Goal: Task Accomplishment & Management: Complete application form

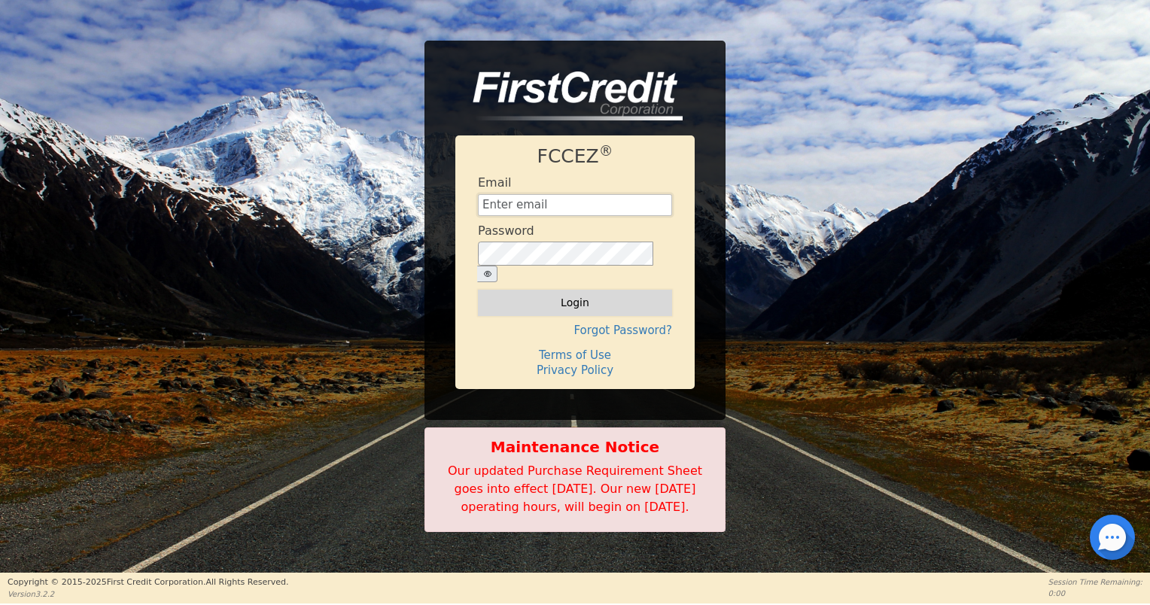
type input "[EMAIL_ADDRESS][DOMAIN_NAME]"
click at [587, 290] on button "Login" at bounding box center [575, 303] width 194 height 26
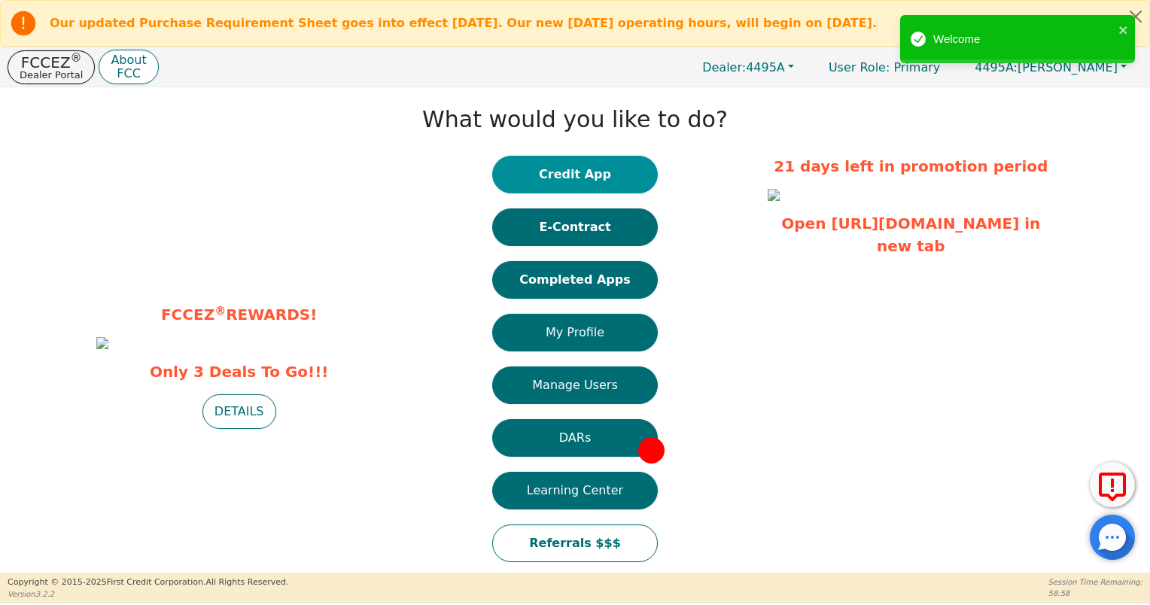
click at [528, 174] on button "Credit App" at bounding box center [575, 175] width 166 height 38
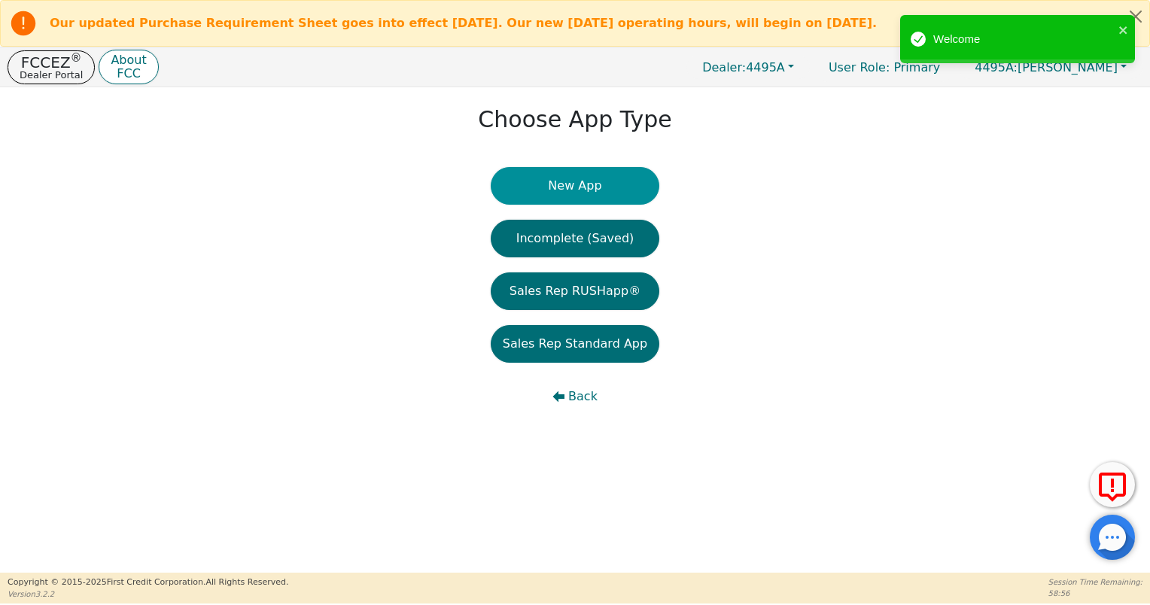
click at [562, 193] on button "New App" at bounding box center [575, 186] width 169 height 38
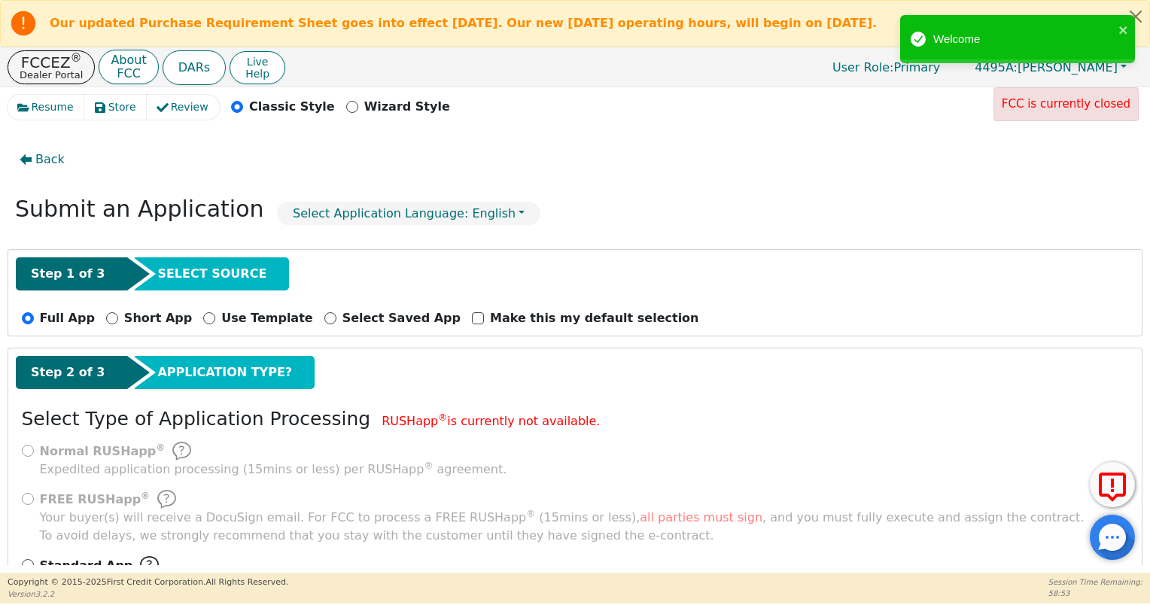
scroll to position [57, 0]
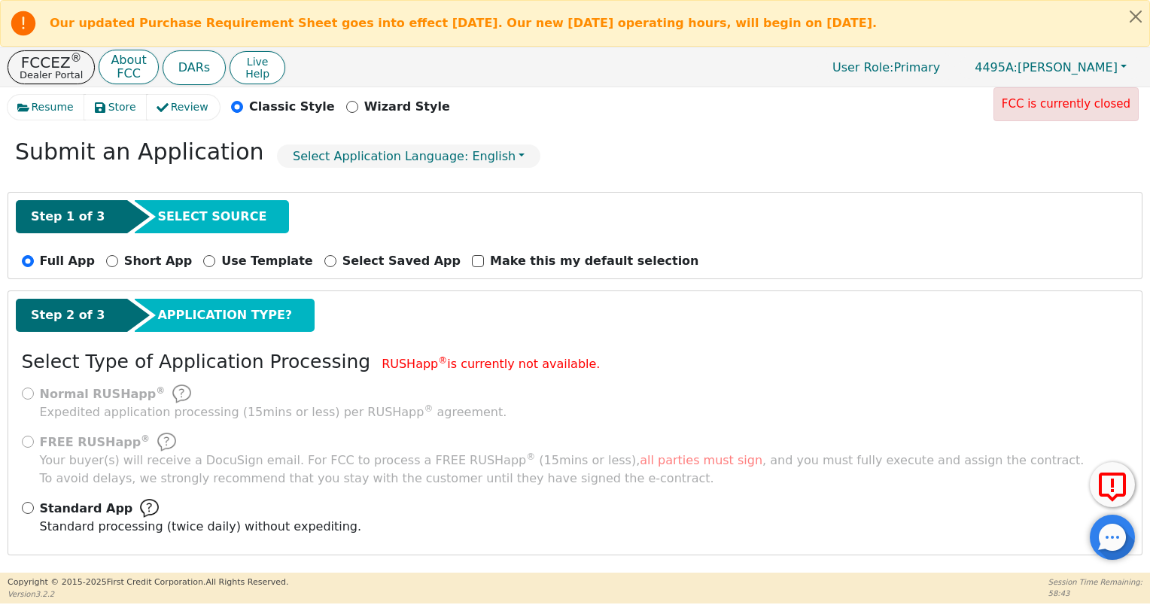
click at [140, 506] on img at bounding box center [149, 508] width 19 height 19
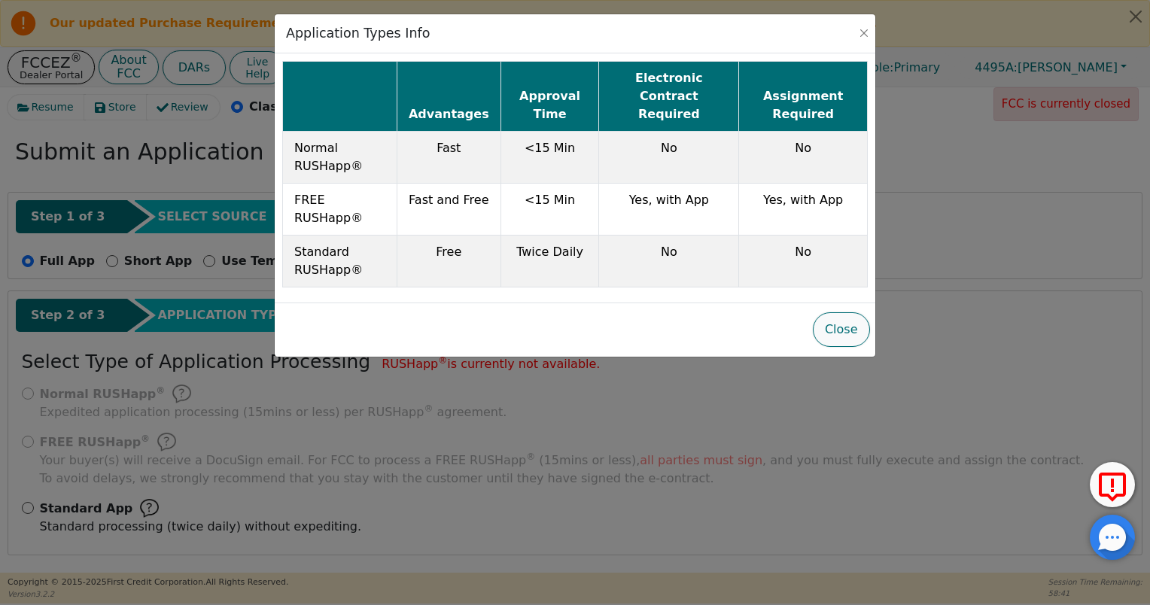
click at [839, 322] on button "Close" at bounding box center [841, 329] width 57 height 35
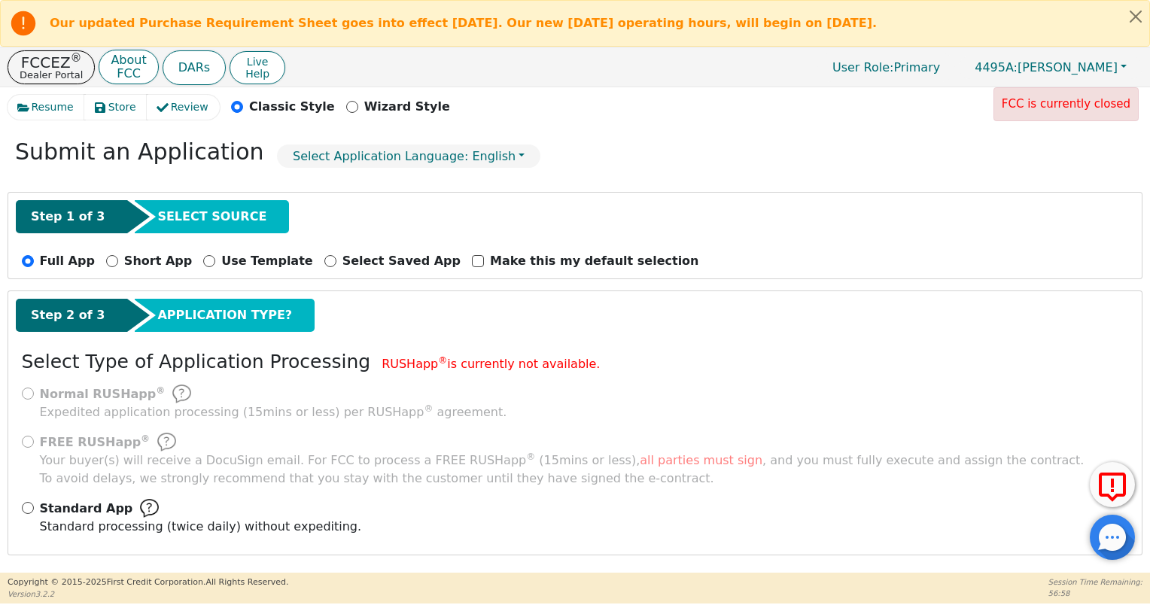
click at [140, 512] on img at bounding box center [149, 508] width 19 height 19
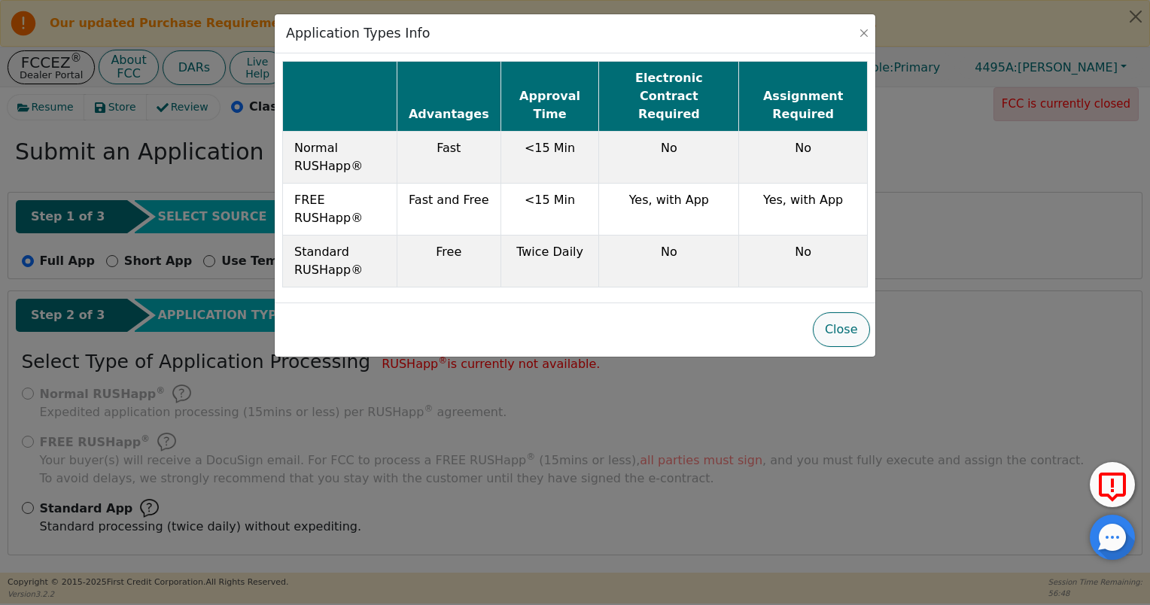
click at [849, 312] on button "Close" at bounding box center [841, 329] width 57 height 35
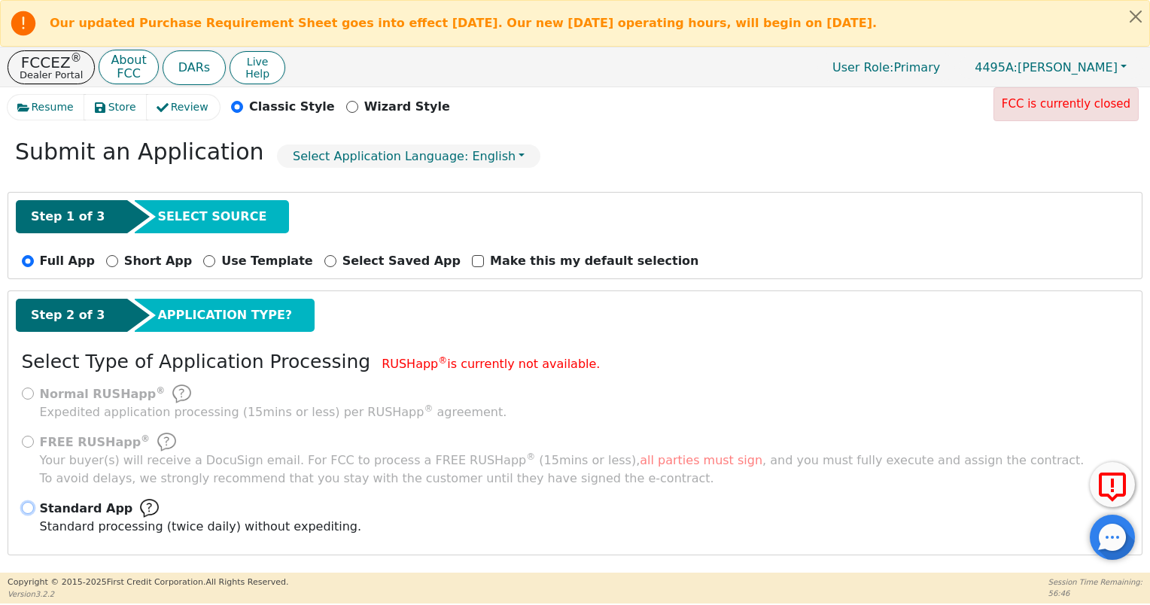
click at [23, 509] on input "Standard App Standard processing (twice daily) without expediting." at bounding box center [28, 508] width 12 height 12
radio input "true"
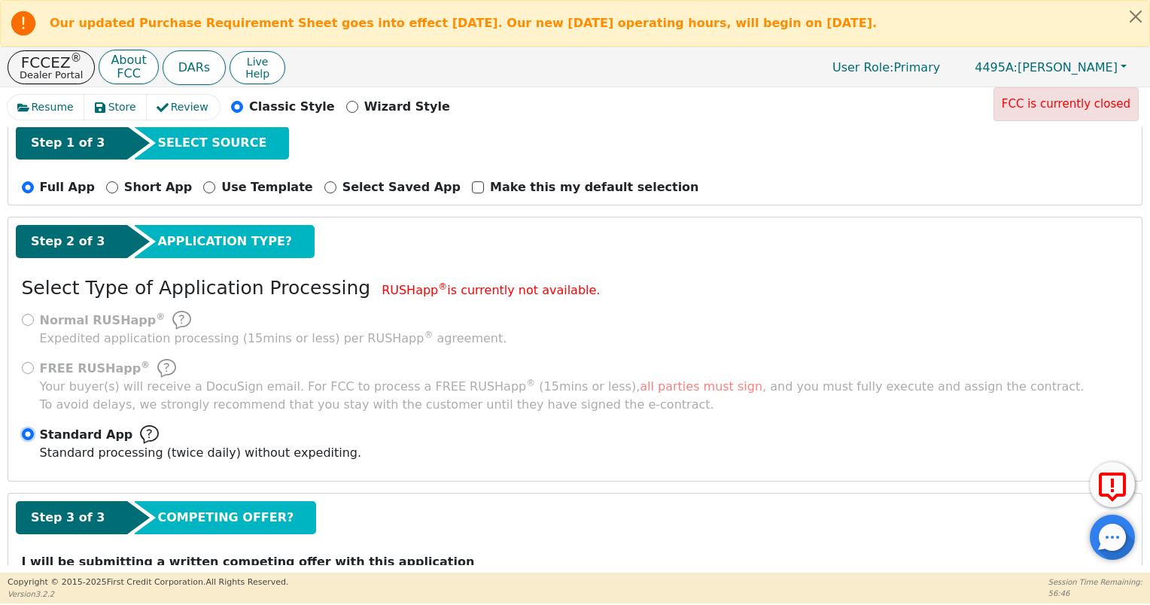
scroll to position [193, 0]
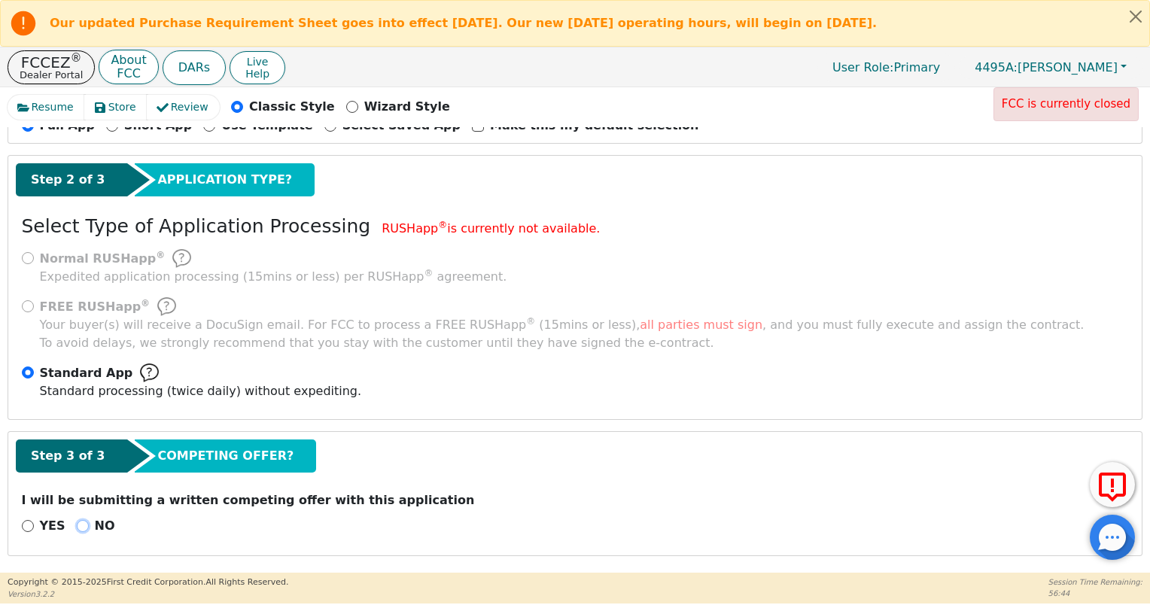
click at [77, 524] on input "NO" at bounding box center [83, 526] width 12 height 12
radio input "true"
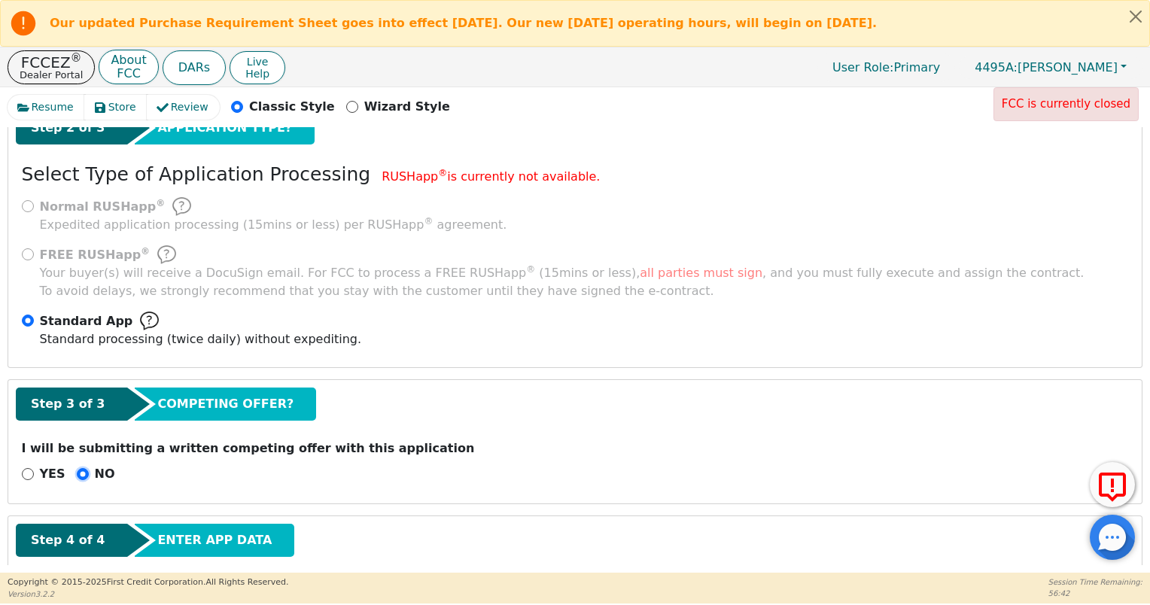
scroll to position [117, 0]
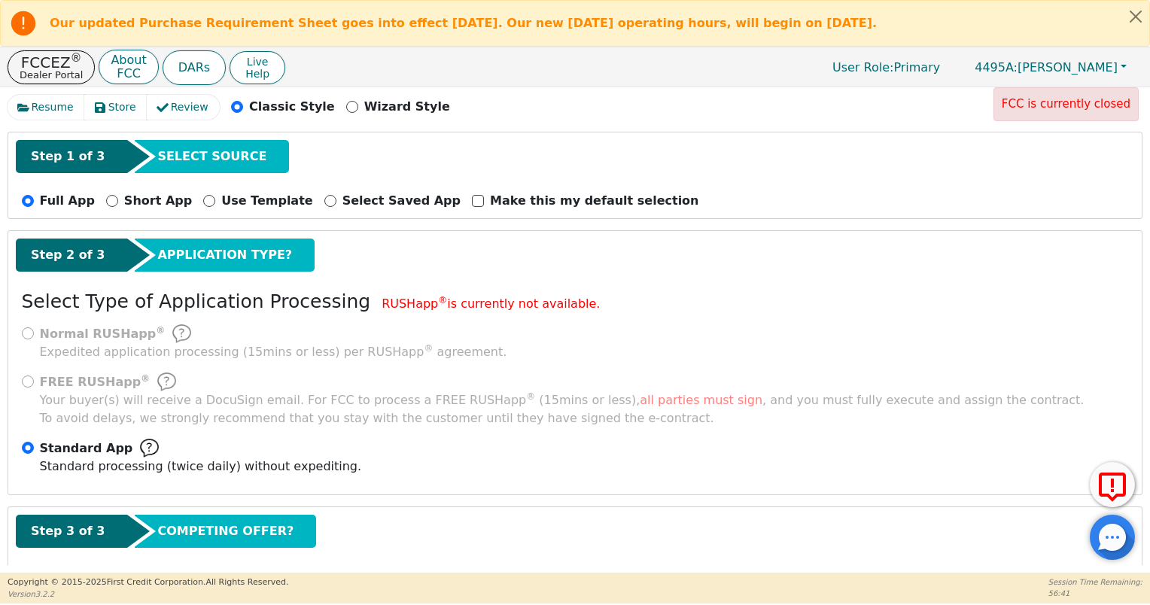
click at [364, 105] on p "Wizard Style" at bounding box center [407, 107] width 86 height 18
click at [346, 105] on input "Wizard Style" at bounding box center [352, 107] width 12 height 12
radio input "false"
radio input "true"
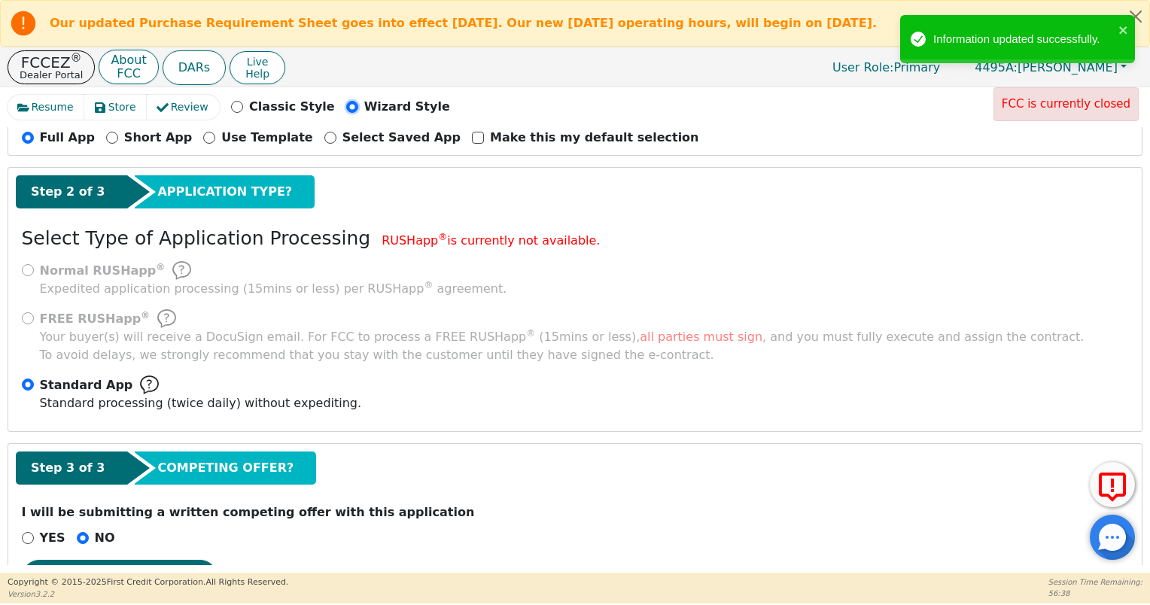
scroll to position [238, 0]
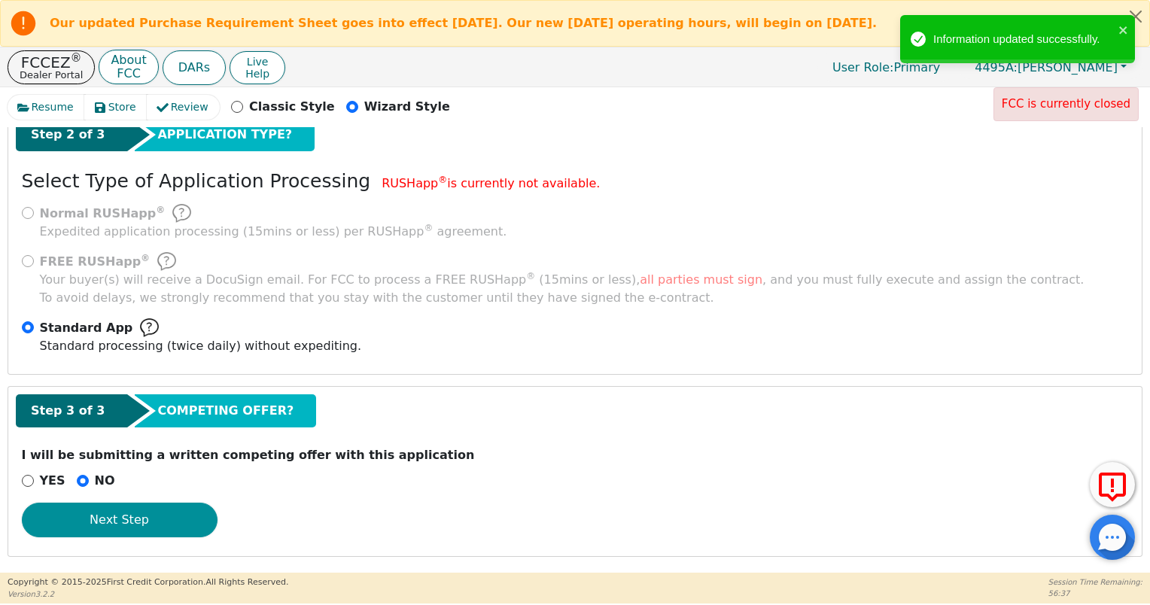
click at [137, 513] on button "Next Step" at bounding box center [120, 520] width 196 height 35
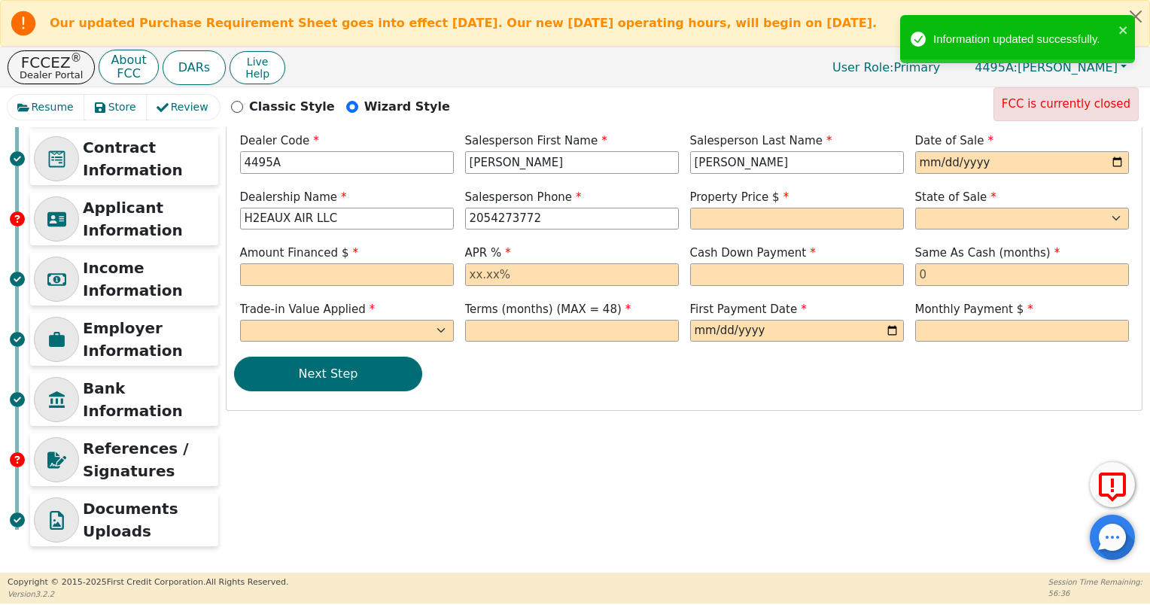
scroll to position [0, 0]
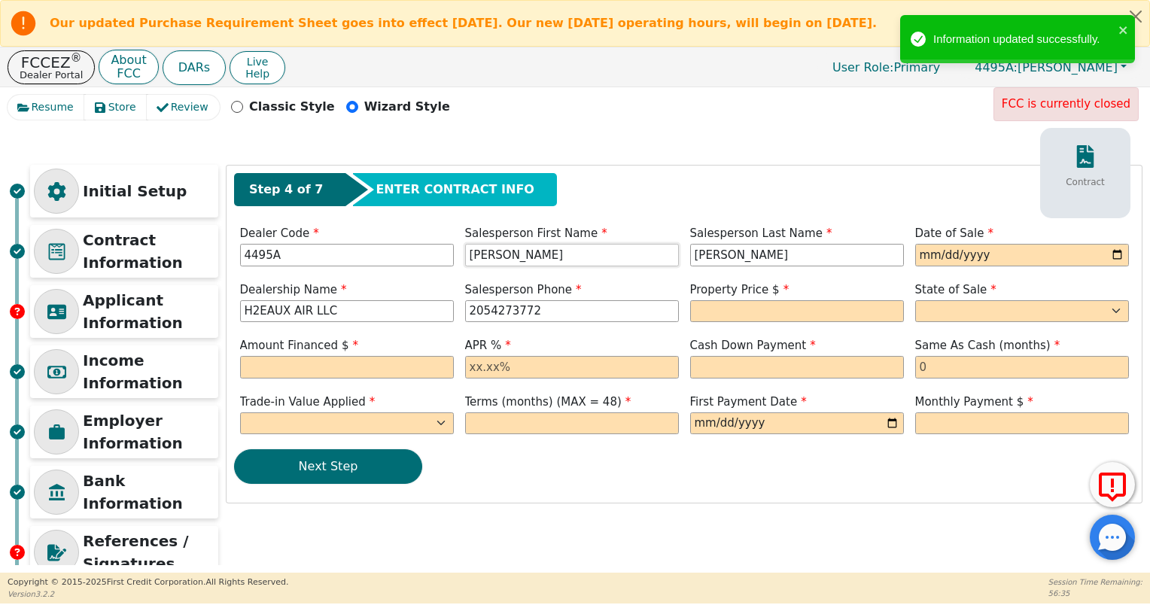
drag, startPoint x: 363, startPoint y: 288, endPoint x: 233, endPoint y: 302, distance: 130.3
click at [233, 302] on div "Step 4 of 7 ENTER CONTRACT INFO Contract Dealer Code 4495A Salesperson First Na…" at bounding box center [684, 334] width 915 height 337
type input "[PERSON_NAME]"
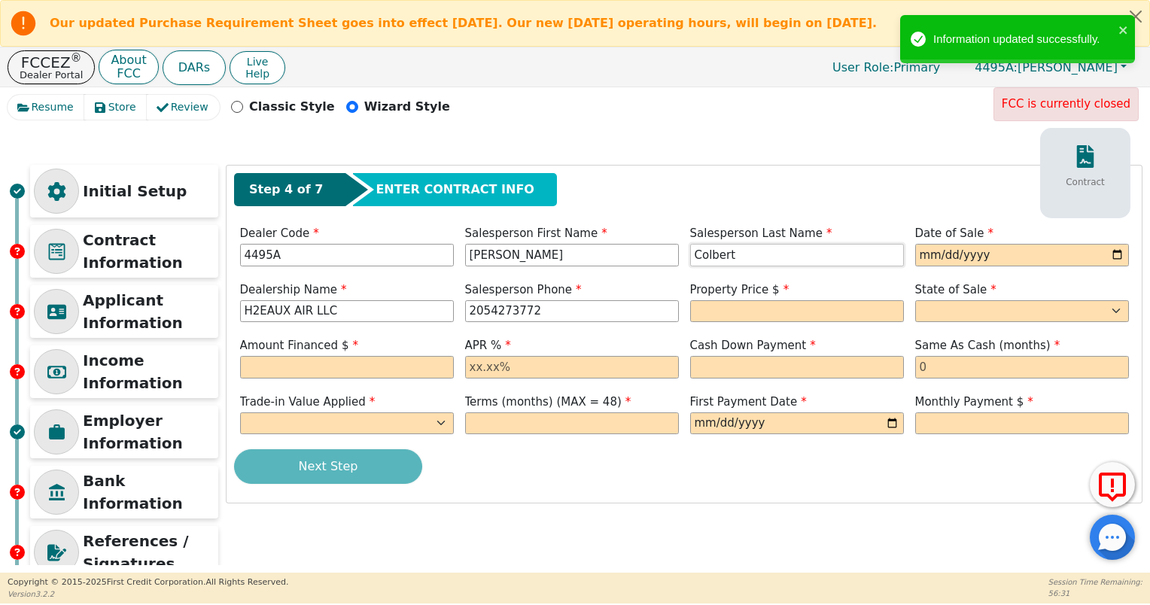
type input "Colbert"
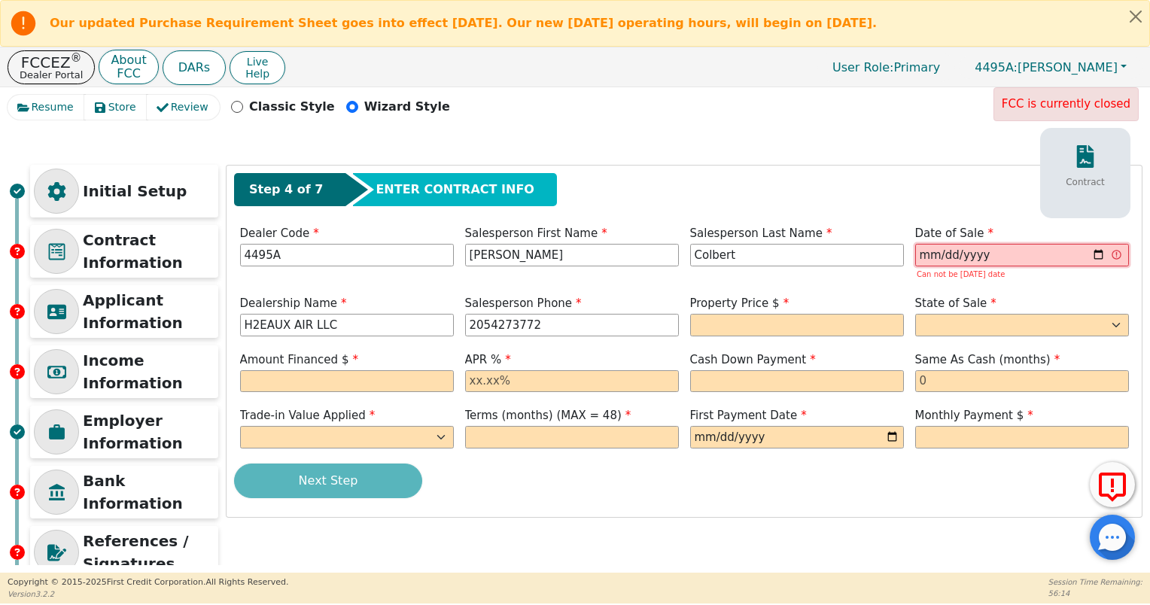
type input "205202-09-10"
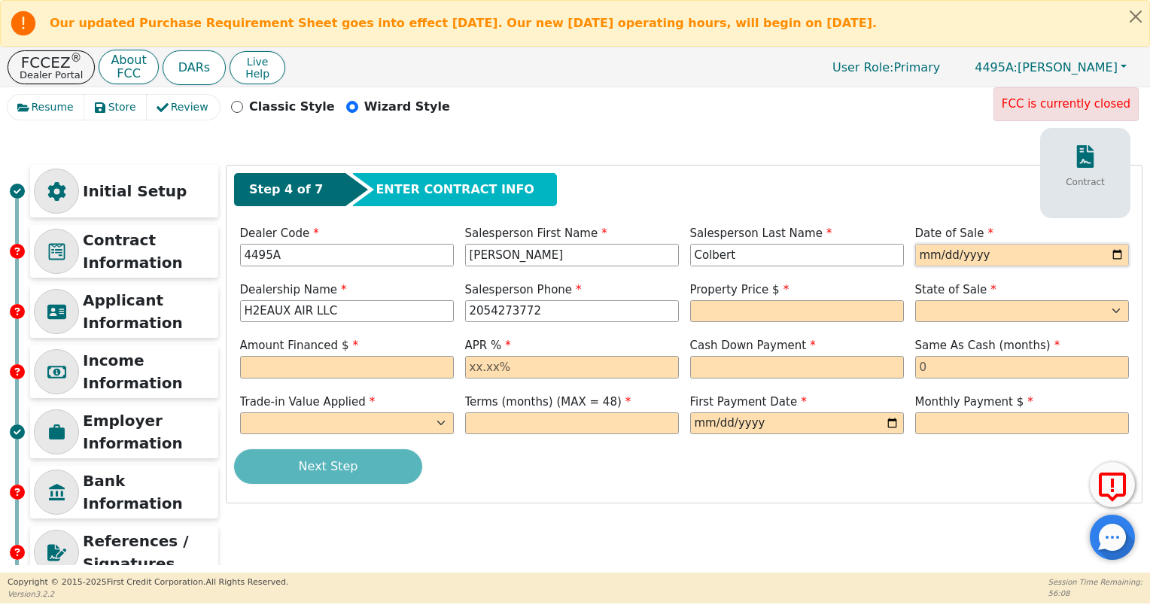
click at [938, 252] on input "date" at bounding box center [1022, 255] width 214 height 23
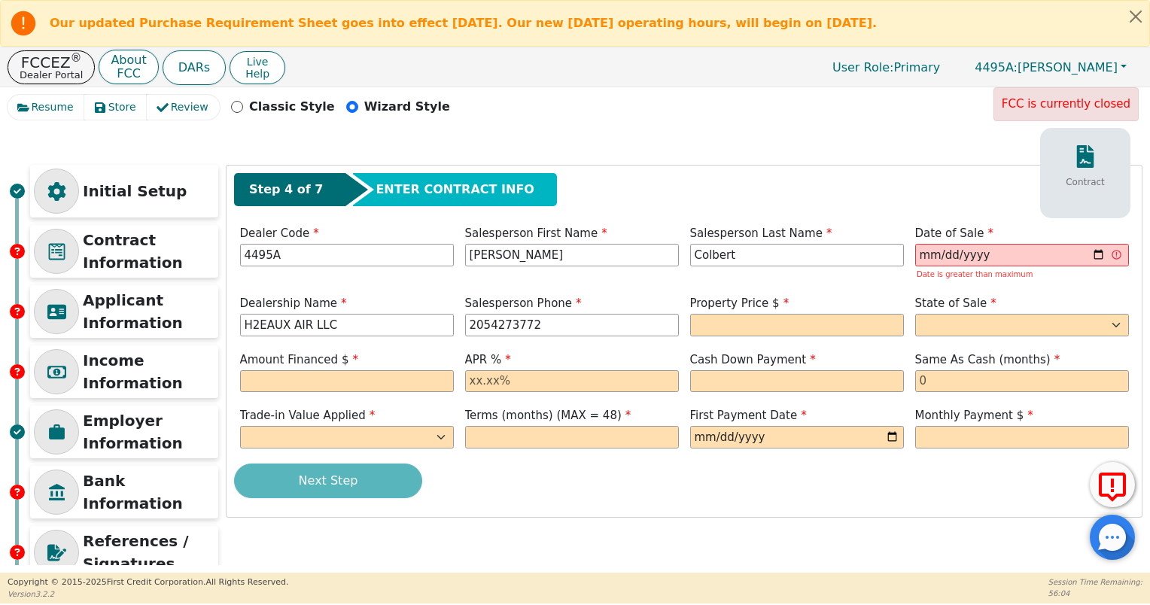
click at [924, 196] on div "Step 4 of 7 ENTER CONTRACT INFO" at bounding box center [684, 189] width 900 height 33
click at [942, 250] on input "[DATE]" at bounding box center [1022, 255] width 214 height 23
type input "[DATE]"
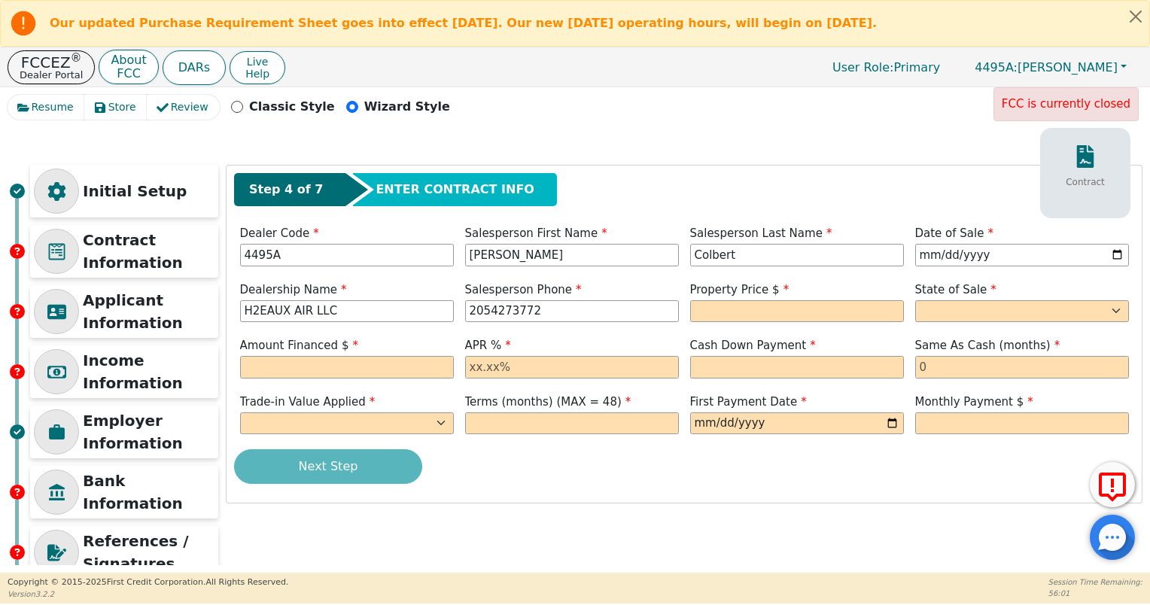
click at [923, 205] on div "Step 4 of 7 ENTER CONTRACT INFO" at bounding box center [684, 193] width 900 height 41
click at [765, 294] on span "Property Price $" at bounding box center [739, 290] width 99 height 14
click at [764, 304] on input "text" at bounding box center [797, 311] width 214 height 23
type input "3699.00"
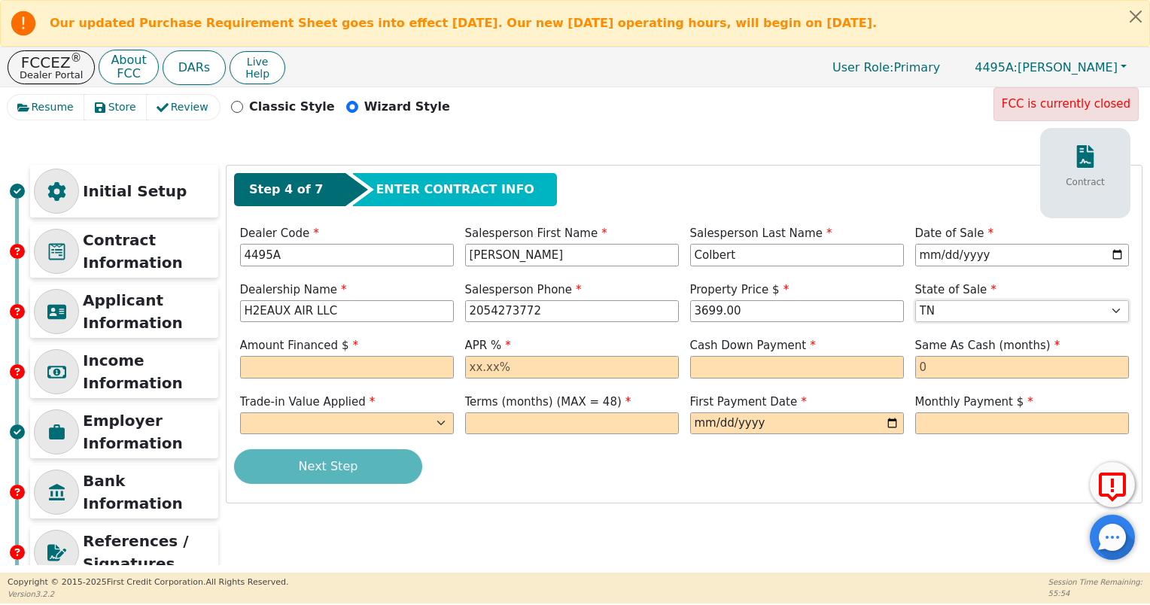
select select "[GEOGRAPHIC_DATA]"
type input "369.00"
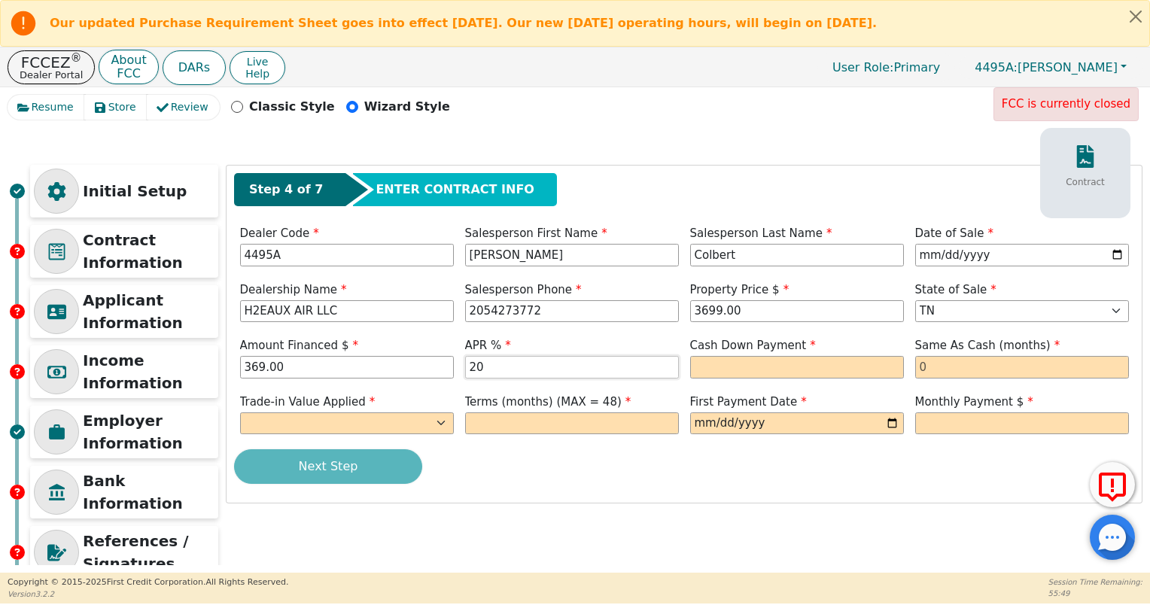
type input "20.00"
type input "305.17"
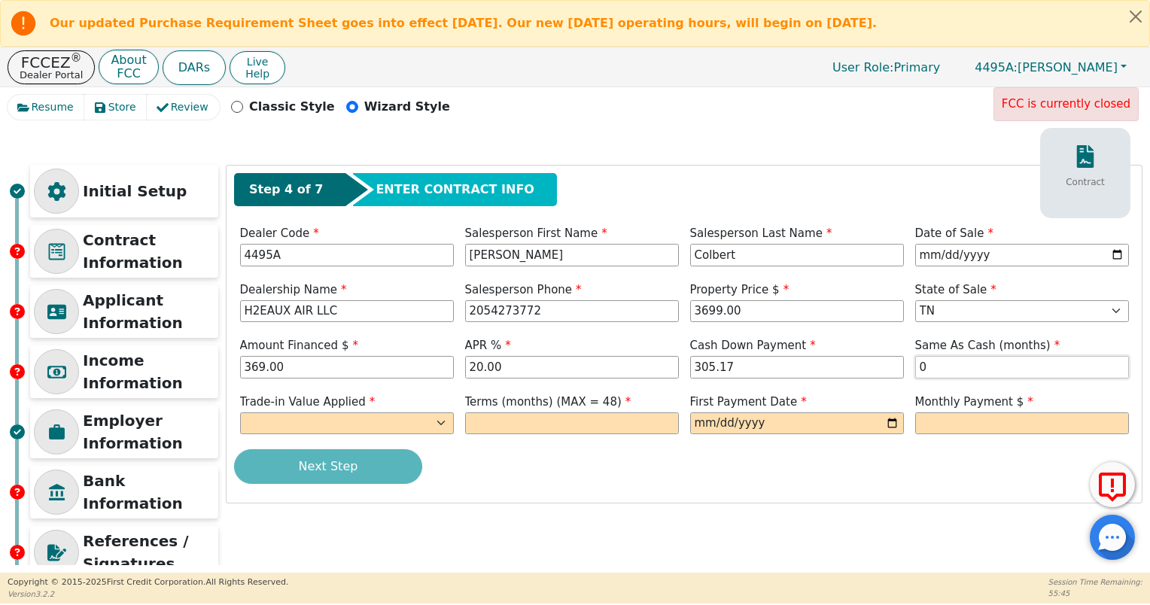
type input "0"
select select "n"
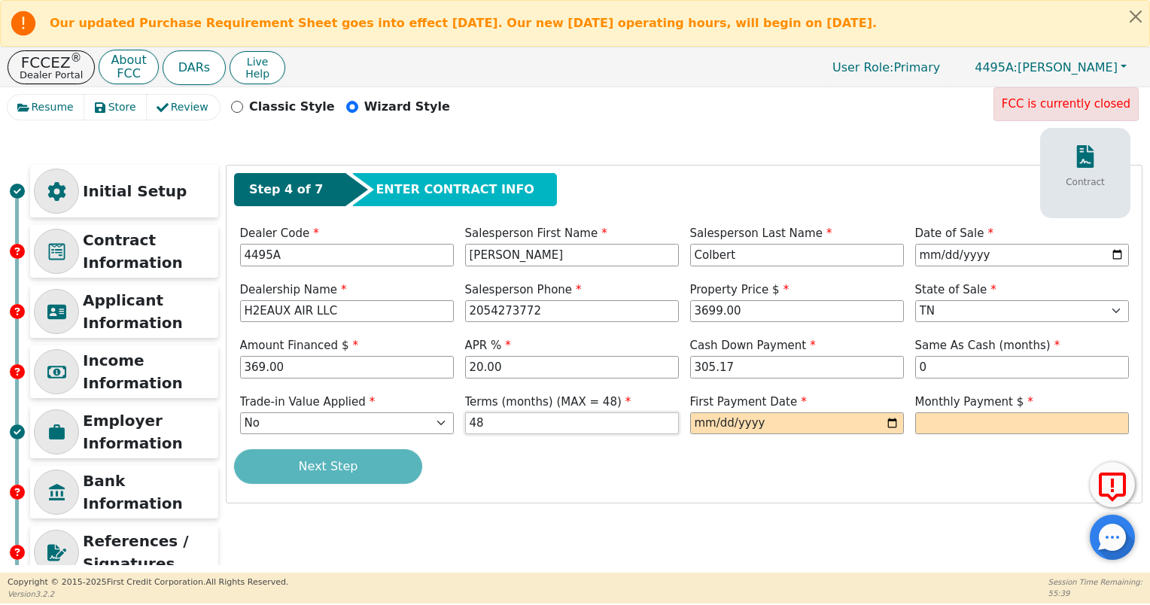
type input "48"
click at [893, 419] on input "date" at bounding box center [797, 423] width 214 height 23
type input "[DATE]"
click at [948, 420] on input "text" at bounding box center [1022, 423] width 214 height 23
click at [283, 367] on input "369.00" at bounding box center [347, 367] width 214 height 23
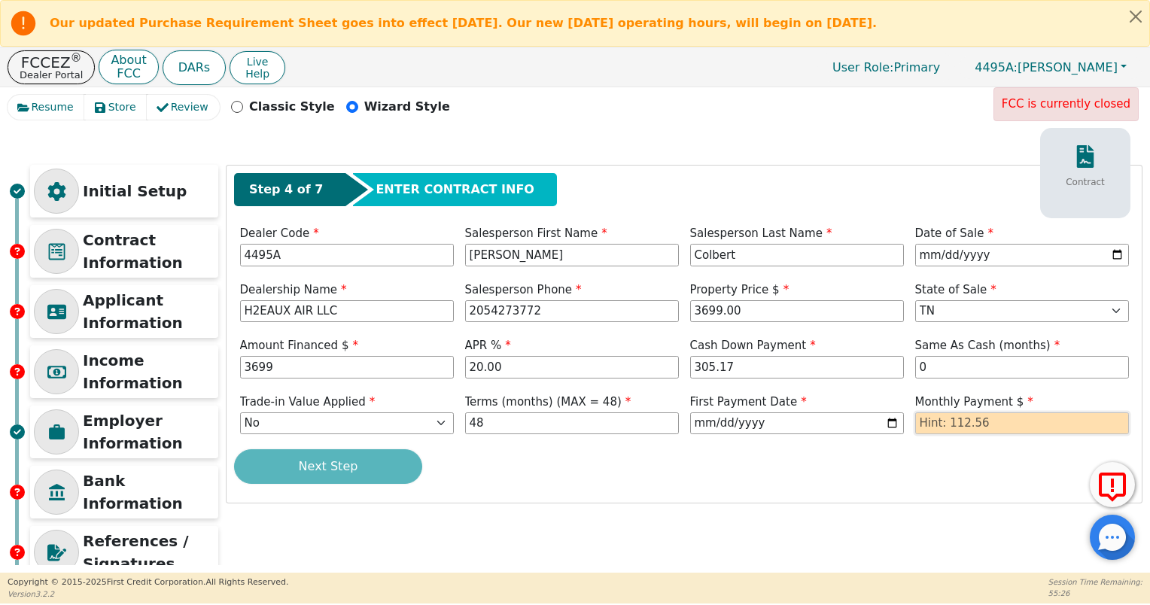
type input "3699.00"
click at [972, 422] on input "text" at bounding box center [1022, 423] width 214 height 23
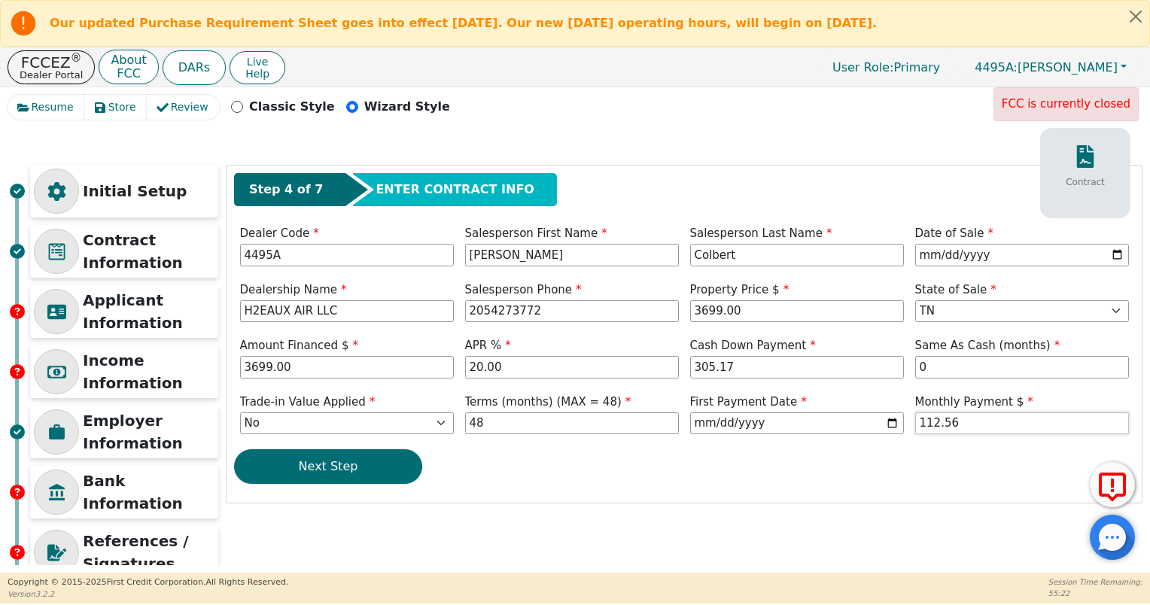
type input "112.56"
click at [939, 474] on div "Next Step" at bounding box center [684, 466] width 900 height 35
click at [314, 470] on button "Next Step" at bounding box center [328, 466] width 188 height 35
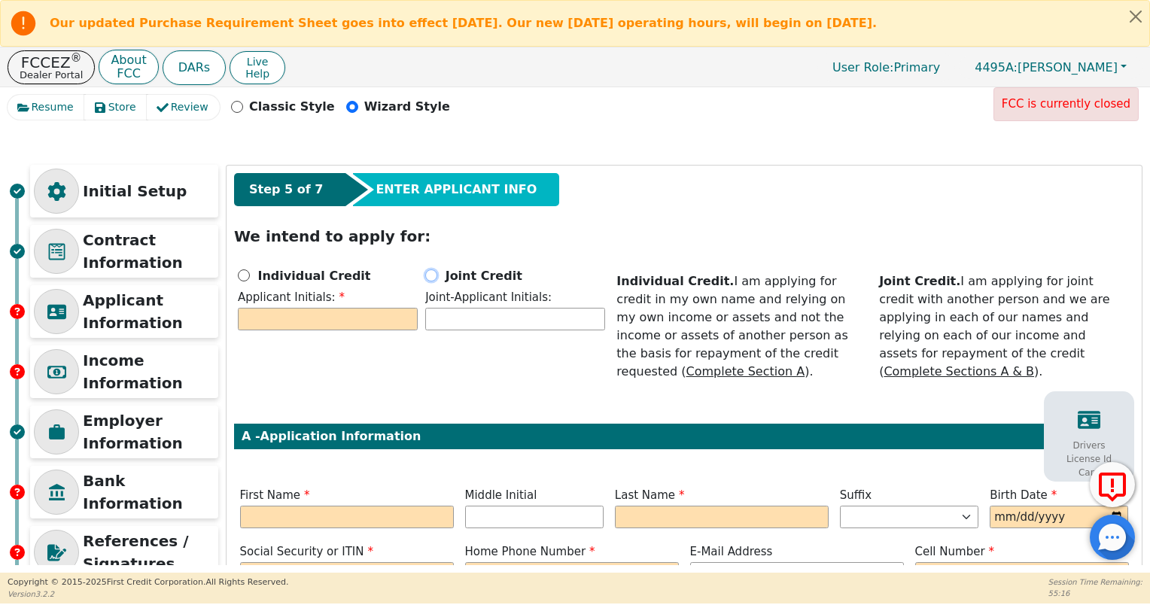
click at [426, 271] on input "Joint Credit" at bounding box center [431, 275] width 12 height 12
radio input "true"
click at [376, 316] on input "text" at bounding box center [328, 319] width 180 height 23
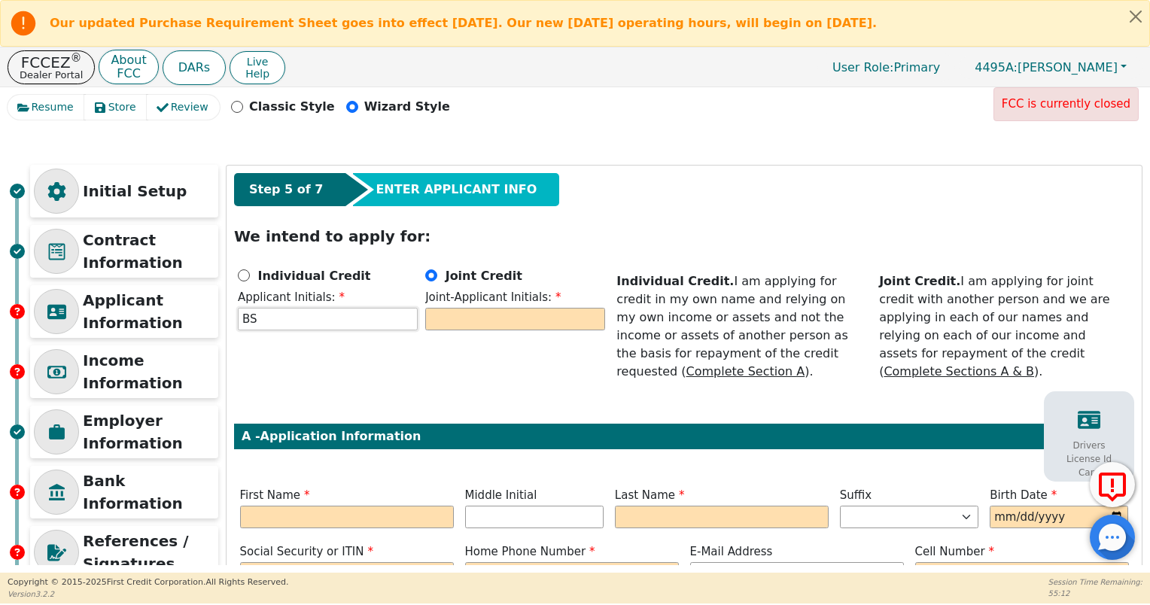
type input "BS"
click at [464, 324] on input "text" at bounding box center [515, 319] width 180 height 23
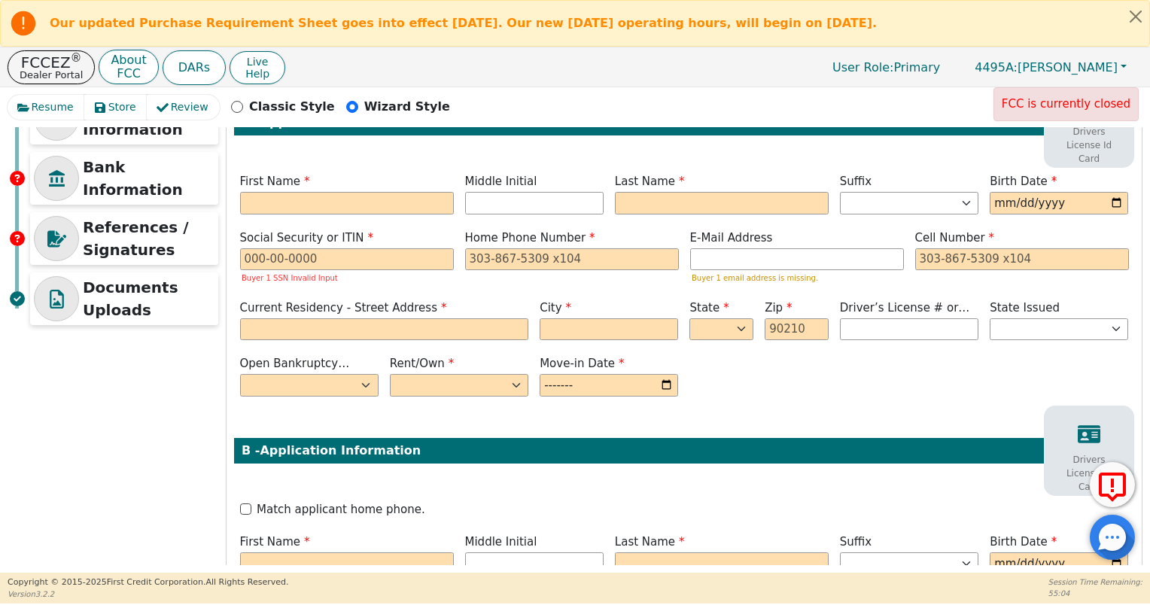
scroll to position [226, 0]
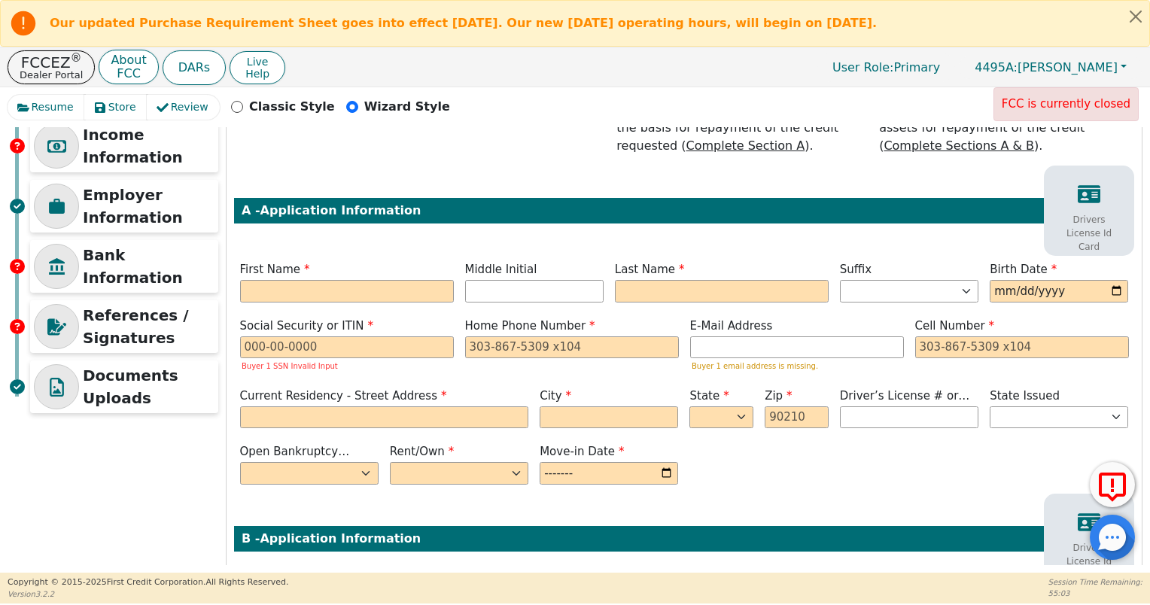
type input "CK"
click at [437, 280] on input "text" at bounding box center [347, 291] width 214 height 23
type input "R"
type input "r"
type input "B"
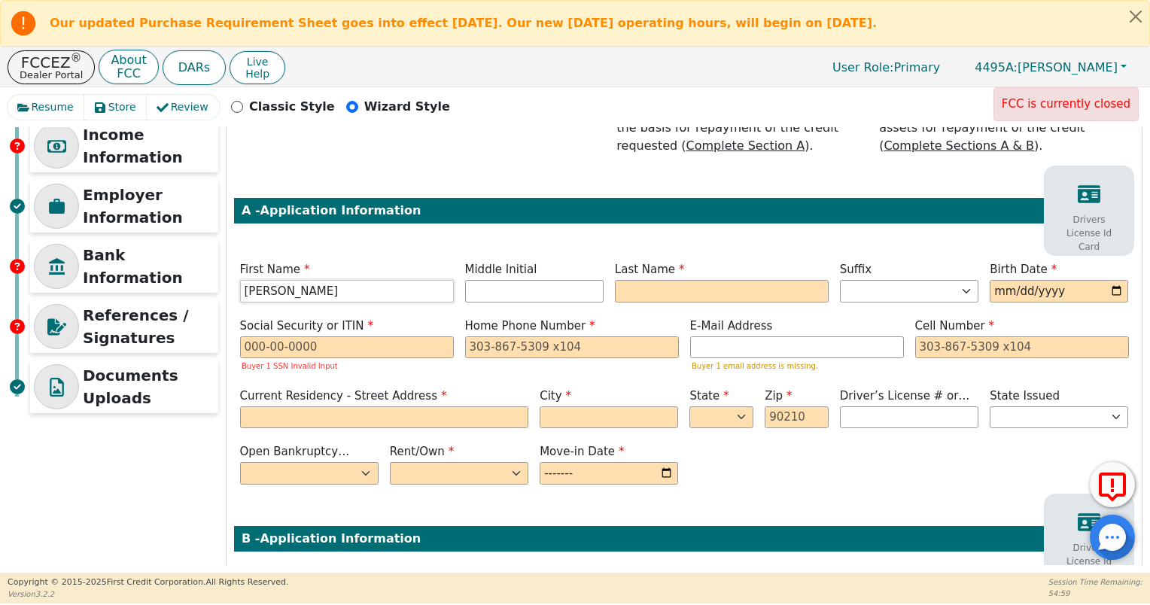
type input "[PERSON_NAME]"
type input "BS"
type input "Self"
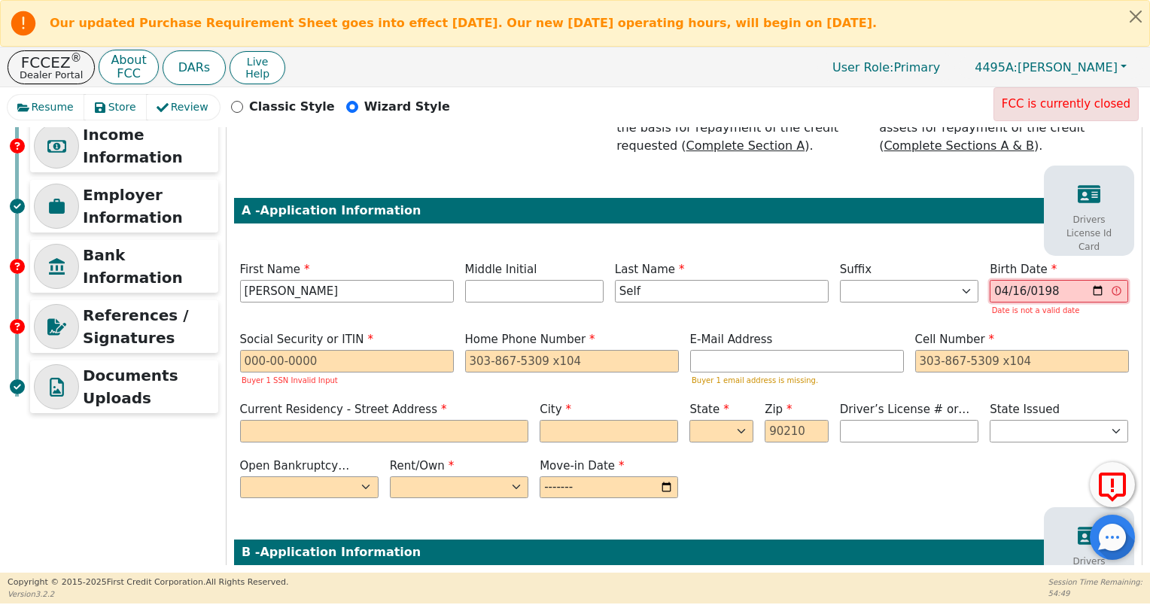
type input "[DATE]"
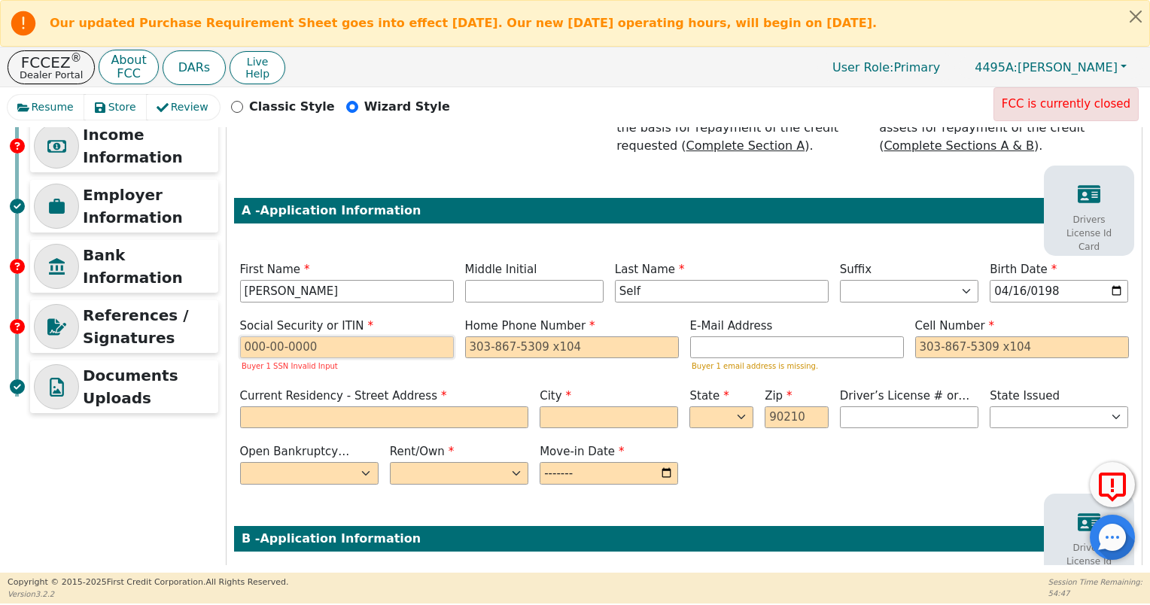
click at [257, 336] on input "text" at bounding box center [347, 347] width 214 height 23
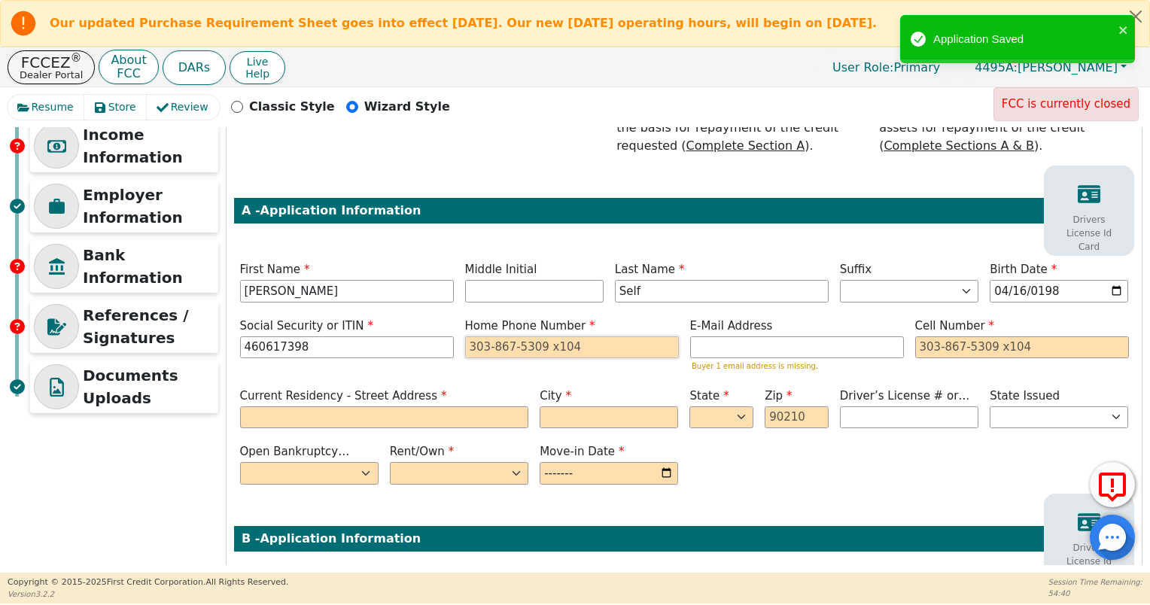
type input "***-**-7398"
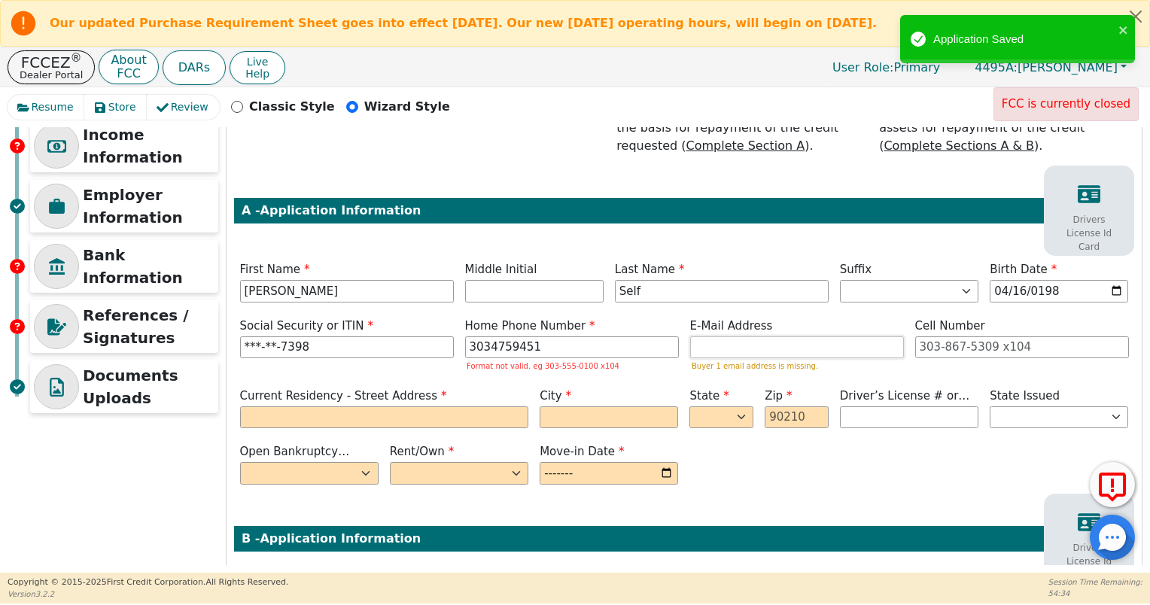
type input "[PHONE_NUMBER]"
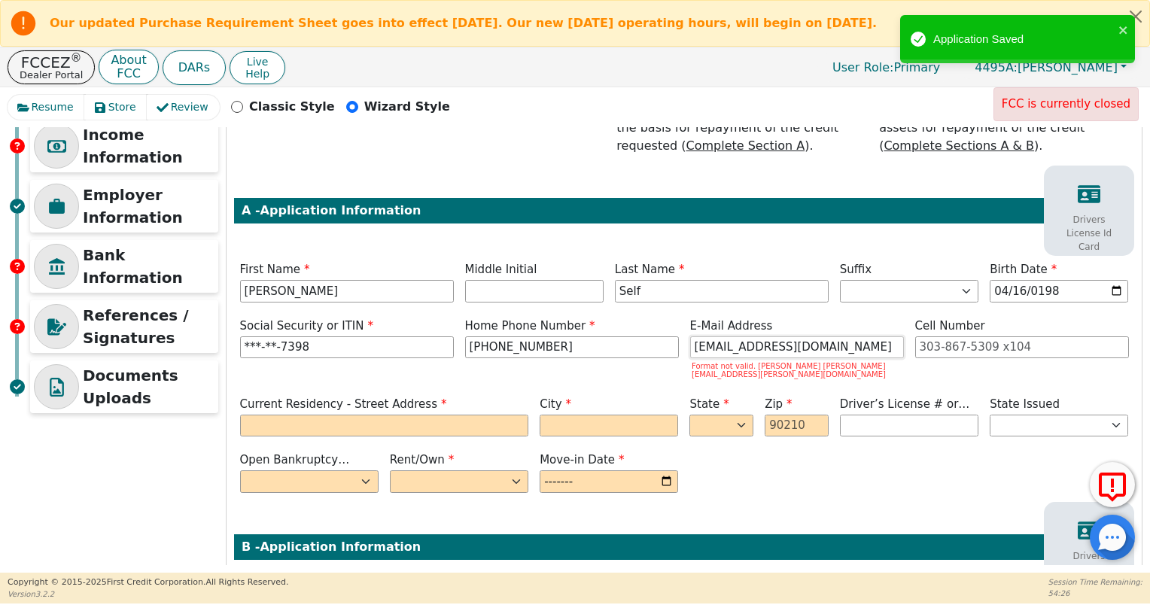
type input "[EMAIL_ADDRESS][DOMAIN_NAME]"
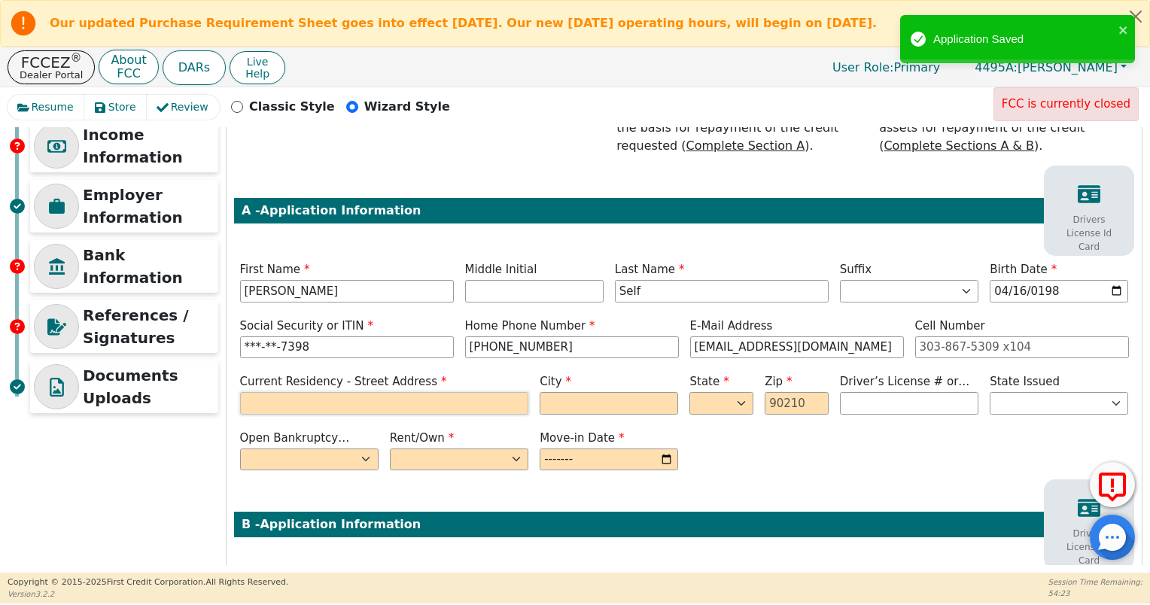
click at [288, 392] on input "text" at bounding box center [384, 403] width 289 height 23
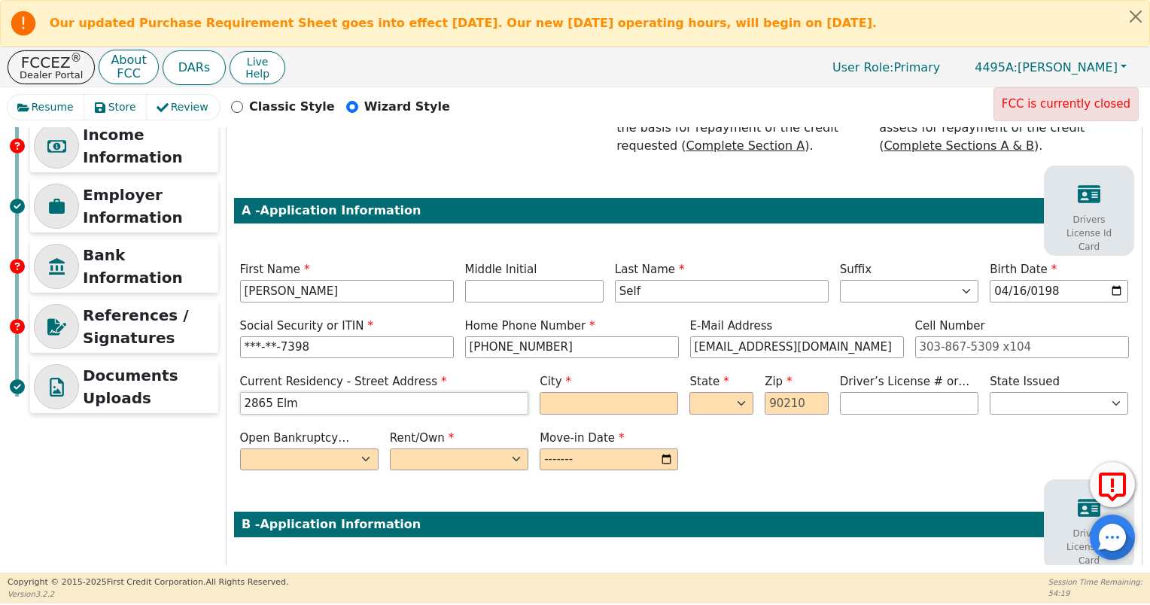
type input "2865 Elm"
type input "Orange"
select select "[GEOGRAPHIC_DATA]"
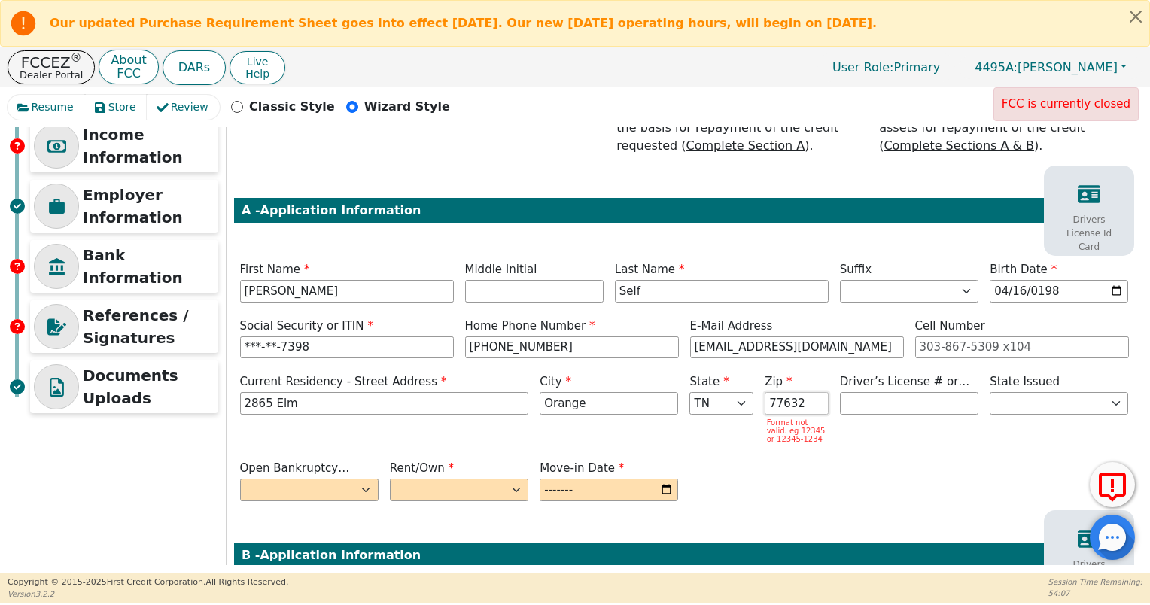
type input "77632"
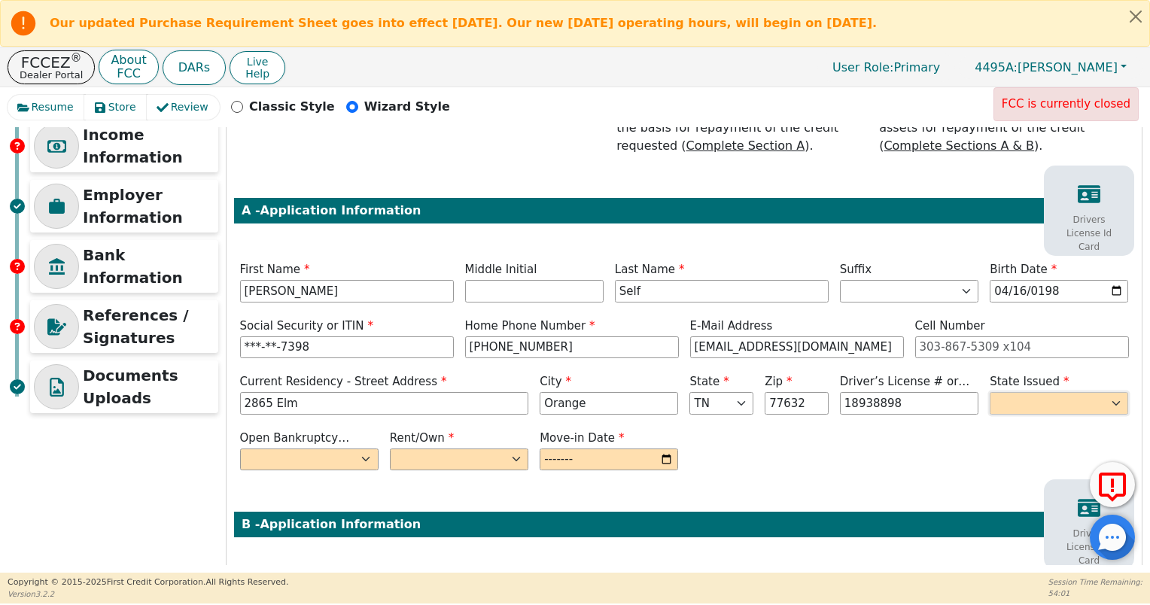
type input "********"
select select "[GEOGRAPHIC_DATA]"
click at [287, 449] on select "Yes No" at bounding box center [309, 460] width 138 height 23
select select "n"
click at [240, 449] on select "Yes No" at bounding box center [309, 460] width 138 height 23
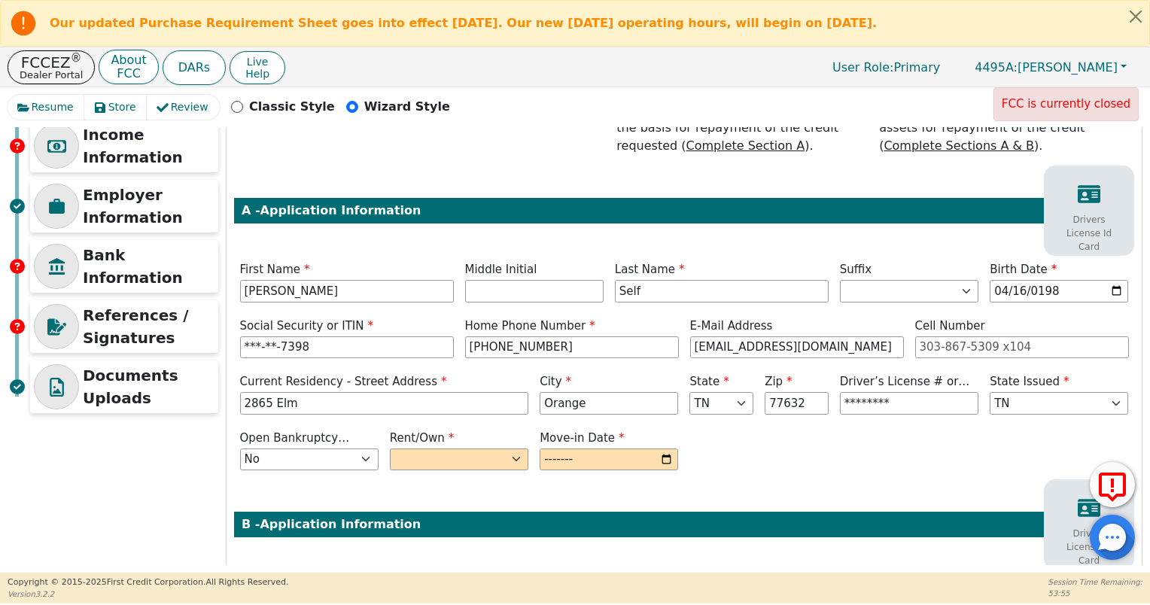
click at [400, 451] on div "Rent/Own Rent Own" at bounding box center [459, 452] width 150 height 45
click at [409, 449] on select "Rent Own" at bounding box center [459, 460] width 138 height 23
select select "Own"
click at [390, 449] on select "Rent Own" at bounding box center [459, 460] width 138 height 23
click at [554, 449] on input "month" at bounding box center [609, 460] width 138 height 23
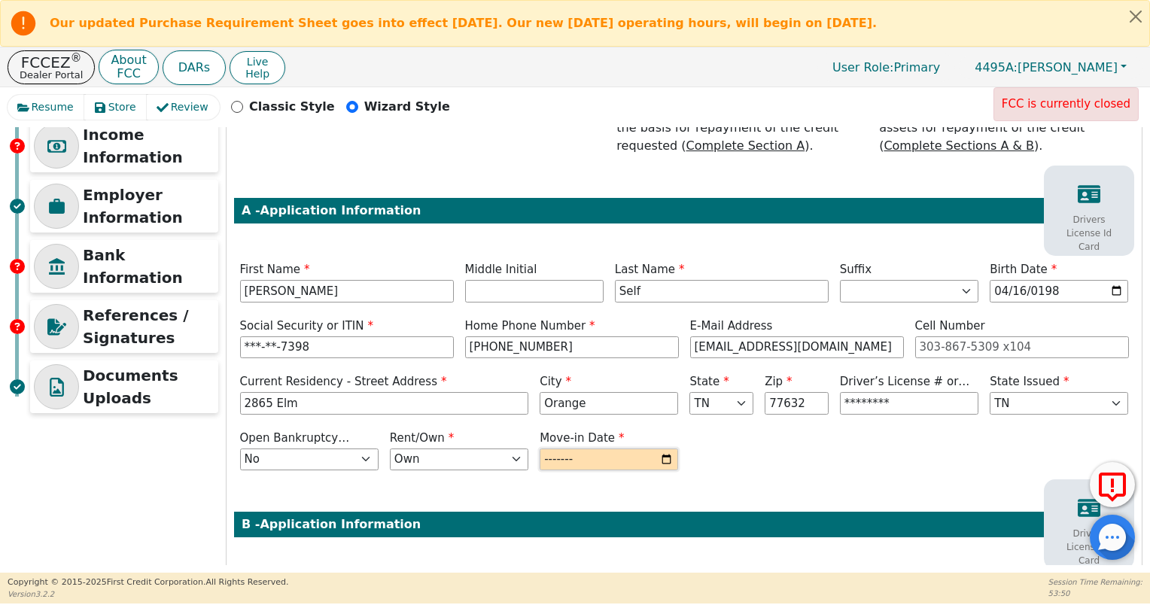
click at [659, 449] on input "month" at bounding box center [609, 460] width 138 height 23
type input "2025-03"
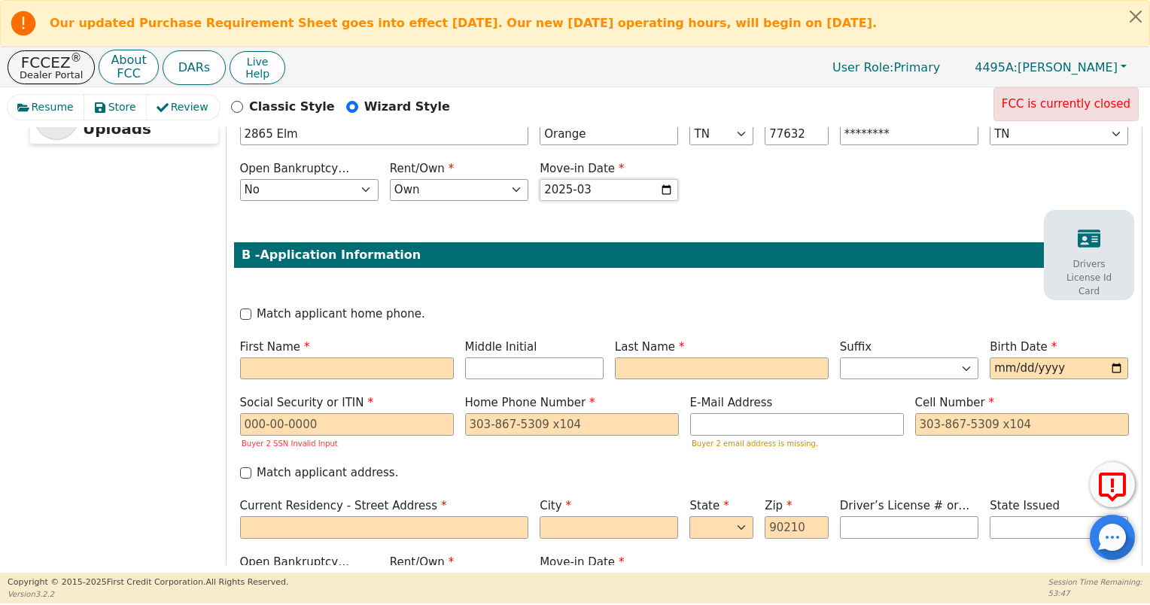
scroll to position [527, 0]
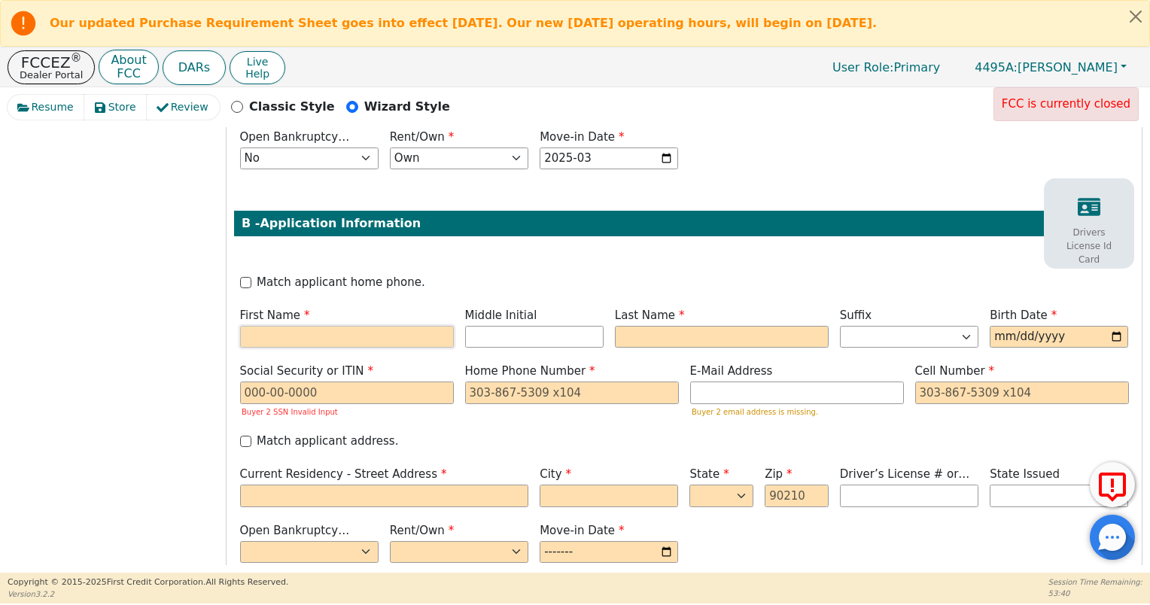
click at [355, 326] on input "text" at bounding box center [347, 337] width 214 height 23
type input "C"
type input "Crystal"
type input "CL"
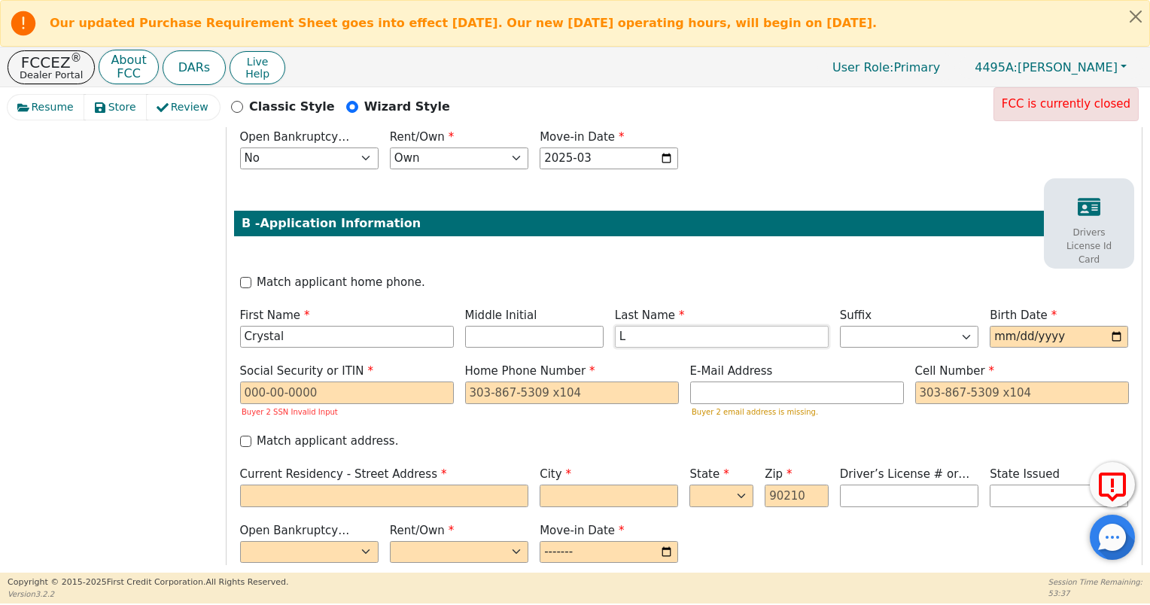
type input "L"
type input "C"
type input "CK"
type input "[PERSON_NAME]"
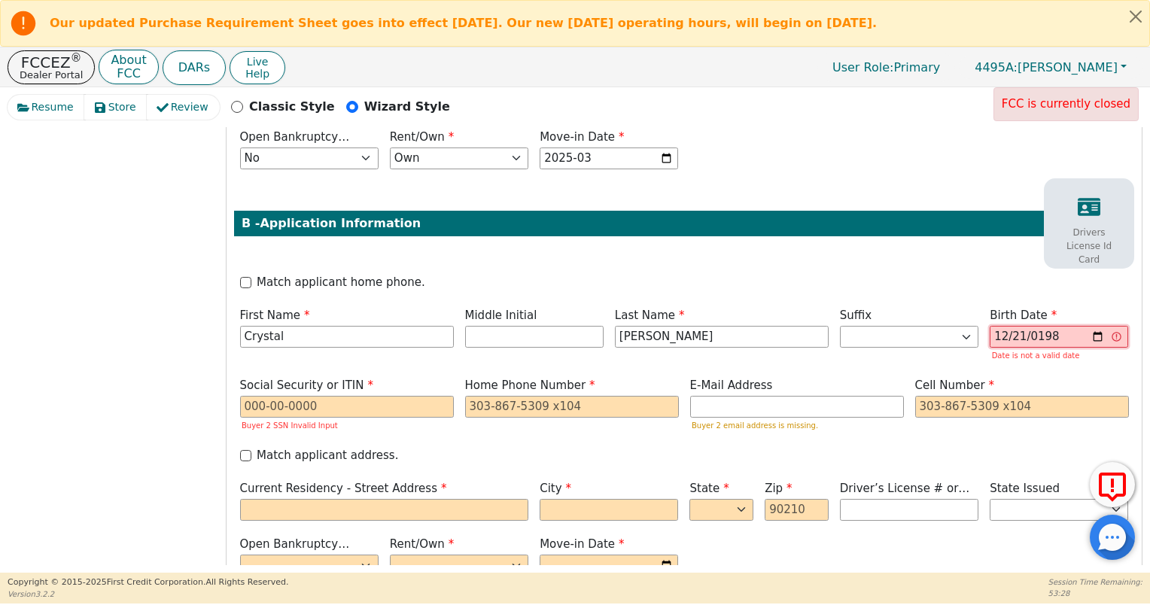
type input "[DATE]"
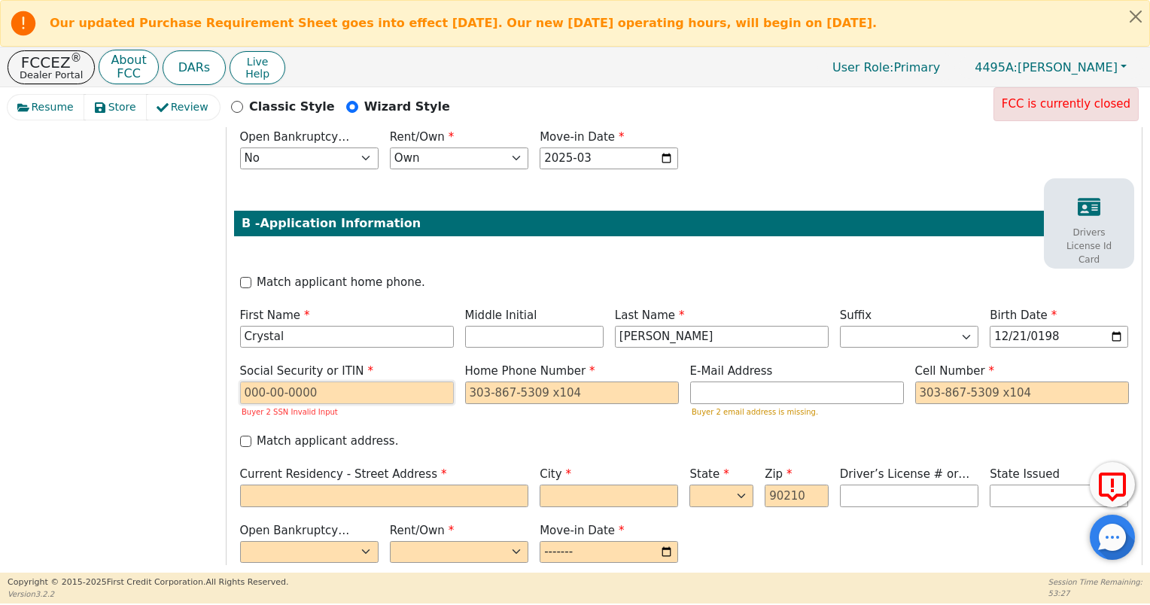
click at [355, 382] on input "text" at bounding box center [347, 393] width 214 height 23
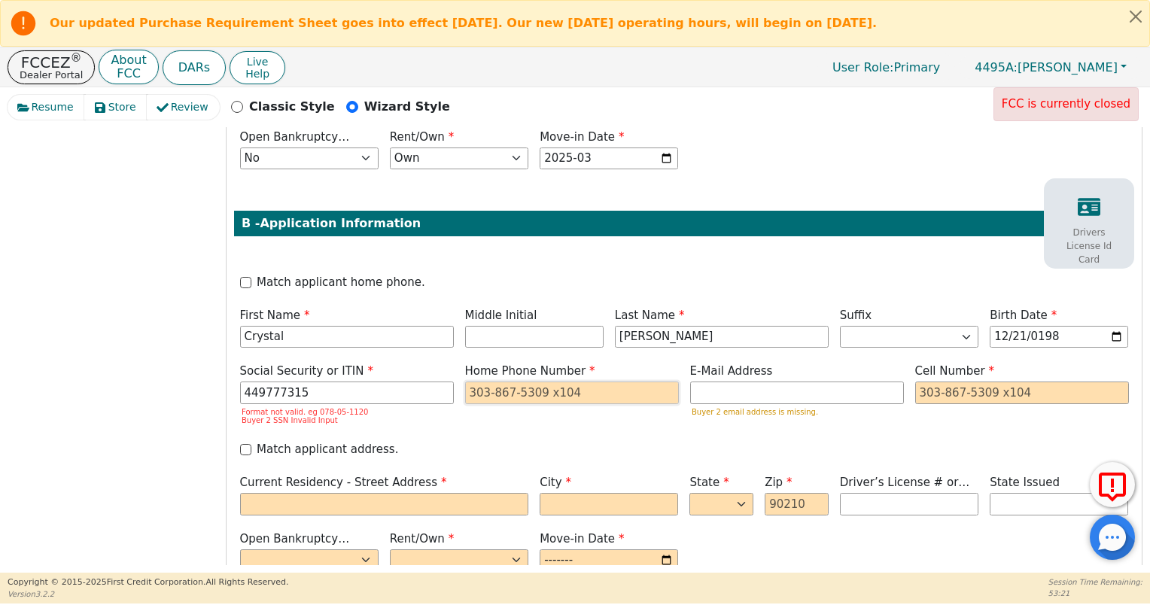
type input "***-**-7315"
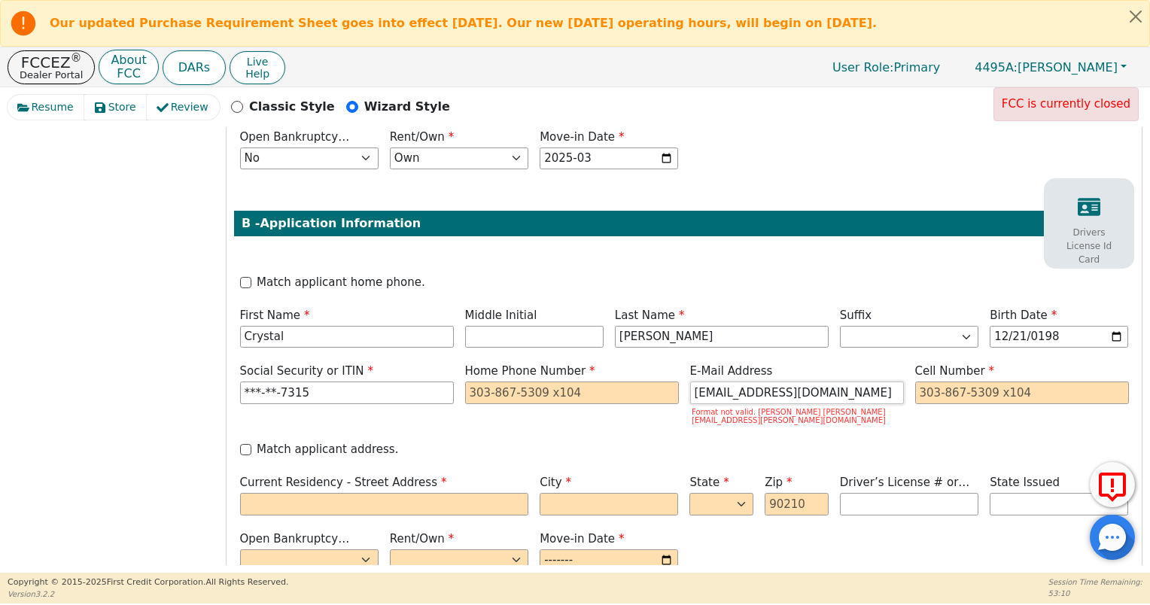
type input "[EMAIL_ADDRESS][DOMAIN_NAME]"
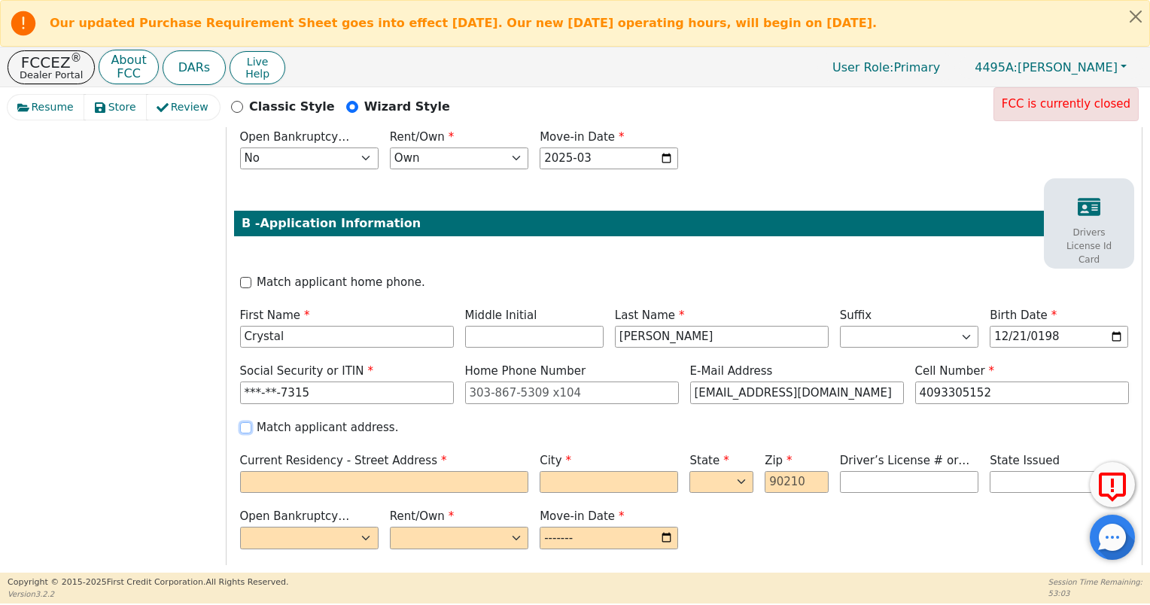
type input "[PHONE_NUMBER]"
click at [247, 422] on input "Match applicant address." at bounding box center [245, 427] width 11 height 11
checkbox input "true"
type input "2865 Elm"
type input "Orange"
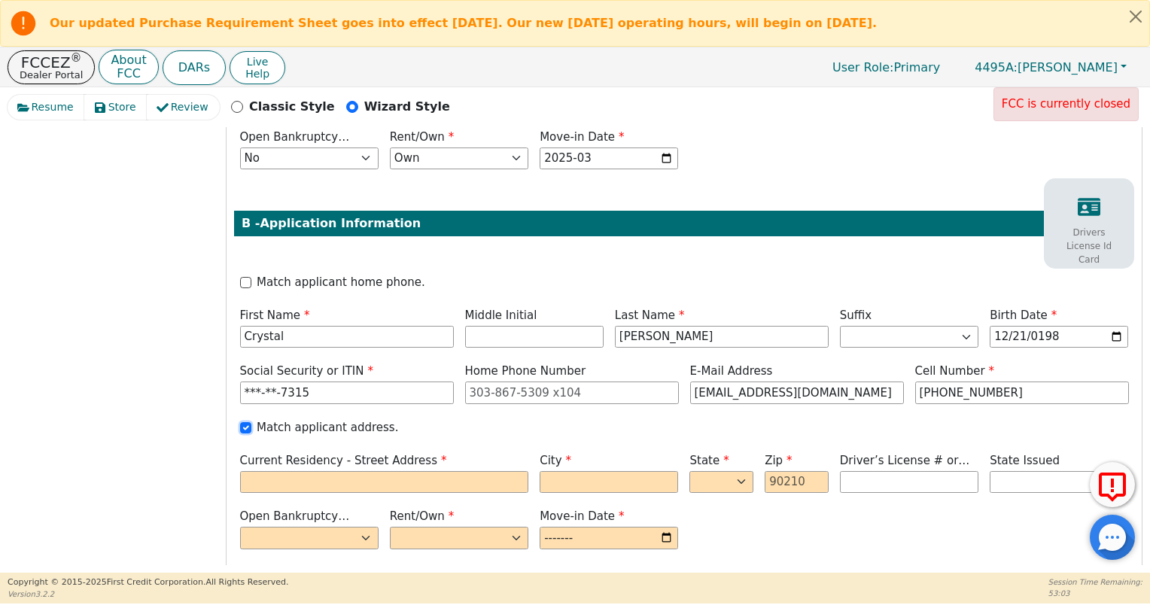
select select "[GEOGRAPHIC_DATA]"
type input "77632"
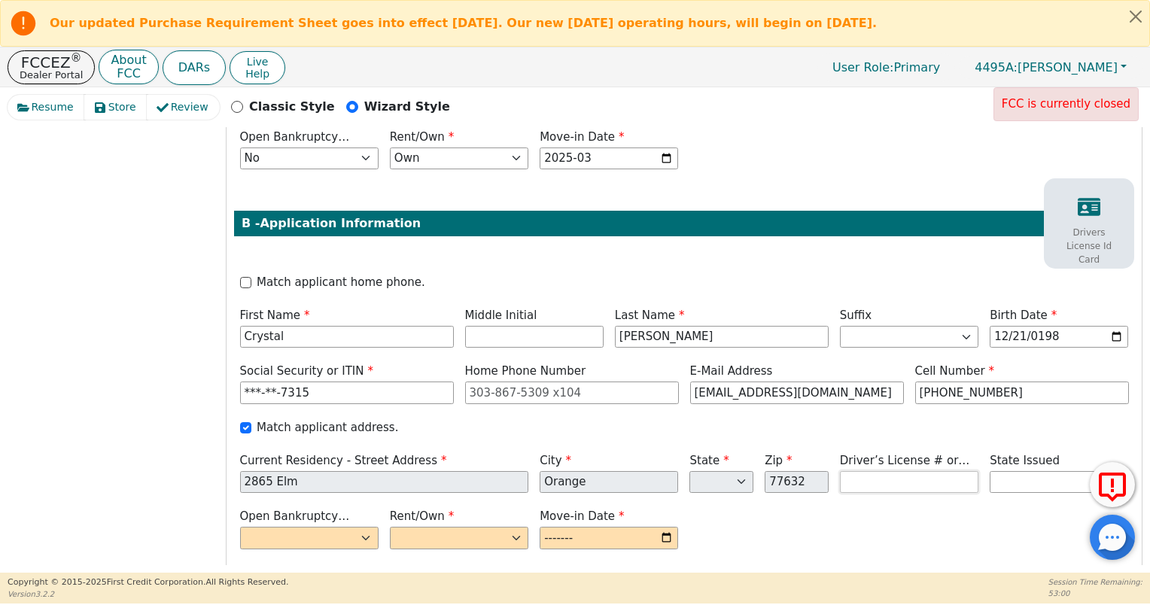
click at [912, 471] on input "text" at bounding box center [909, 482] width 138 height 23
type input "*******"
select select "[GEOGRAPHIC_DATA]"
click at [364, 527] on select "Yes No" at bounding box center [309, 538] width 138 height 23
select select "n"
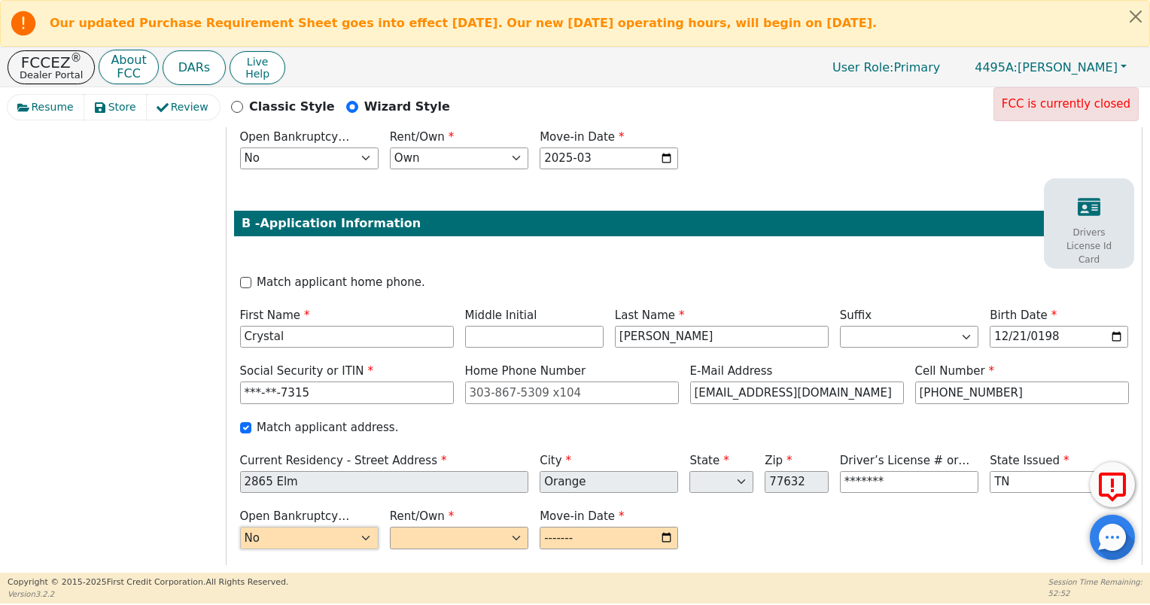
click at [240, 527] on select "Yes No" at bounding box center [309, 538] width 138 height 23
click at [430, 527] on select "Rent Own" at bounding box center [459, 538] width 138 height 23
select select "Own"
click at [390, 527] on select "Rent Own" at bounding box center [459, 538] width 138 height 23
click at [663, 527] on input "month" at bounding box center [609, 538] width 138 height 23
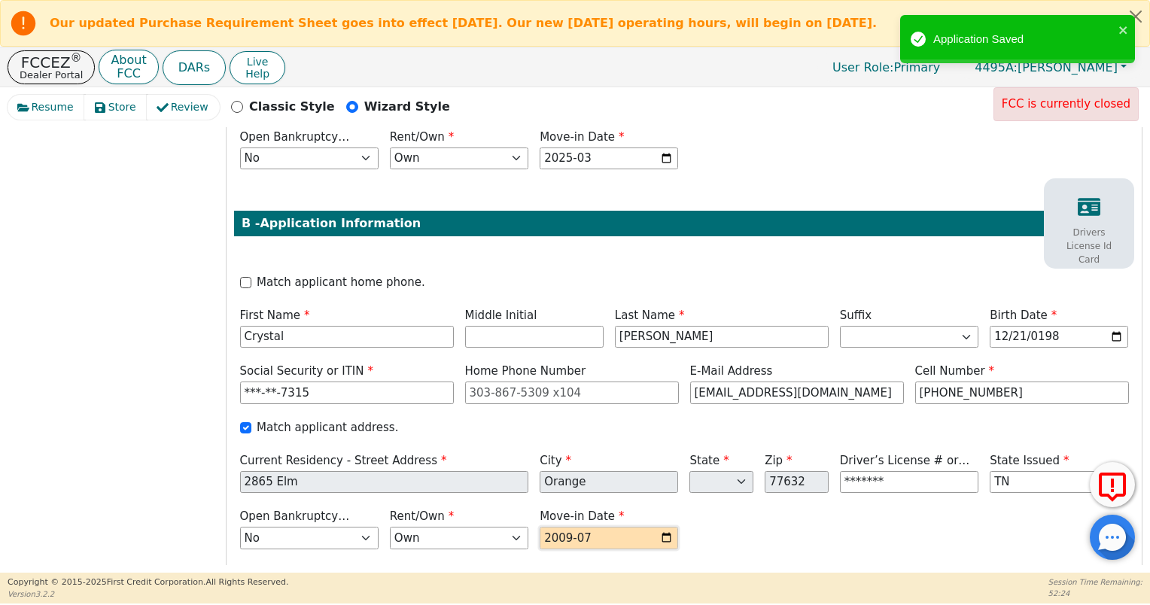
type input "2009-07"
click at [754, 521] on div "Open Bankruptcy (Y/N) Yes No Rent/Own Rent Own Move-in Date 2009-07" at bounding box center [684, 530] width 900 height 45
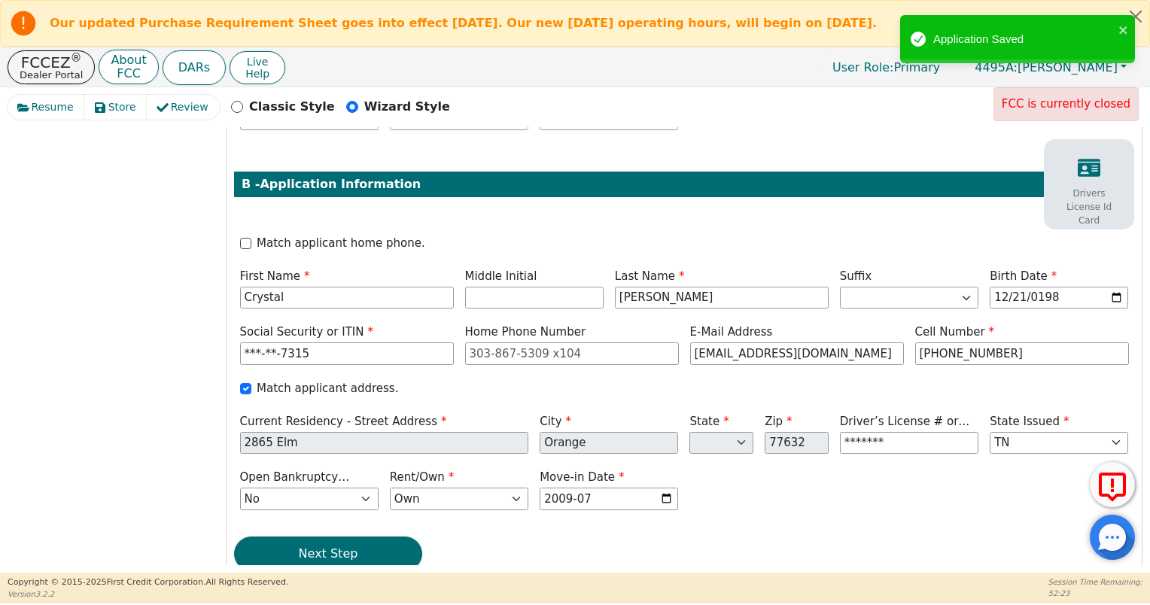
scroll to position [583, 0]
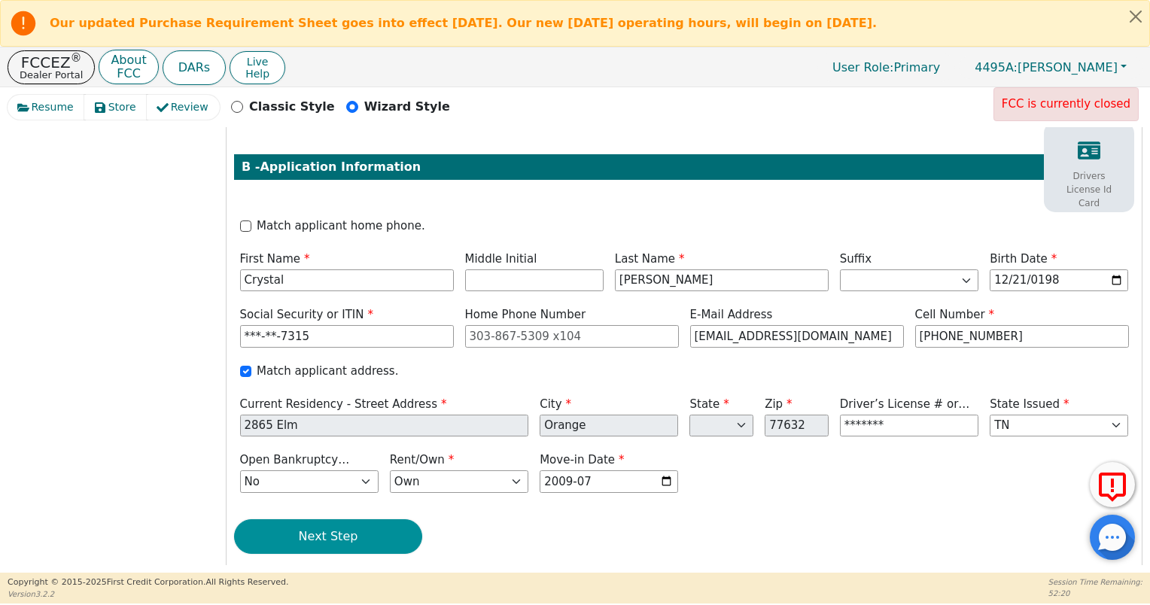
click at [392, 519] on button "Next Step" at bounding box center [328, 536] width 188 height 35
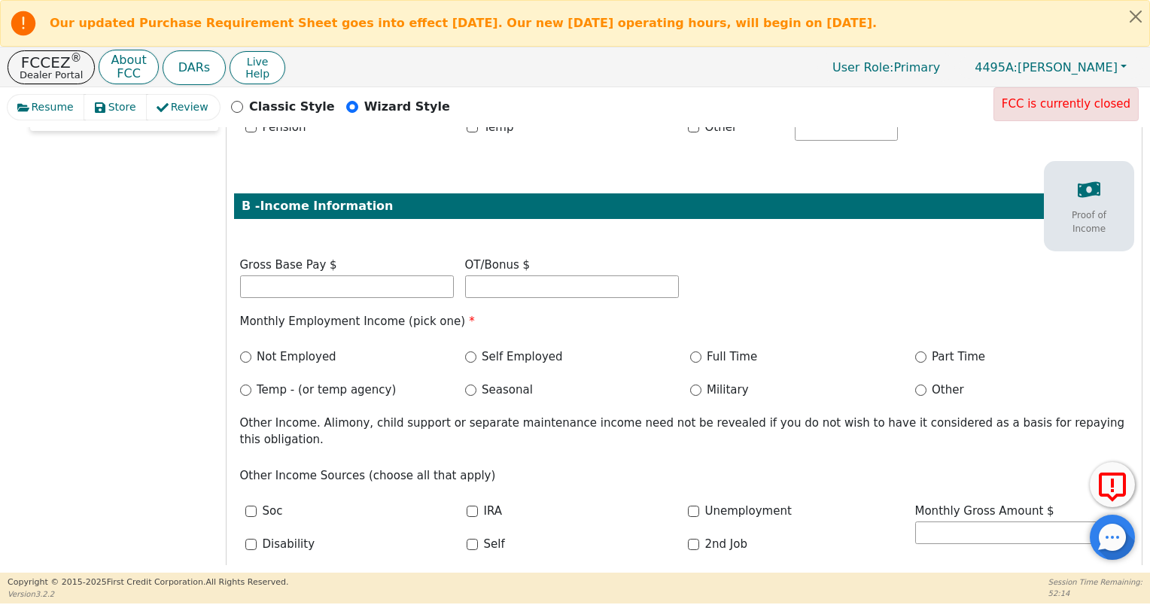
scroll to position [56, 0]
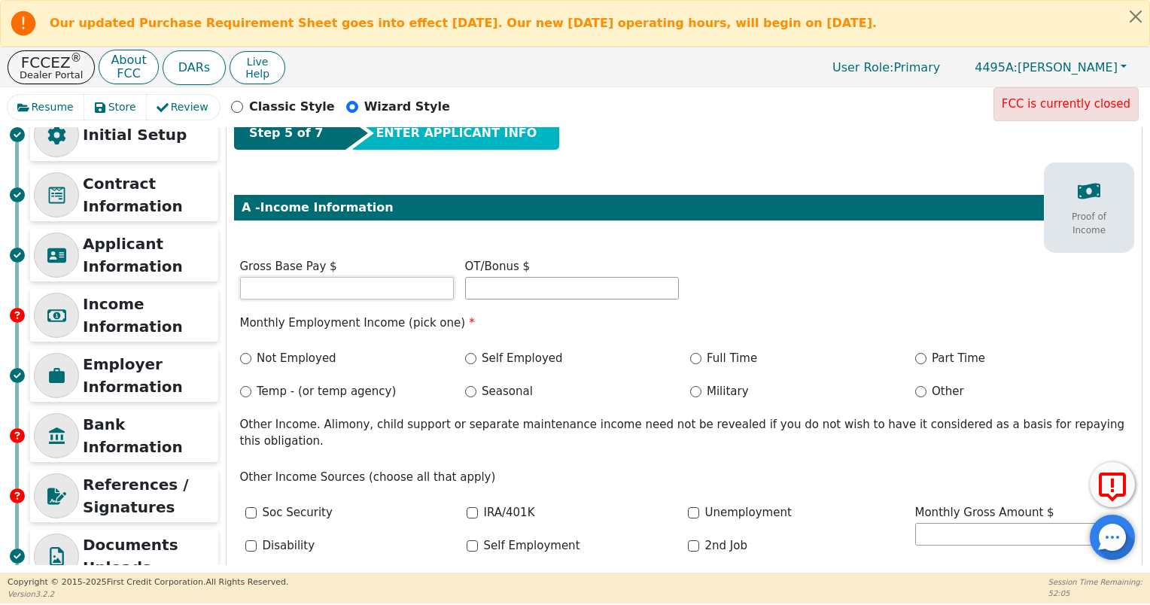
click at [388, 286] on input "text" at bounding box center [347, 288] width 214 height 23
type input "1300.00"
drag, startPoint x: 688, startPoint y: 367, endPoint x: 699, endPoint y: 353, distance: 17.8
click at [693, 358] on div "Full Time" at bounding box center [796, 361] width 225 height 22
click at [695, 355] on input "Full Time" at bounding box center [695, 358] width 11 height 11
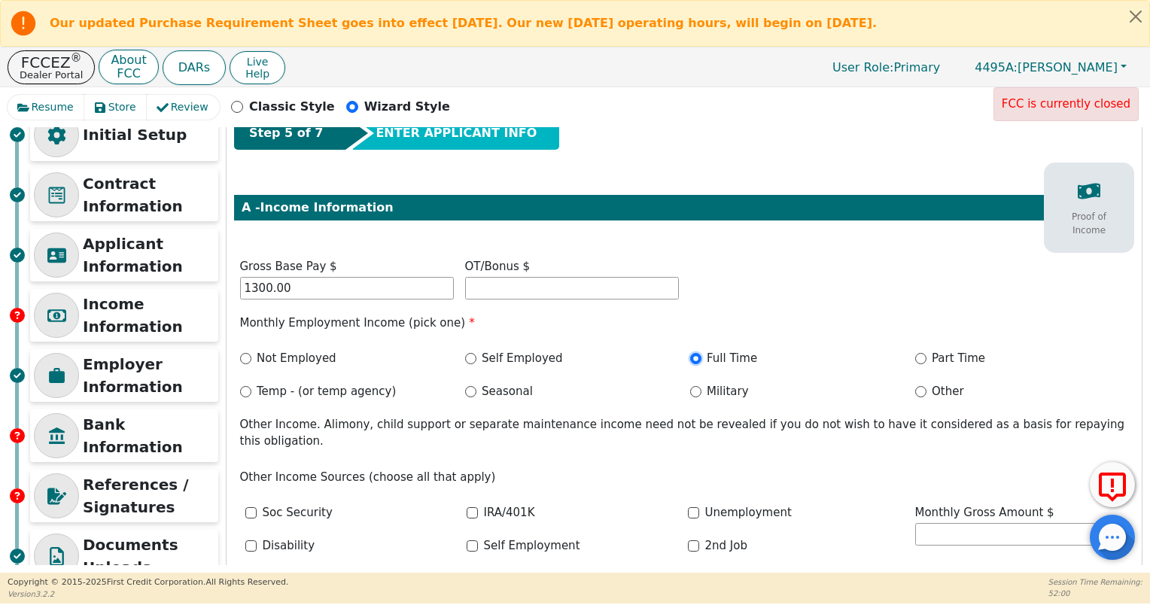
radio input "true"
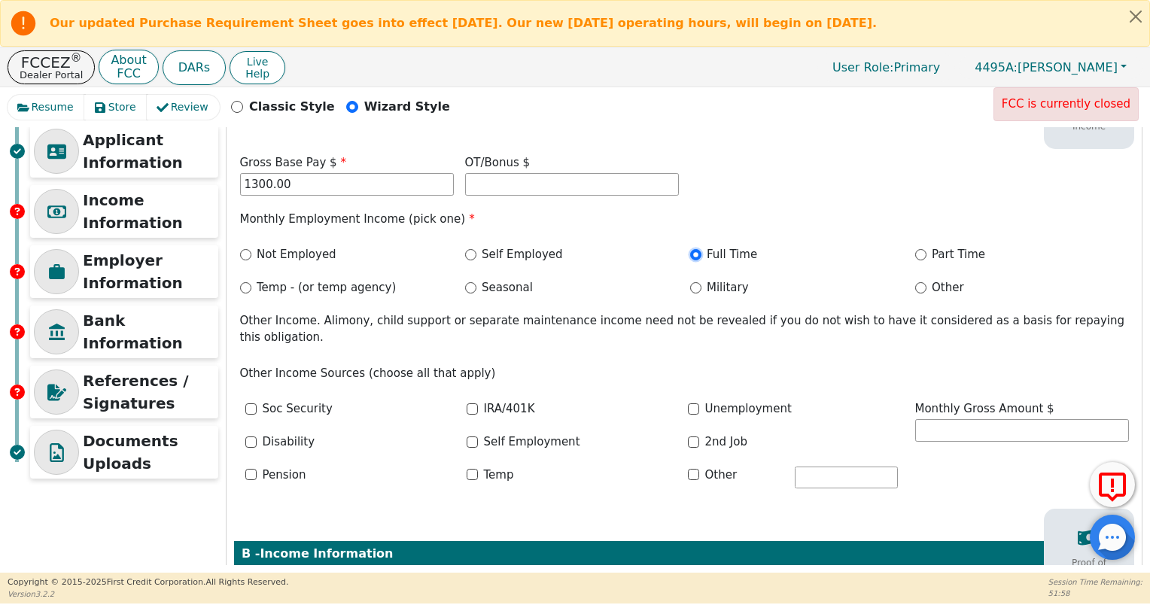
scroll to position [207, 0]
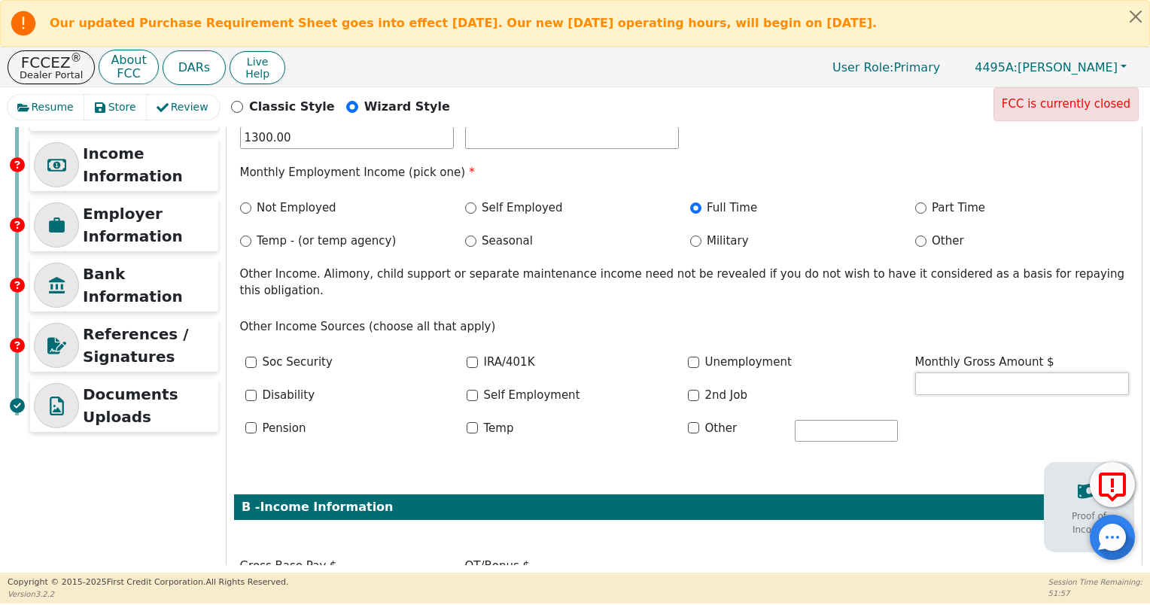
click at [946, 373] on input "text" at bounding box center [1022, 384] width 214 height 23
type input "0.00"
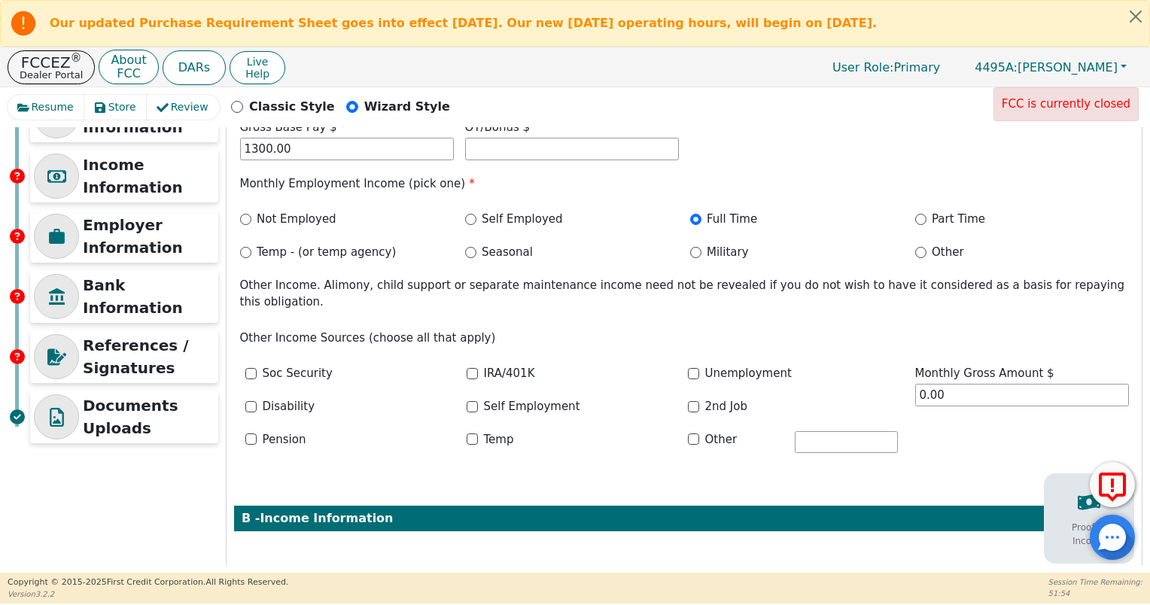
scroll to position [449, 0]
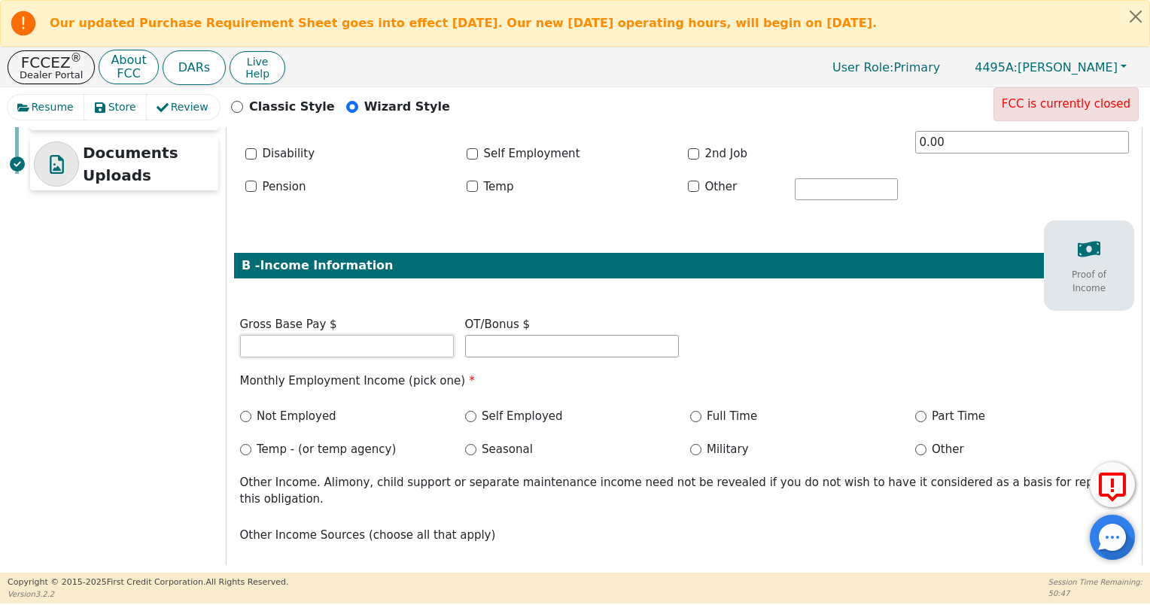
click at [313, 335] on input "text" at bounding box center [347, 346] width 214 height 23
type input "4500.00"
click at [345, 285] on div "Step 5 of 7 ENTER APPLICANT INFO A - Income Information Proof of Income Gross B…" at bounding box center [684, 229] width 915 height 1024
click at [695, 411] on input "Full Time" at bounding box center [695, 416] width 11 height 11
radio input "true"
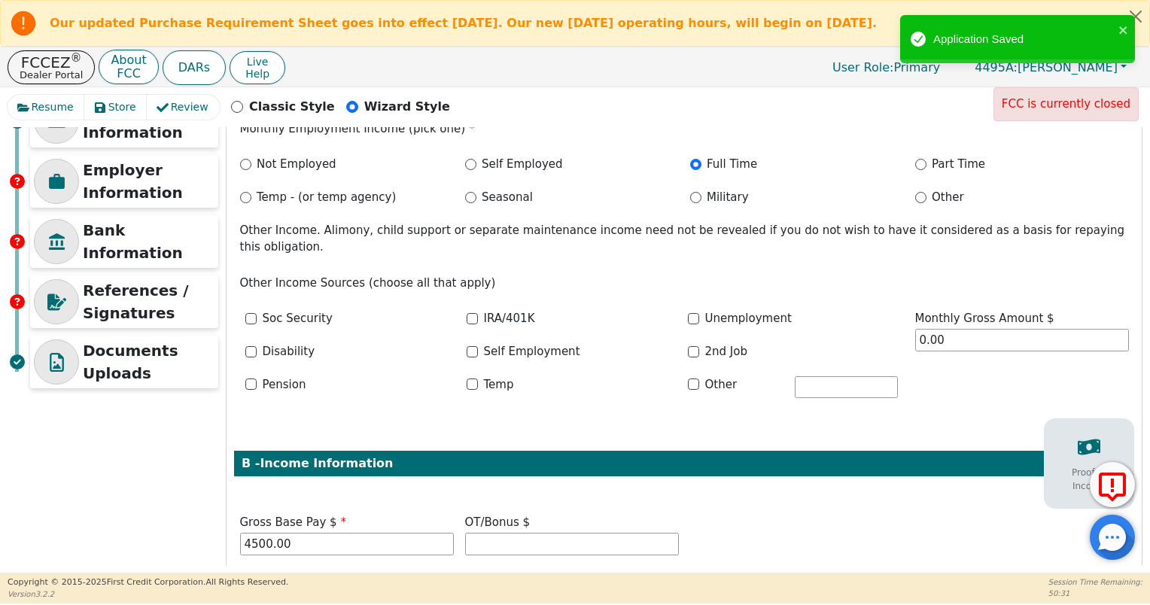
scroll to position [0, 0]
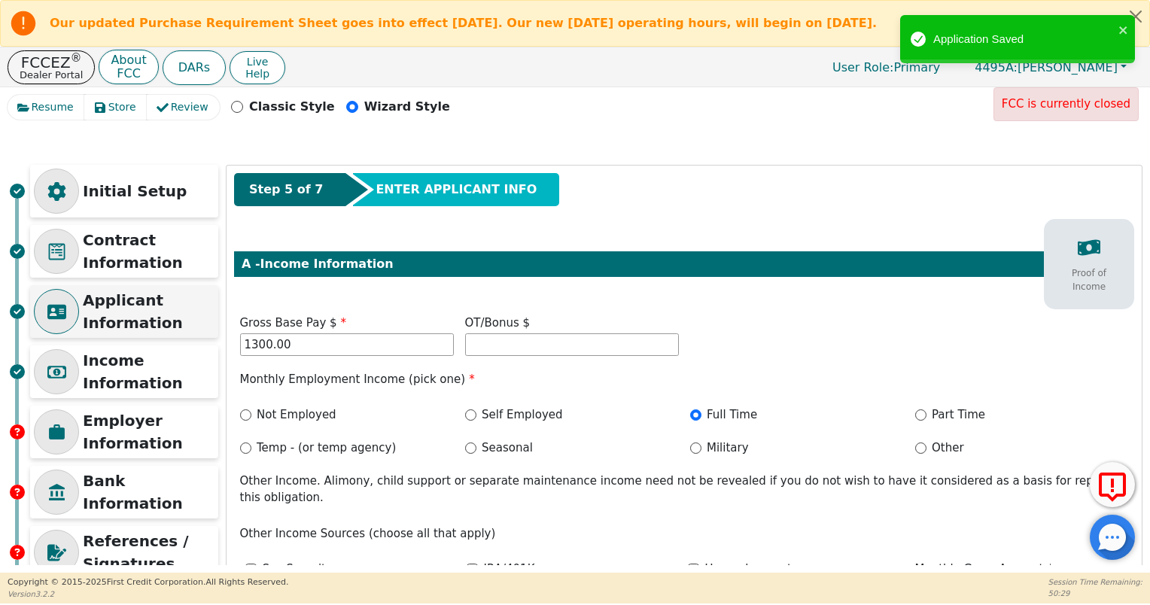
click at [126, 315] on p "Applicant Information" at bounding box center [149, 311] width 132 height 45
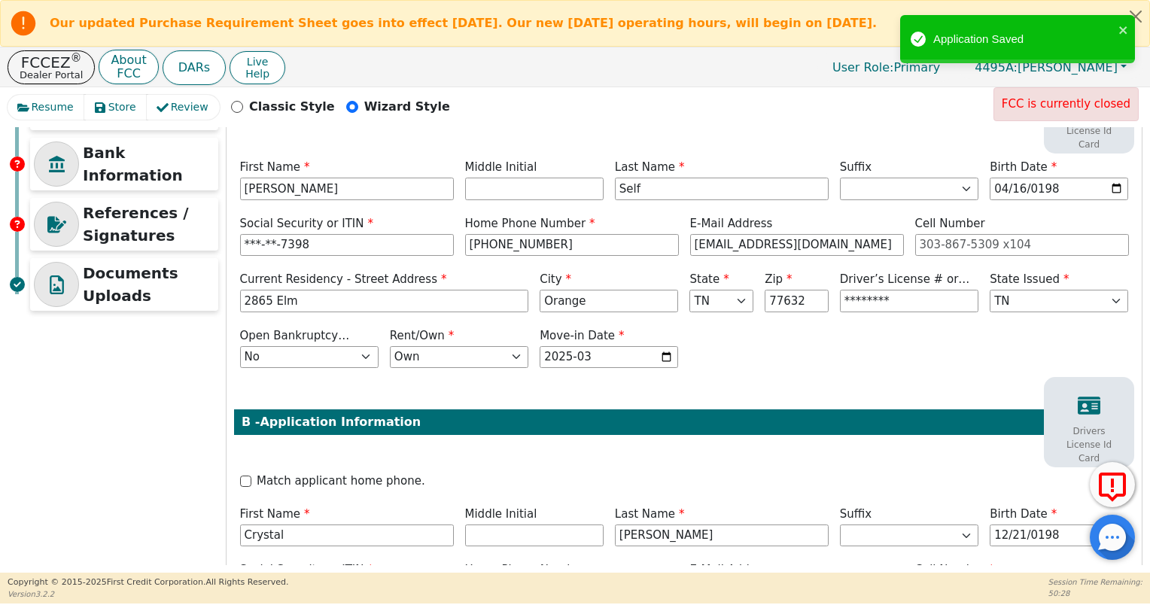
scroll to position [583, 0]
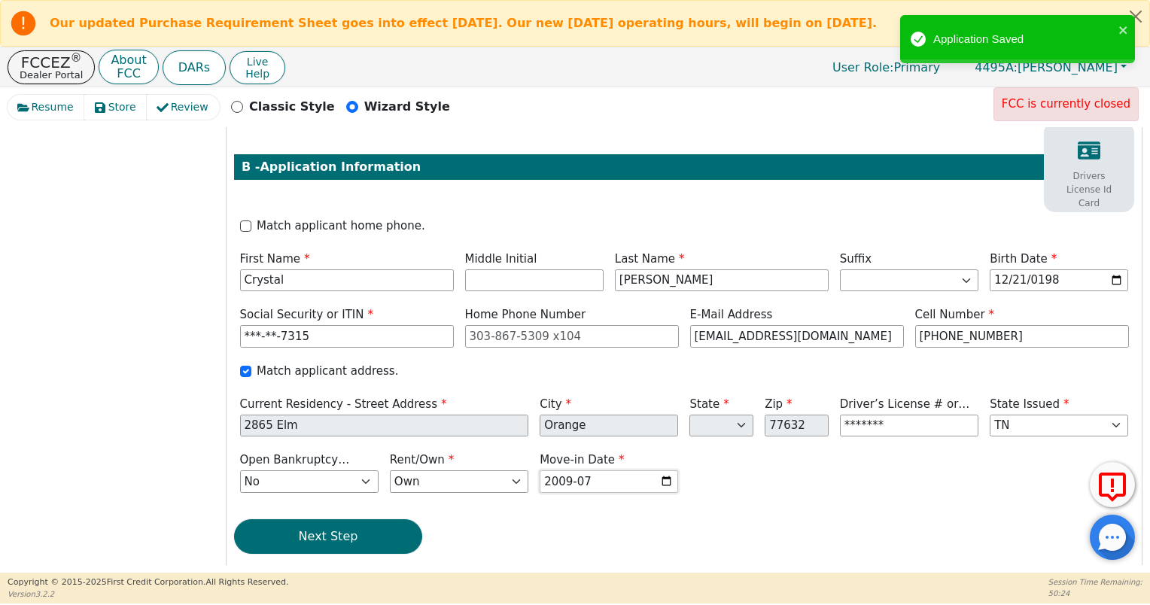
click at [662, 470] on input "2009-07" at bounding box center [609, 481] width 138 height 23
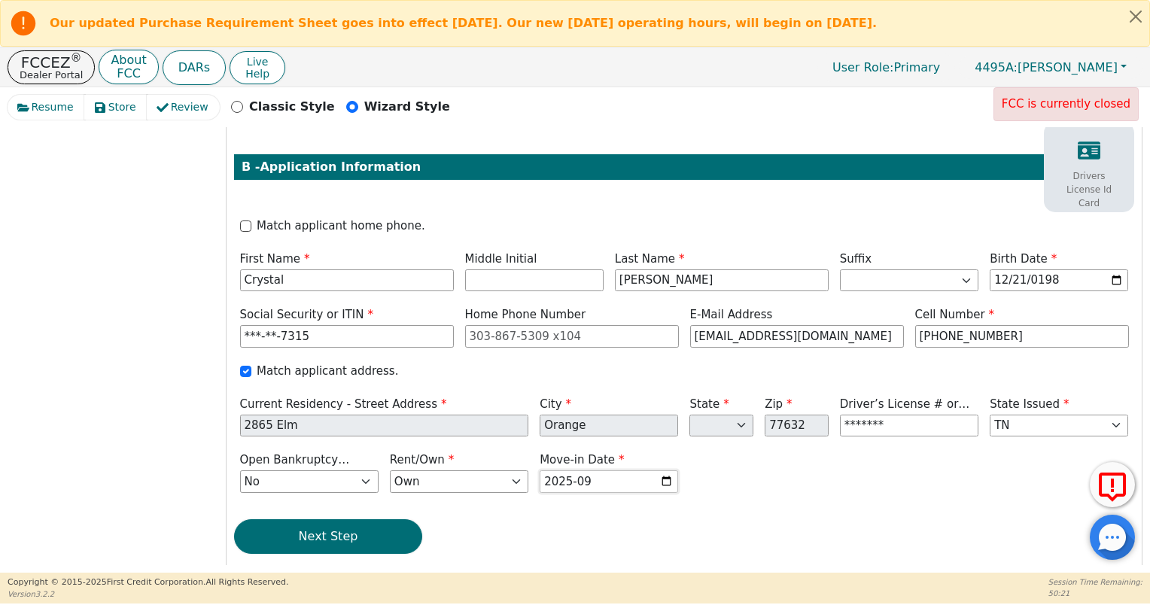
click at [668, 470] on input "2025-09" at bounding box center [609, 481] width 138 height 23
type input "2018-09"
click at [373, 520] on button "Next Step" at bounding box center [328, 536] width 188 height 35
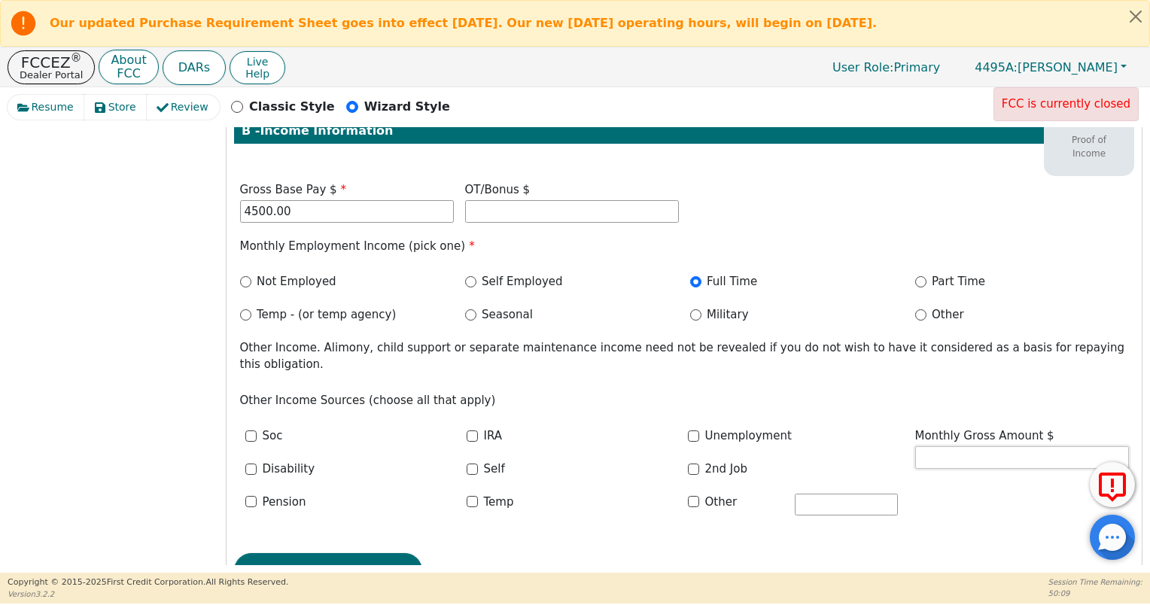
click at [955, 446] on input "text" at bounding box center [1022, 457] width 214 height 23
type input "0.00"
click at [914, 355] on div "Step 5 of 7 ENTER APPLICANT INFO A - Income Information Proof of Income Gross B…" at bounding box center [684, 94] width 915 height 1024
click at [333, 553] on button "Next Step" at bounding box center [328, 570] width 188 height 35
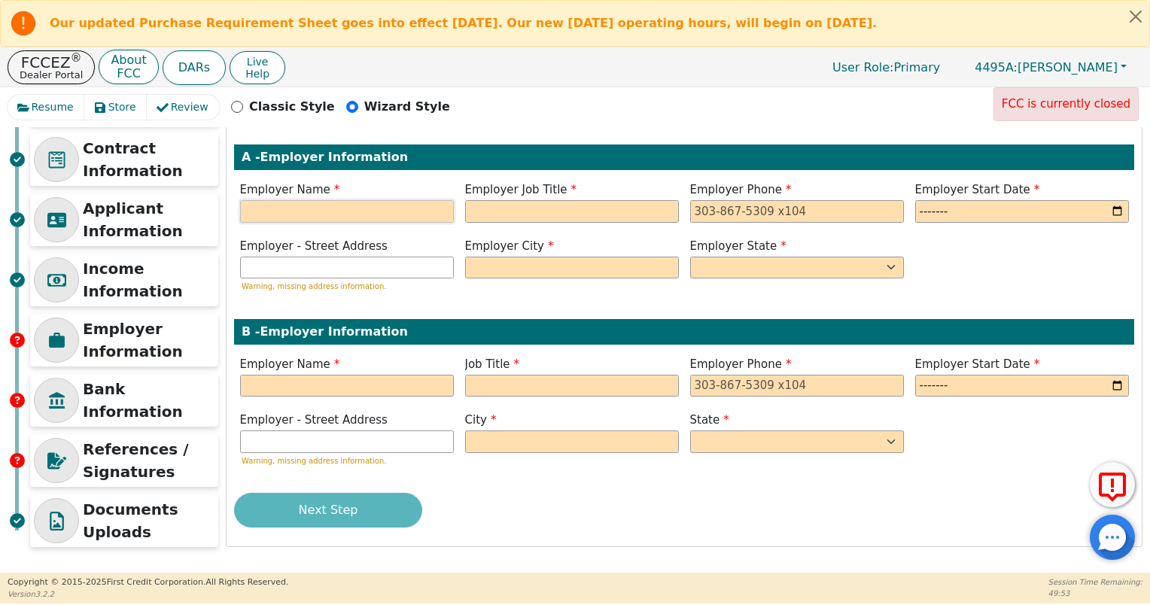
click at [320, 217] on input "text" at bounding box center [347, 211] width 214 height 23
type input "Walmart"
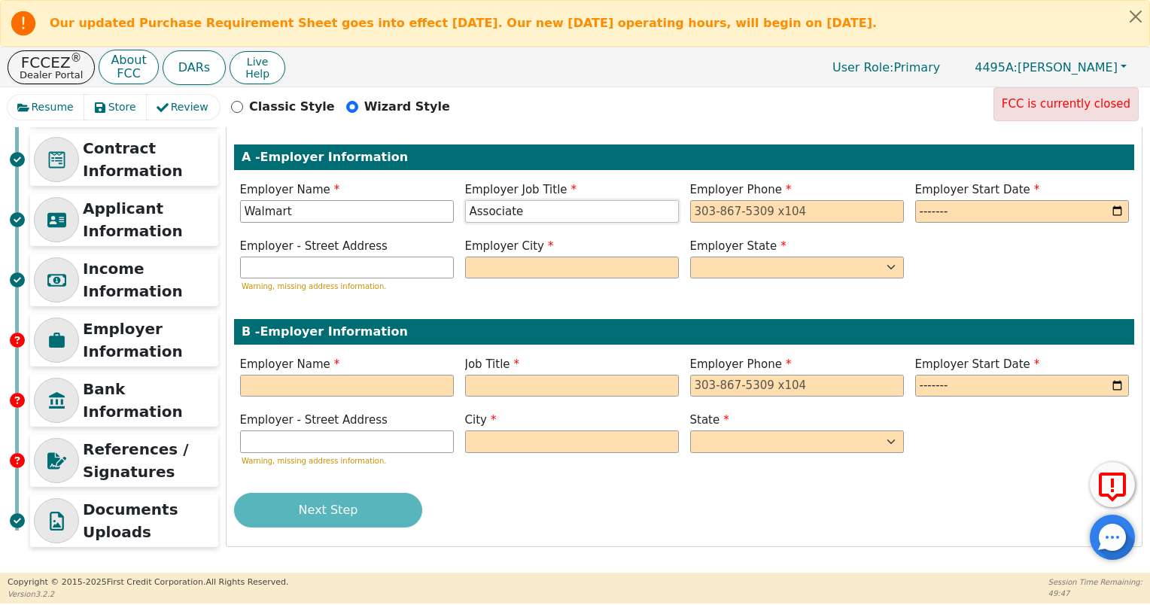
type input "Associate"
type input "[PHONE_NUMBER]"
click at [1113, 206] on input "month" at bounding box center [1022, 211] width 214 height 23
type input "2025-08"
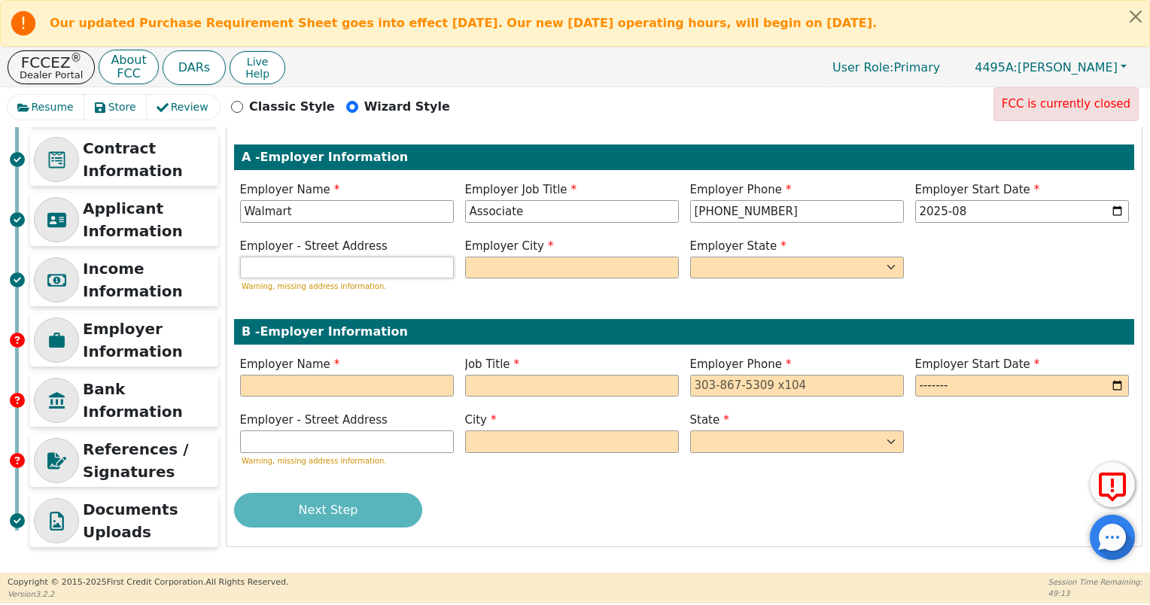
click at [359, 267] on input "text" at bounding box center [347, 268] width 214 height 23
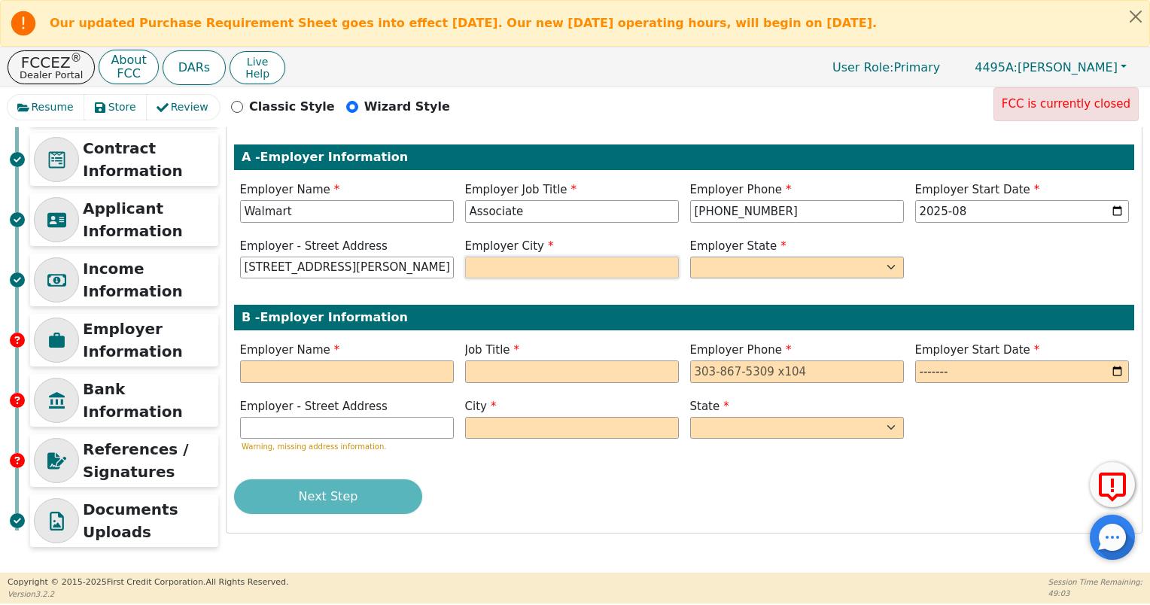
type input "[STREET_ADDRESS][PERSON_NAME]"
type input "Orange"
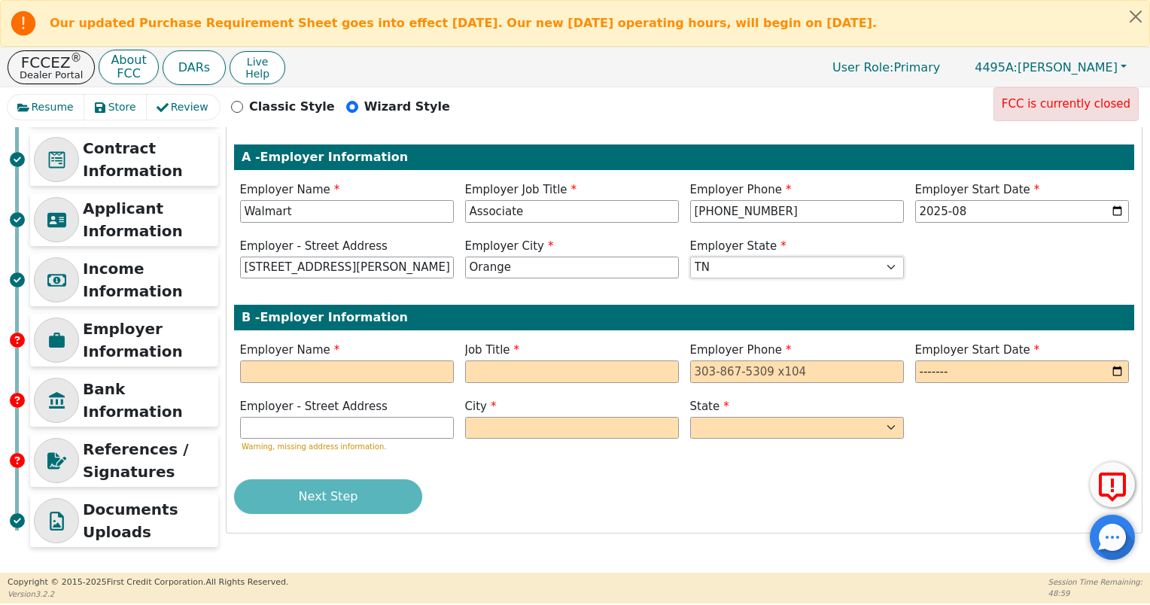
select select "[GEOGRAPHIC_DATA]"
click at [343, 376] on input "text" at bounding box center [347, 372] width 214 height 23
type input "DTL Inc"
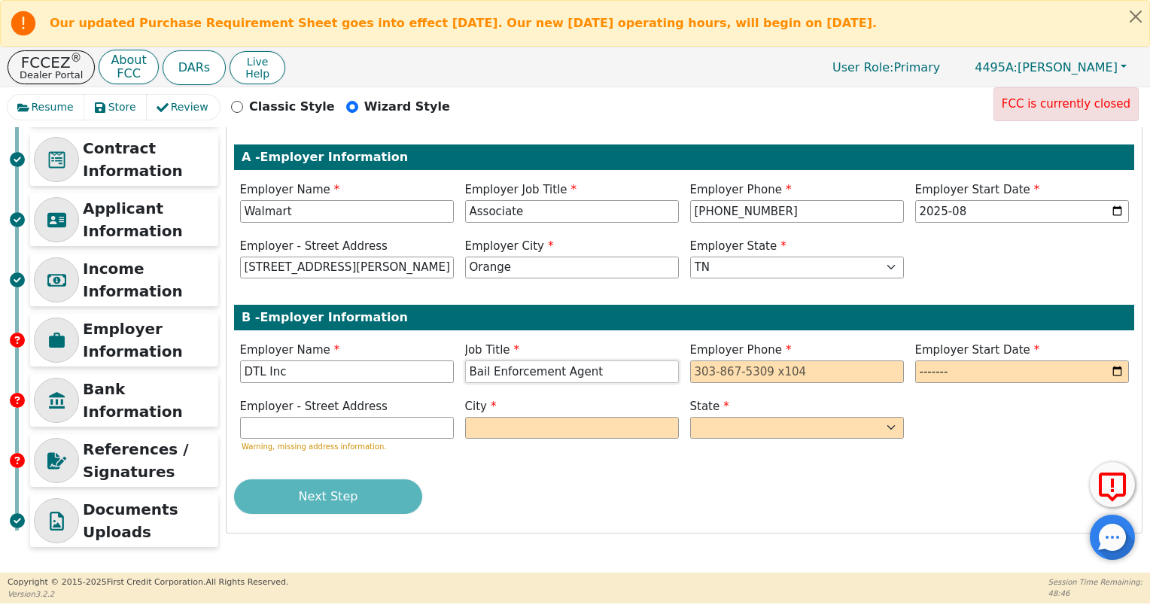
type input "Bail Enforcement Agent"
type input "[PHONE_NUMBER]"
click at [301, 367] on input "DTL Inc" at bounding box center [347, 372] width 214 height 23
click at [1111, 370] on input "month" at bounding box center [1022, 372] width 214 height 23
type input "2009-07"
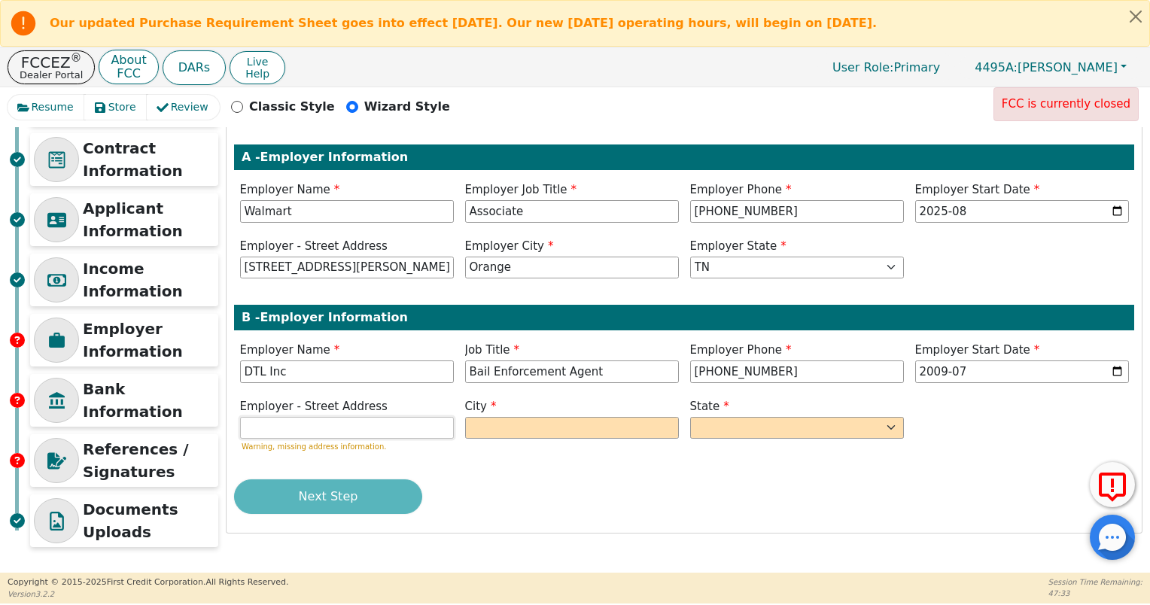
click at [368, 429] on input "text" at bounding box center [347, 428] width 214 height 23
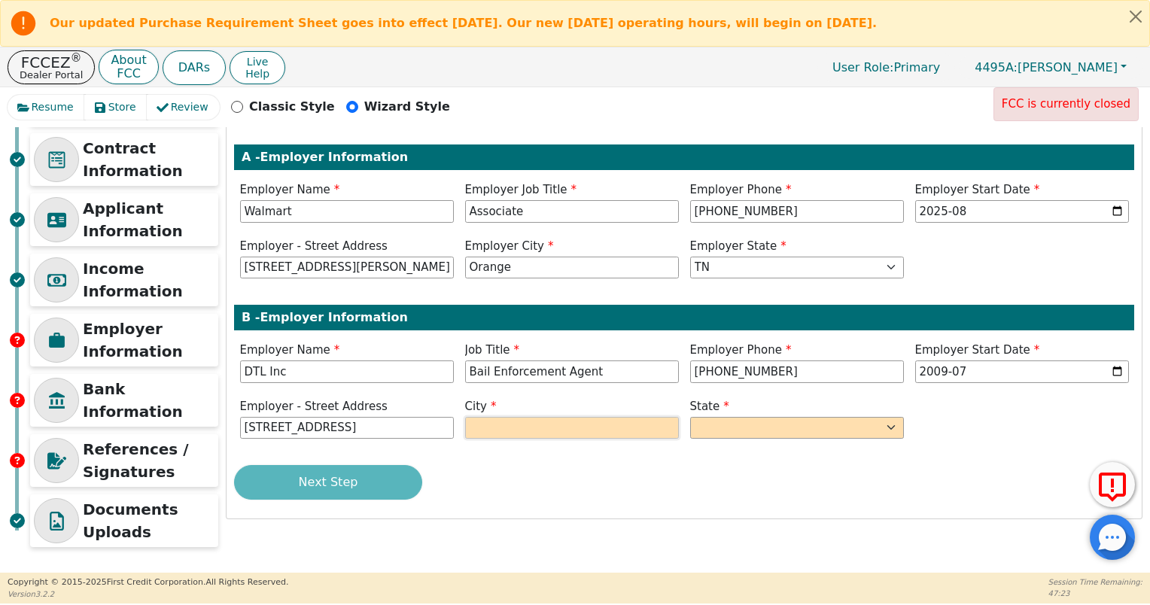
type input "[STREET_ADDRESS]"
type input "Beaumont"
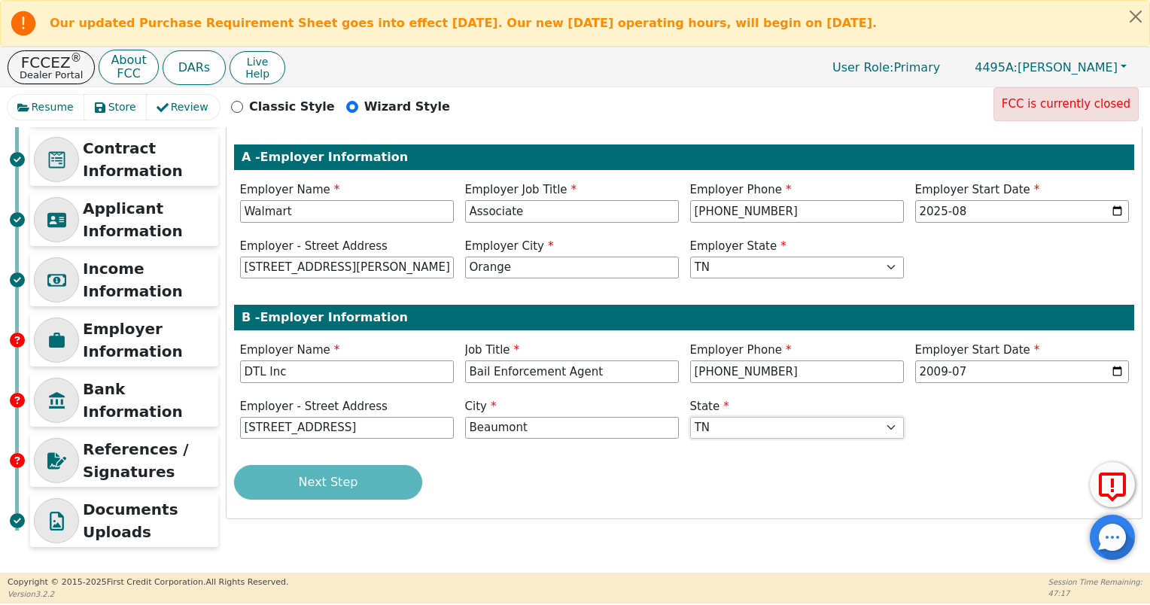
select select "[GEOGRAPHIC_DATA]"
drag, startPoint x: 780, startPoint y: 370, endPoint x: 554, endPoint y: 408, distance: 229.0
click at [554, 408] on div "Step 5 of 7 ENTER APPLICANT INFO A - Employer Information Employer Name Walmart…" at bounding box center [684, 296] width 915 height 445
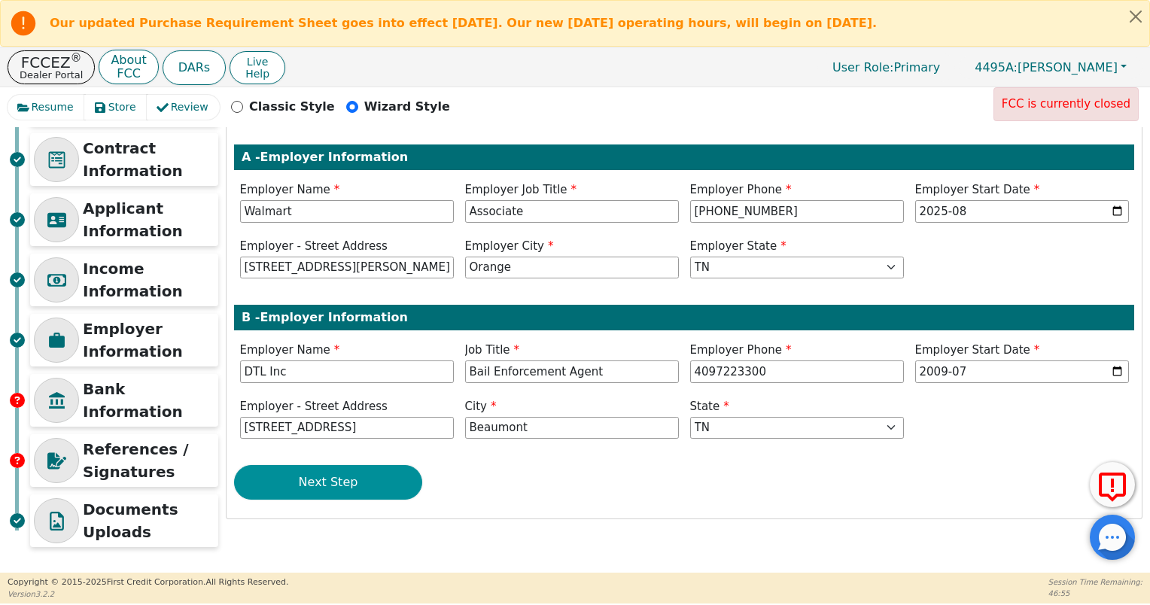
type input "[PHONE_NUMBER]"
click at [328, 478] on button "Next Step" at bounding box center [328, 482] width 188 height 35
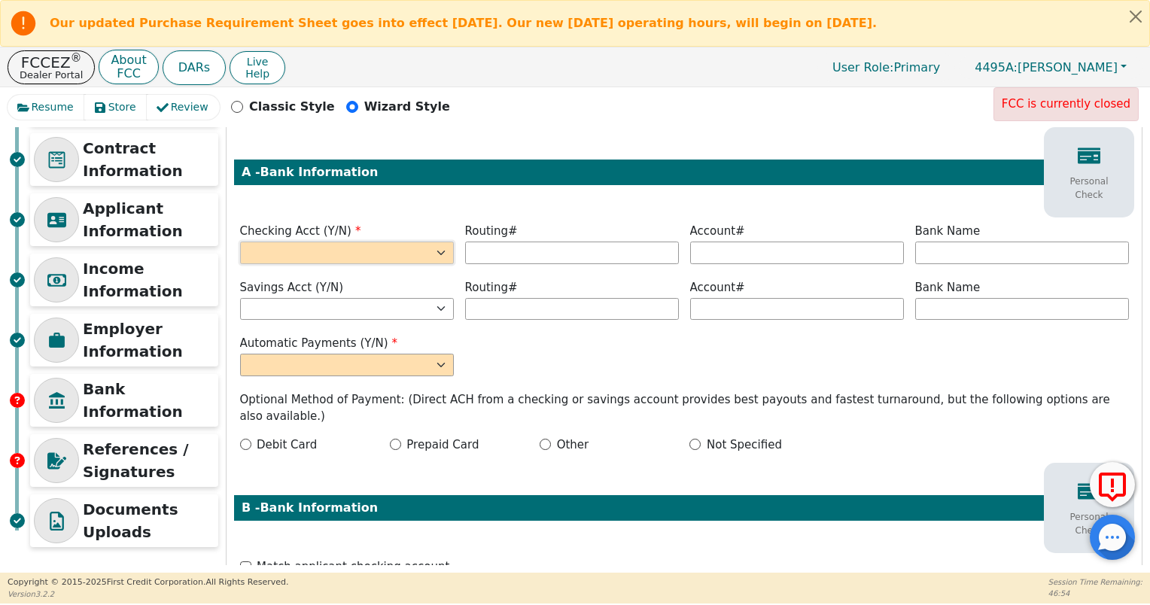
click at [411, 253] on select "Yes No" at bounding box center [347, 253] width 214 height 23
select select "y"
click at [240, 242] on select "Yes No" at bounding box center [347, 253] width 214 height 23
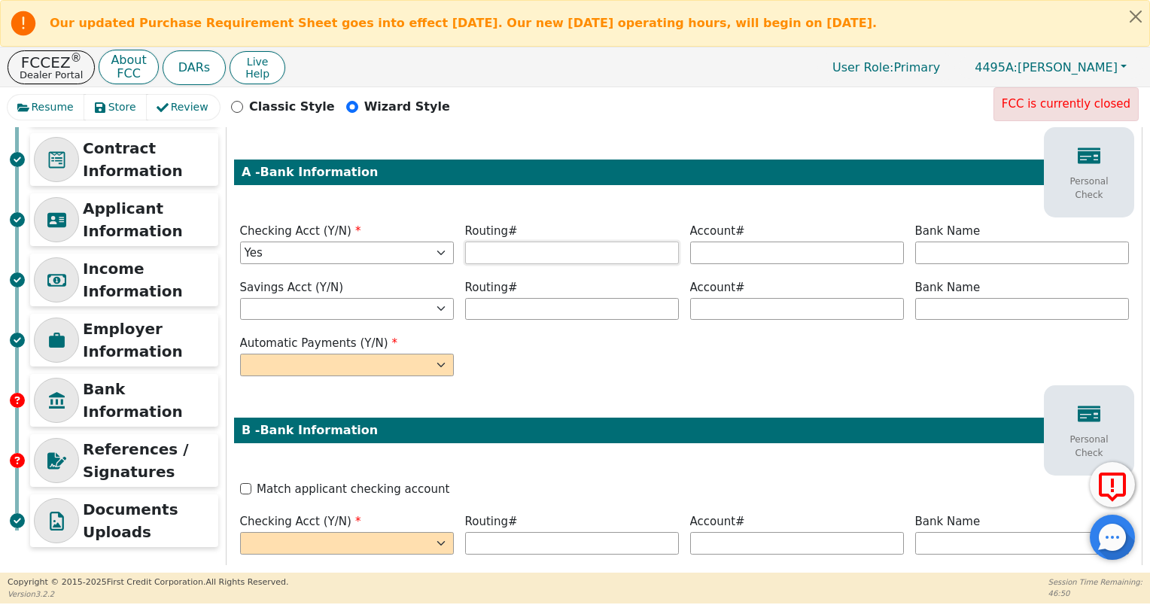
click at [485, 254] on input "text" at bounding box center [572, 253] width 214 height 23
type input "*********"
click at [731, 232] on span "Account#" at bounding box center [717, 231] width 55 height 14
click at [737, 247] on input "text" at bounding box center [797, 253] width 214 height 23
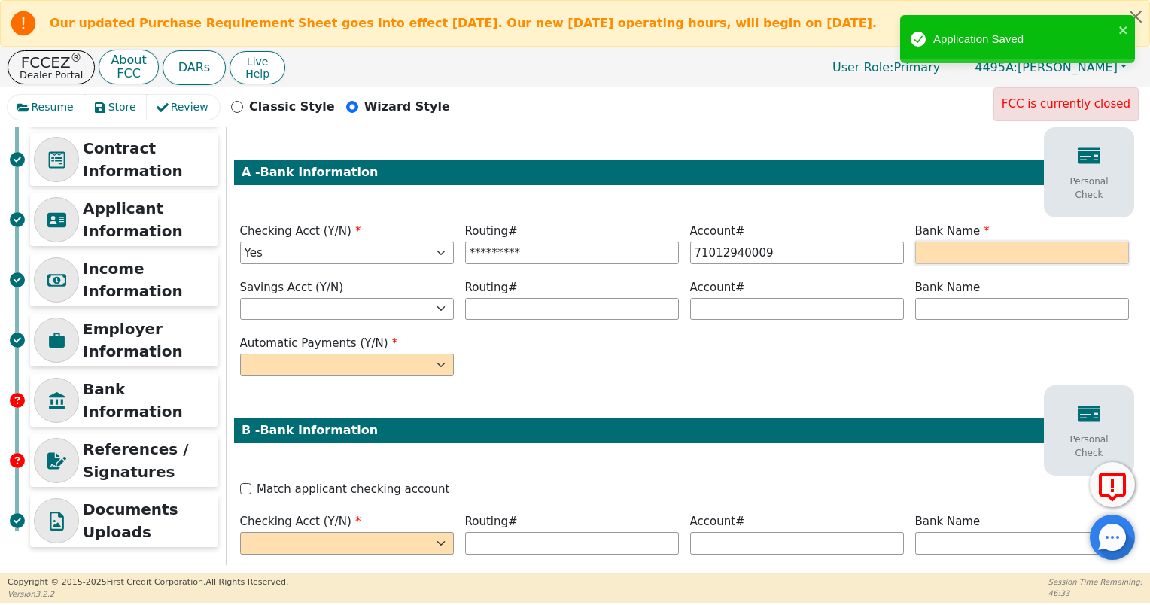
type input "**********"
click at [928, 251] on input "text" at bounding box center [1022, 253] width 214 height 23
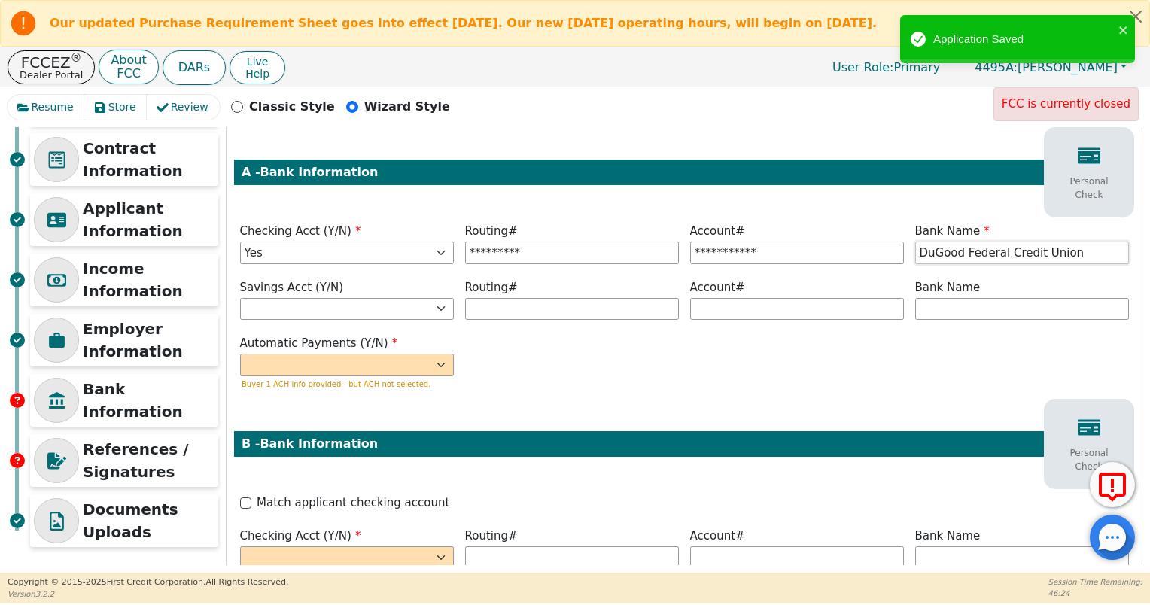
type input "DuGood Federal Credit Union"
click at [516, 361] on div "Automatic Payments (Y/N) Yes No Buyer 1 ACH info provided - but ACH not selecte…" at bounding box center [684, 364] width 900 height 59
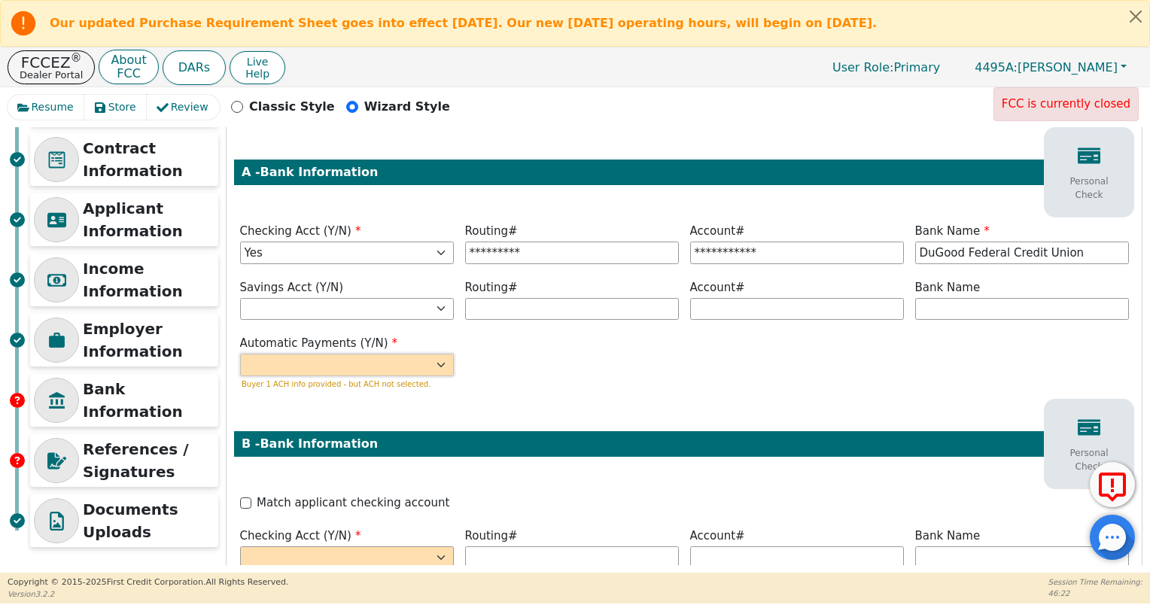
click at [431, 368] on select "Yes No" at bounding box center [347, 365] width 214 height 23
click at [543, 349] on div "Automatic Payments (Y/N) Yes No Buyer 1 ACH info provided - but ACH not selecte…" at bounding box center [684, 364] width 900 height 59
click at [331, 365] on select "Yes No" at bounding box center [347, 365] width 214 height 23
select select "y"
click at [240, 354] on select "Yes No" at bounding box center [347, 365] width 214 height 23
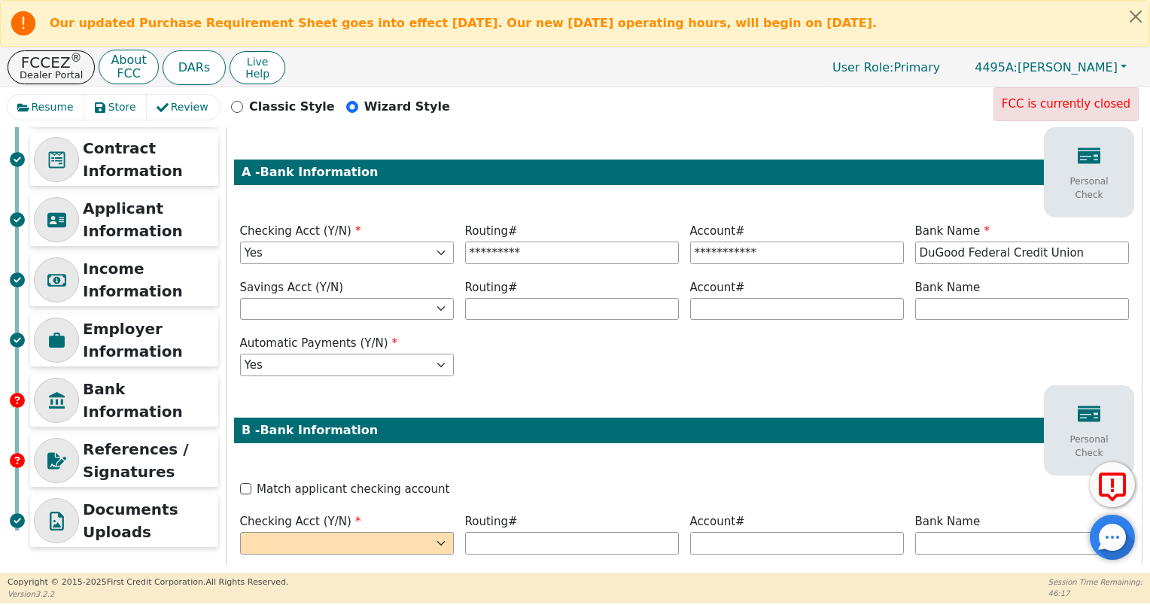
click at [527, 376] on div "Automatic Payments (Y/N) Yes No" at bounding box center [684, 357] width 900 height 45
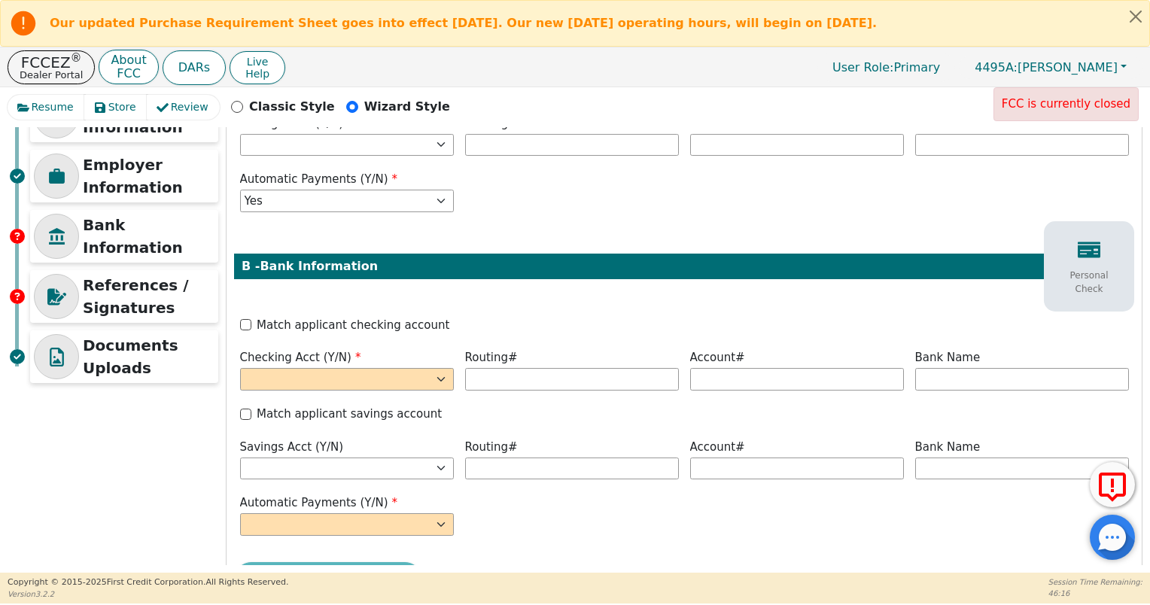
scroll to position [316, 0]
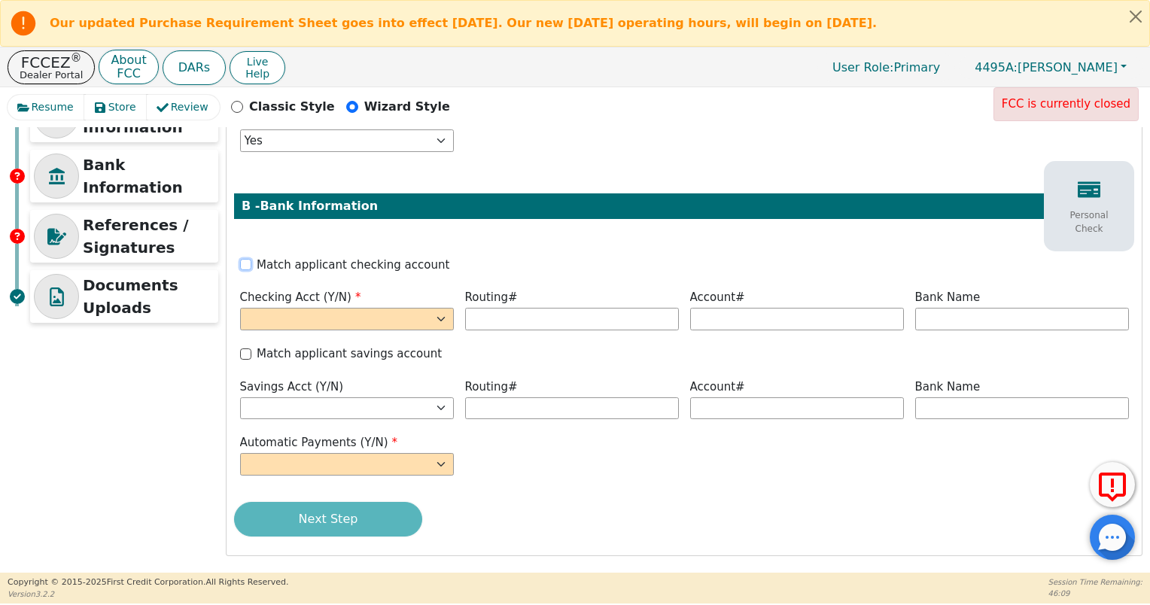
click at [247, 266] on input "Match applicant checking account" at bounding box center [245, 264] width 11 height 11
checkbox input "true"
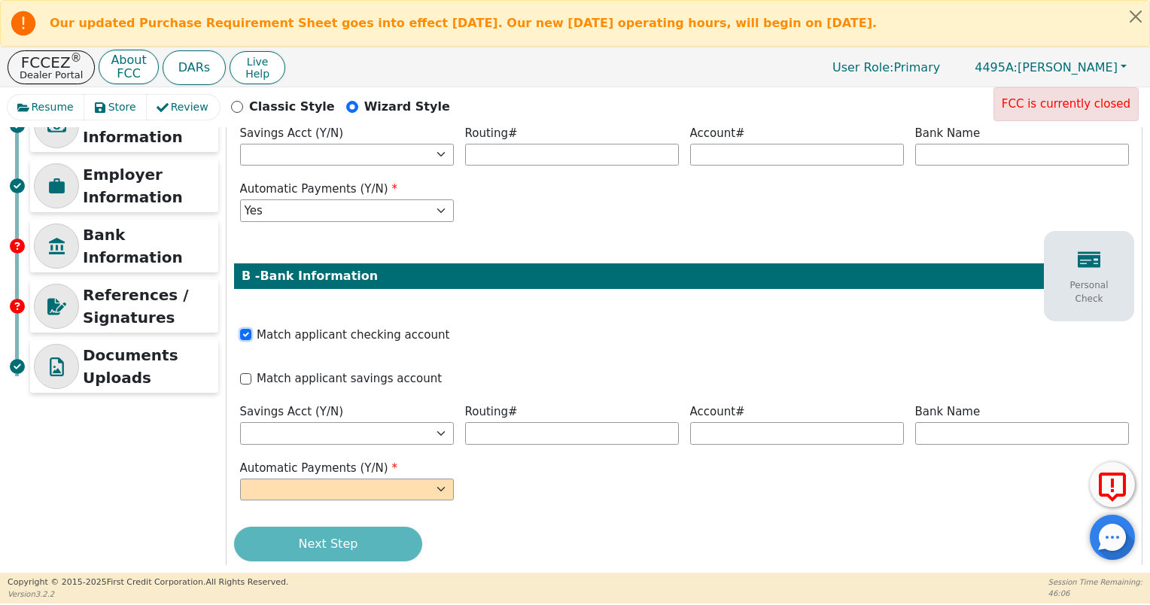
scroll to position [271, 0]
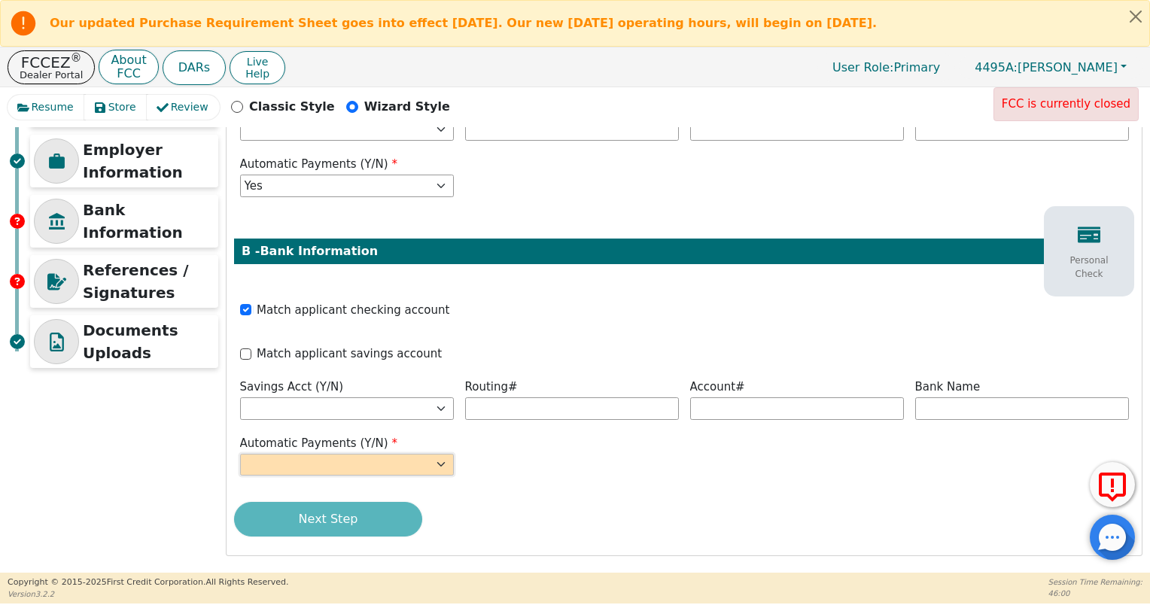
click at [370, 462] on select "Yes No" at bounding box center [347, 465] width 214 height 23
select select "y"
click at [240, 454] on select "Yes No" at bounding box center [347, 465] width 214 height 23
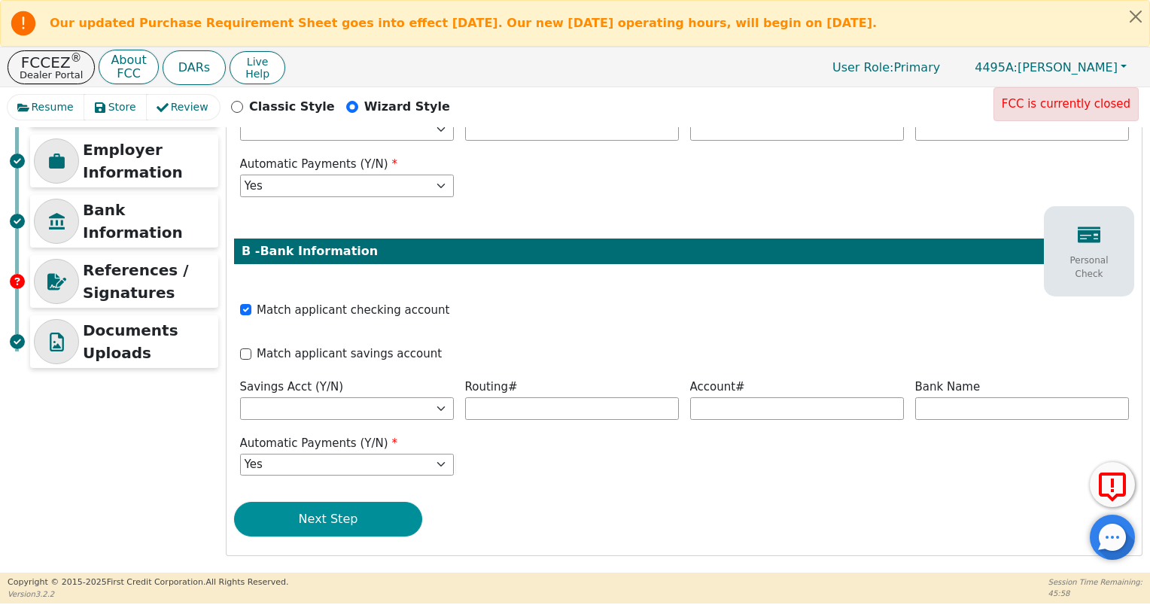
click at [369, 521] on button "Next Step" at bounding box center [328, 519] width 188 height 35
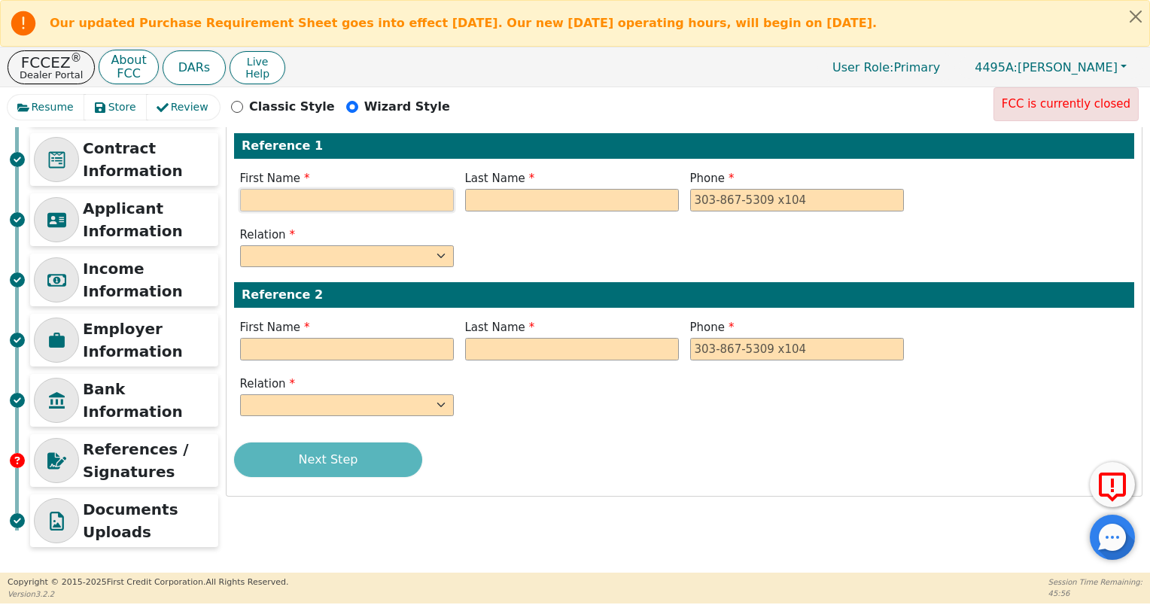
click at [341, 194] on input "text" at bounding box center [347, 200] width 214 height 23
type input "[PERSON_NAME]"
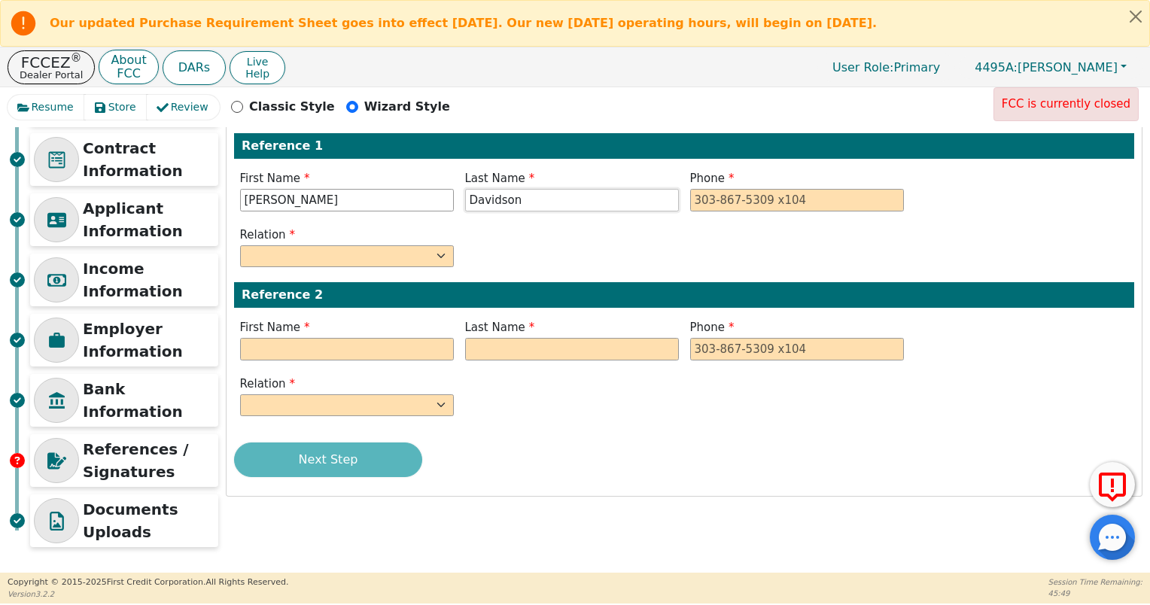
type input "Davidson"
type input "[PHONE_NUMBER]"
click at [308, 250] on select "FATHER MOTHER SISTER BROTHER DAUGHTER SON CO-WORKER NEIGHBOR FRIEND COUSIN G-MO…" at bounding box center [347, 256] width 214 height 23
select select "SISTER"
click at [240, 245] on select "FATHER MOTHER SISTER BROTHER DAUGHTER SON CO-WORKER NEIGHBOR FRIEND COUSIN G-MO…" at bounding box center [347, 256] width 214 height 23
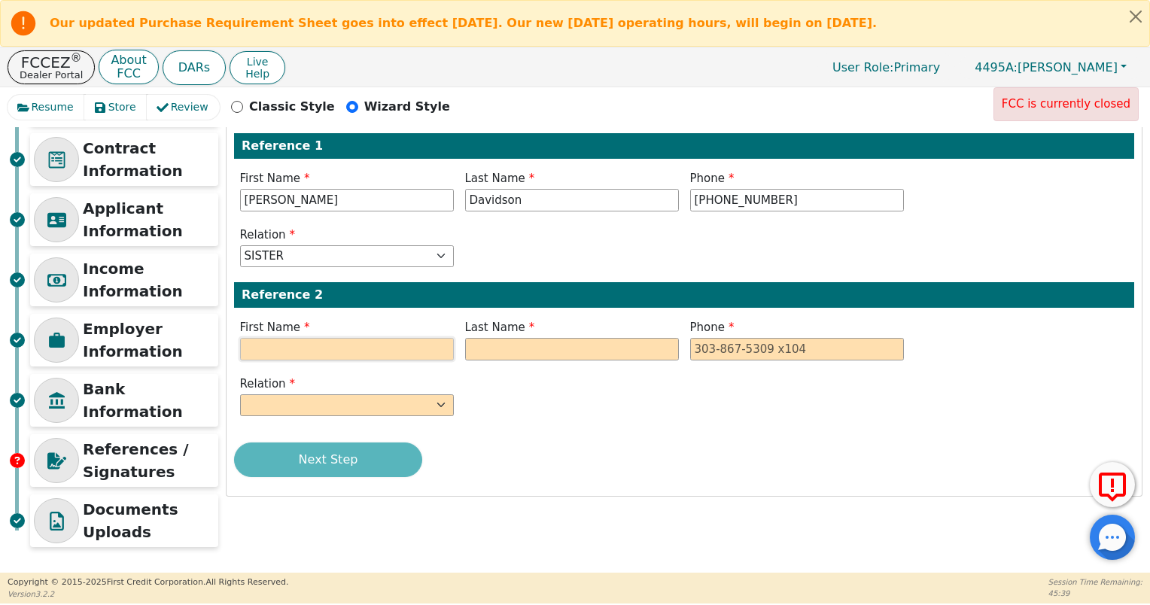
click at [305, 348] on input "text" at bounding box center [347, 349] width 214 height 23
type input "Lazhia"
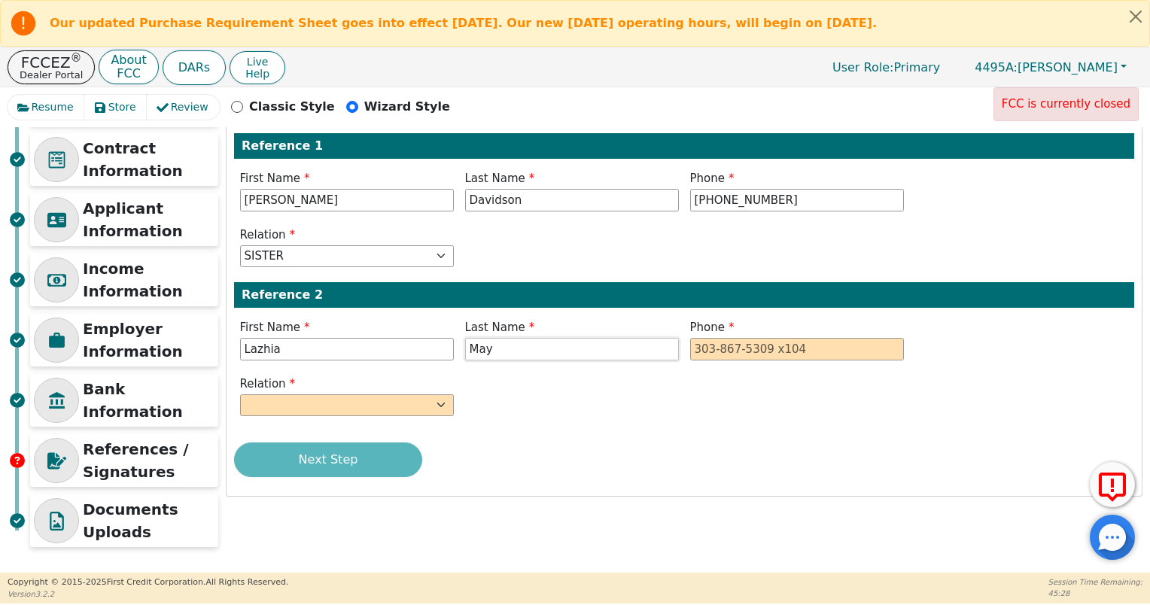
type input "May"
type input "[PHONE_NUMBER]"
click at [294, 402] on select "FATHER MOTHER SISTER BROTHER DAUGHTER SON CO-WORKER NEIGHBOR FRIEND COUSIN G-MO…" at bounding box center [347, 405] width 214 height 23
select select "FRIEND"
click at [240, 394] on select "FATHER MOTHER SISTER BROTHER DAUGHTER SON CO-WORKER NEIGHBOR FRIEND COUSIN G-MO…" at bounding box center [347, 405] width 214 height 23
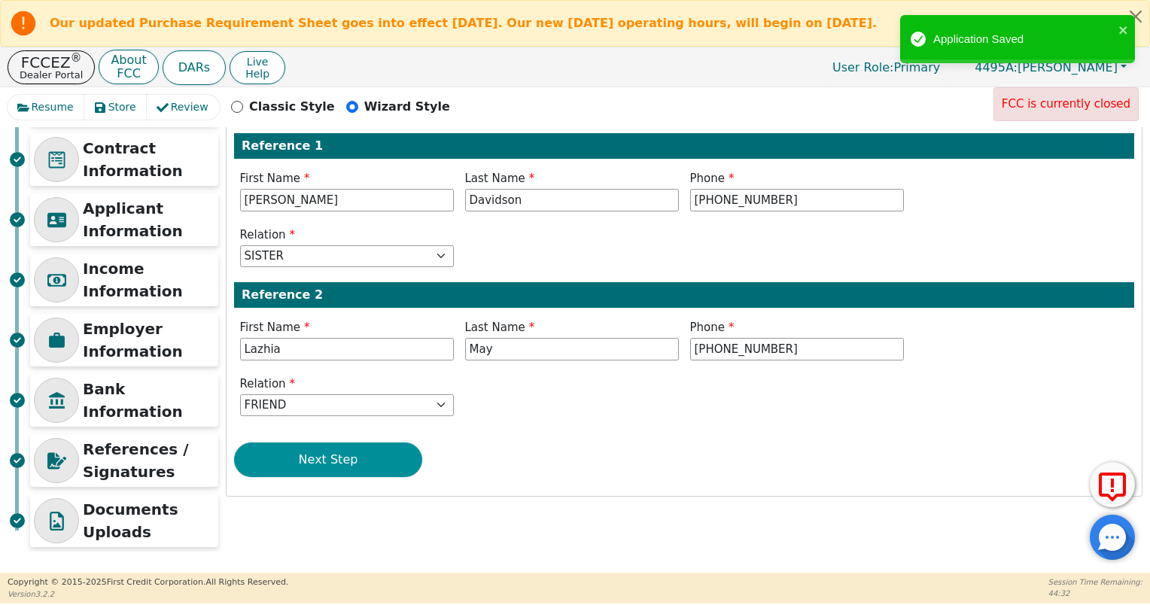
click at [352, 457] on button "Next Step" at bounding box center [328, 460] width 188 height 35
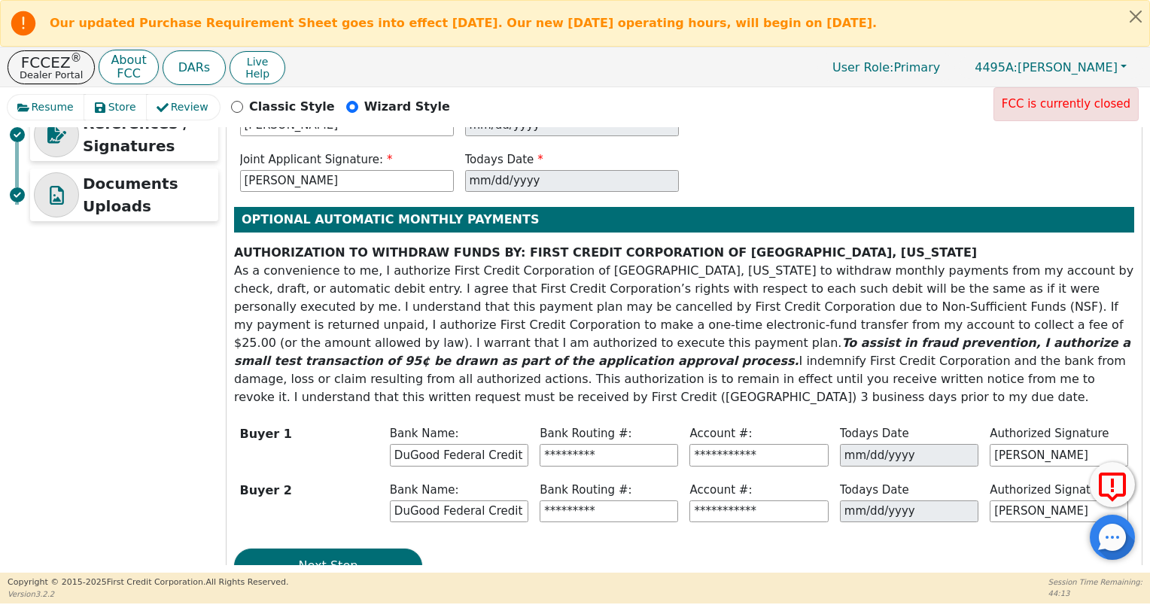
scroll to position [429, 0]
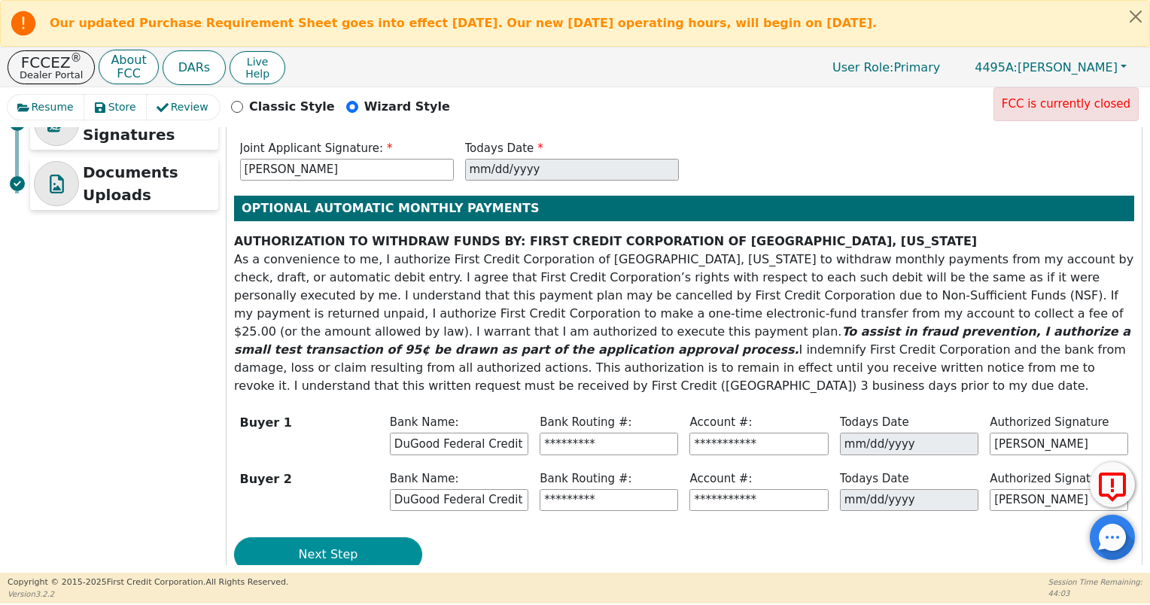
click at [354, 537] on button "Next Step" at bounding box center [328, 554] width 188 height 35
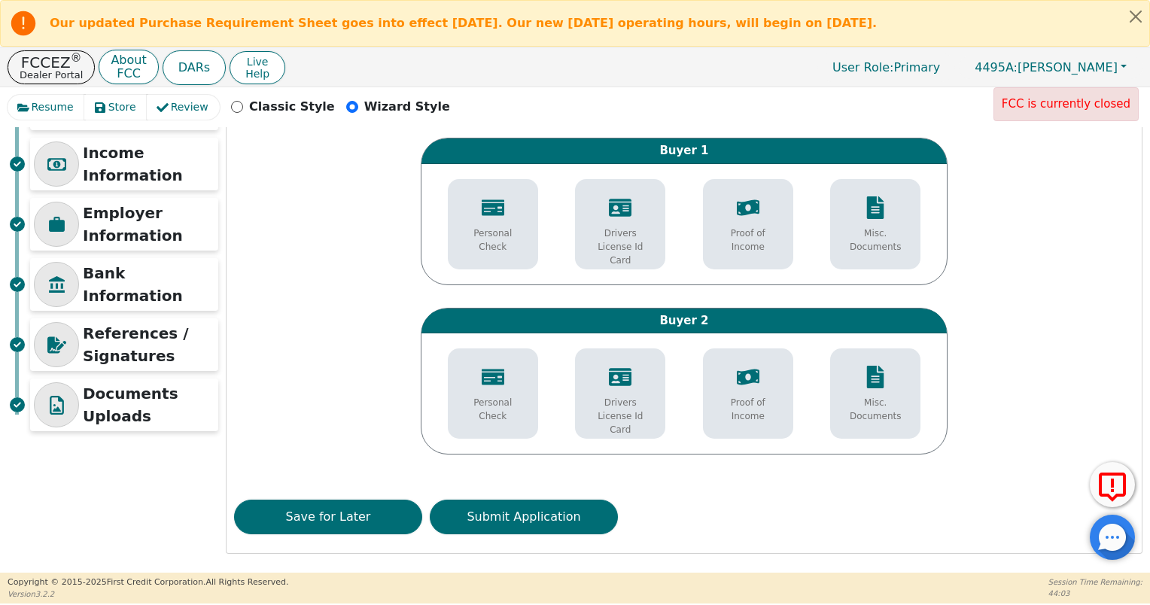
scroll to position [205, 0]
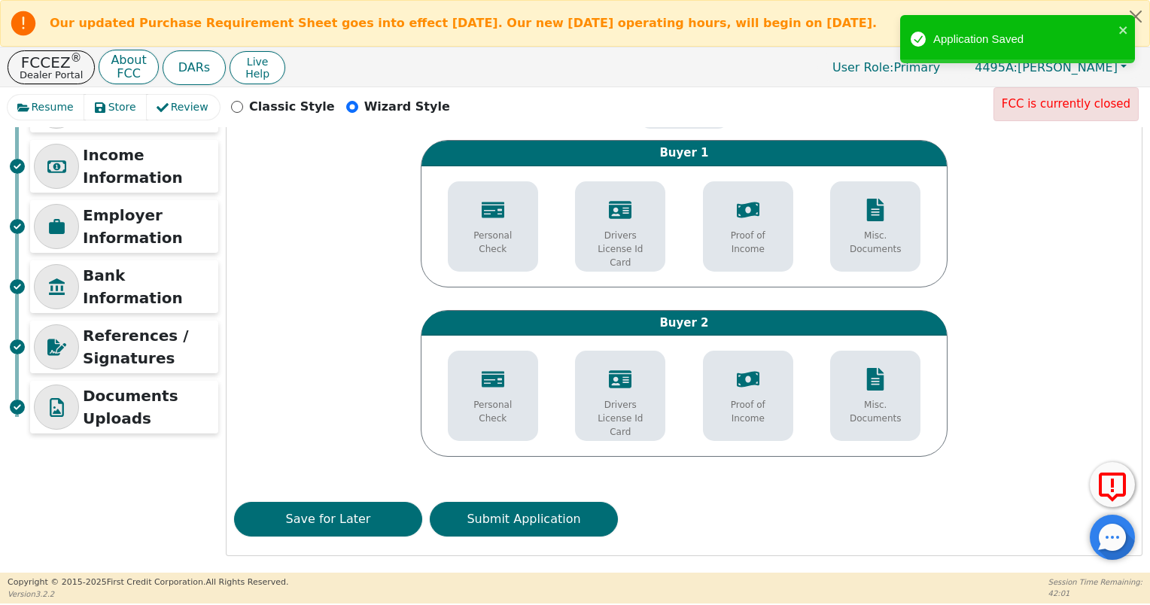
click at [625, 254] on div "Drivers License Id Card" at bounding box center [620, 234] width 83 height 86
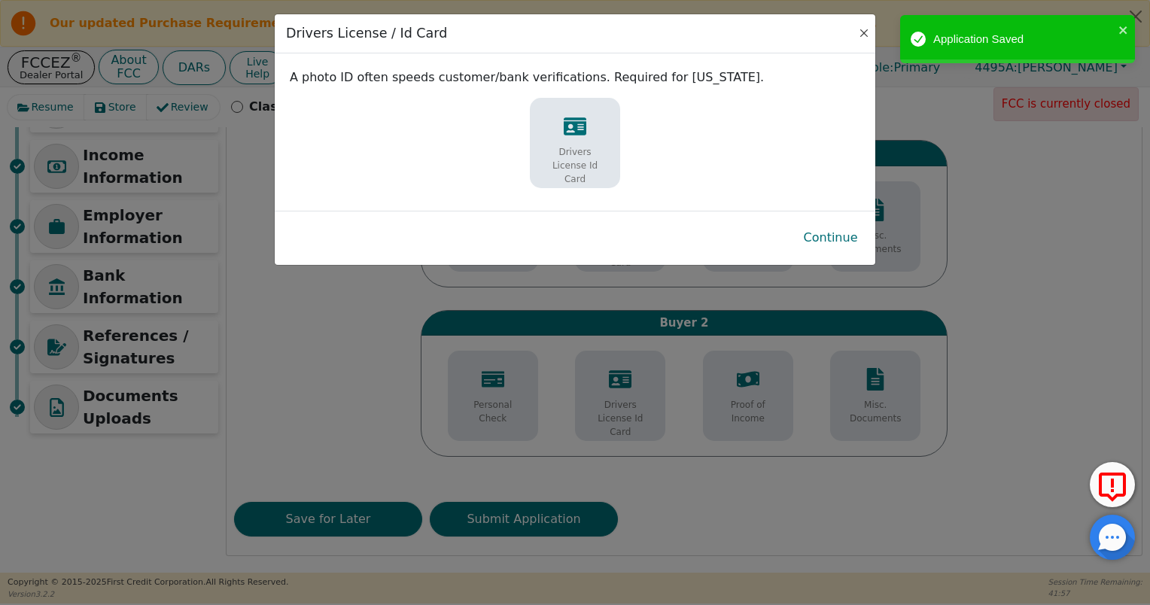
click at [861, 40] on div "Drivers License / Id Card" at bounding box center [575, 33] width 601 height 39
click at [863, 34] on button "Close" at bounding box center [864, 33] width 15 height 15
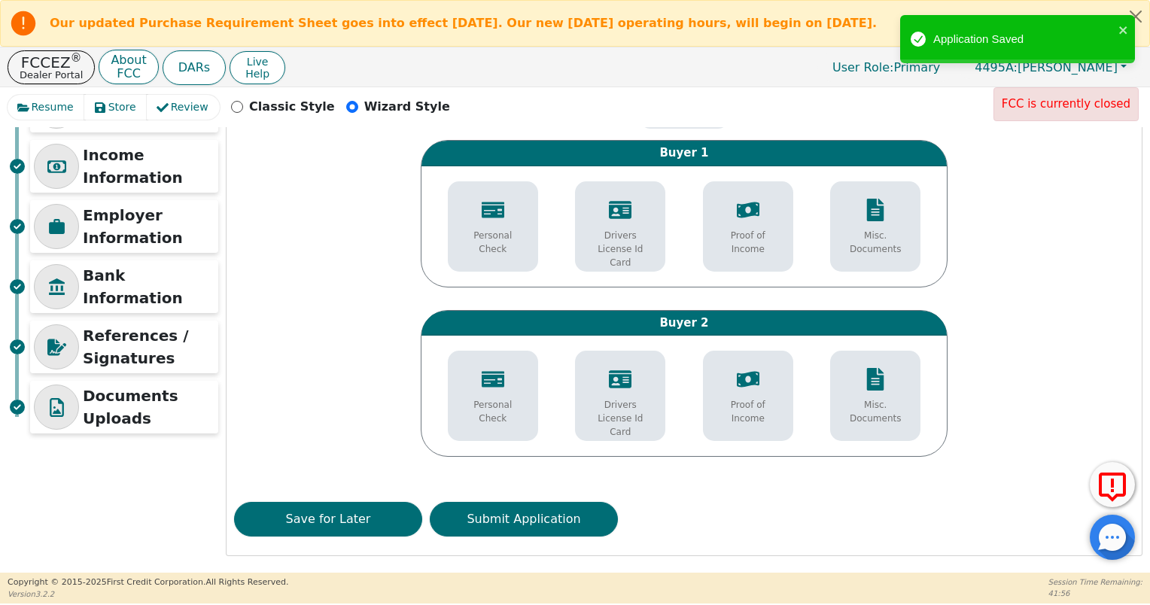
click at [638, 224] on div "Drivers License Id Card" at bounding box center [620, 234] width 83 height 86
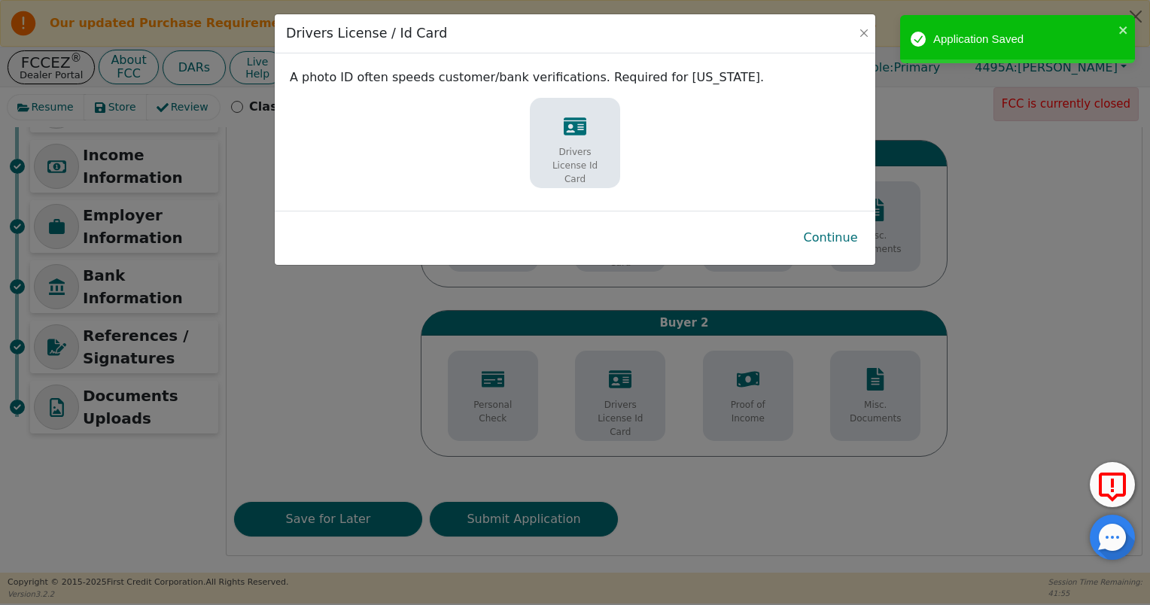
click at [599, 164] on p "Drivers License Id Card" at bounding box center [575, 165] width 68 height 41
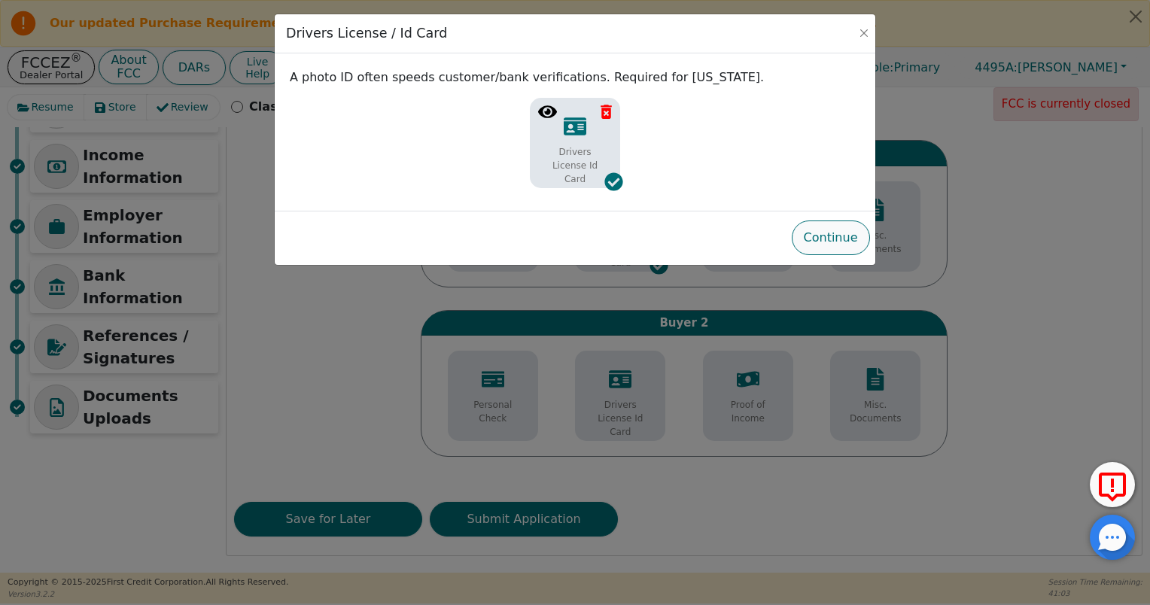
click at [822, 243] on button "Continue" at bounding box center [831, 238] width 78 height 35
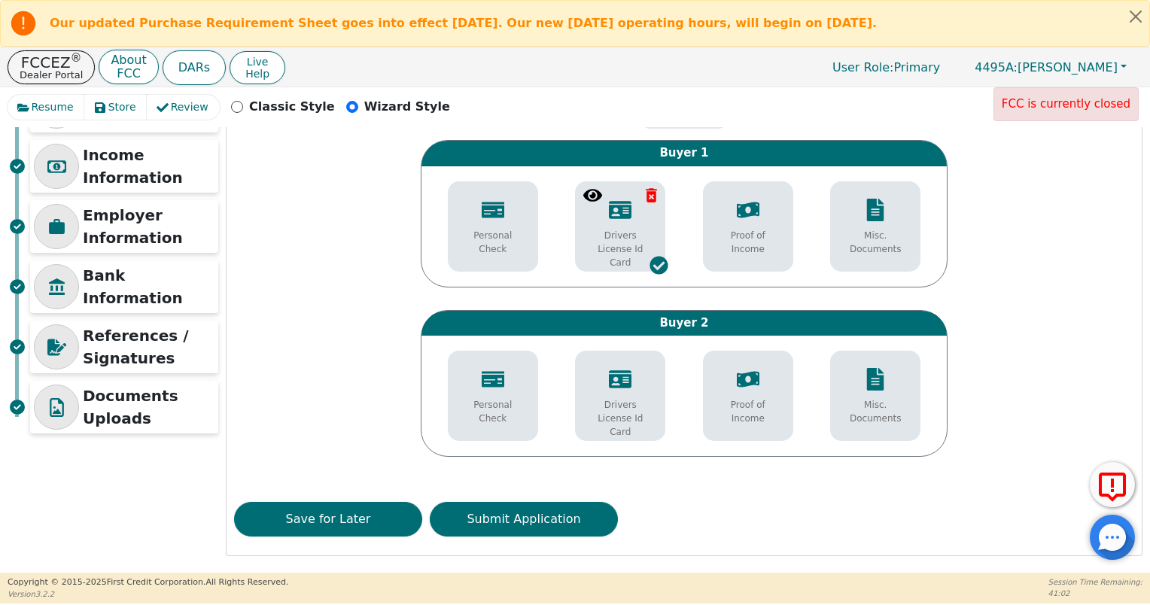
click at [737, 214] on icon at bounding box center [748, 210] width 23 height 23
click at [625, 392] on div "Drivers License Id Card" at bounding box center [620, 404] width 83 height 86
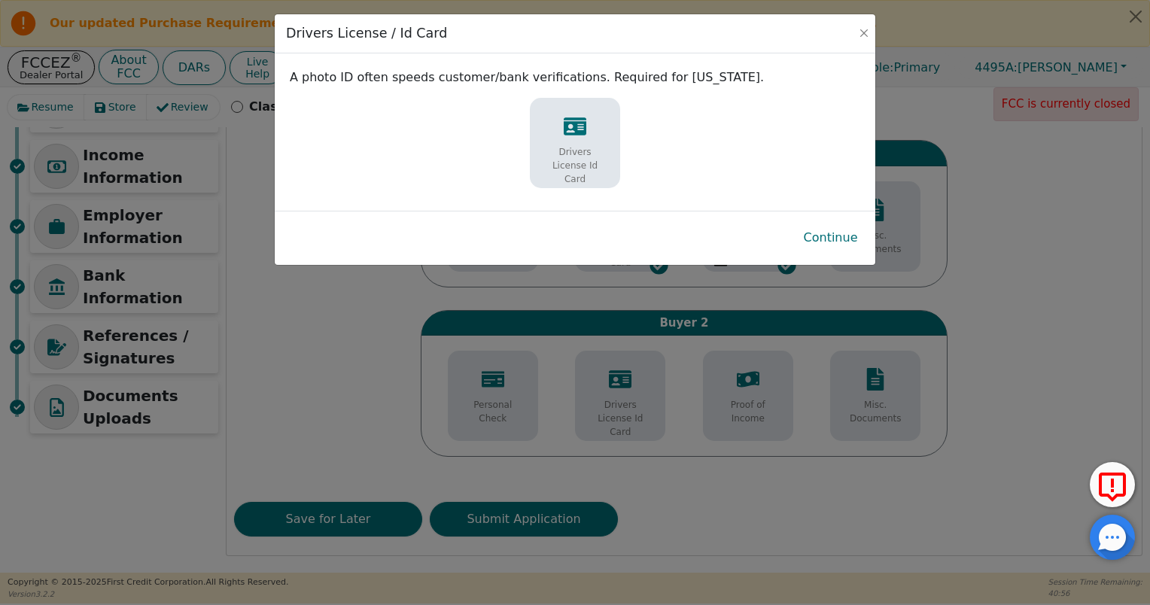
click at [566, 151] on p "Drivers License Id Card" at bounding box center [575, 165] width 68 height 41
click at [843, 238] on button "Continue" at bounding box center [831, 238] width 78 height 35
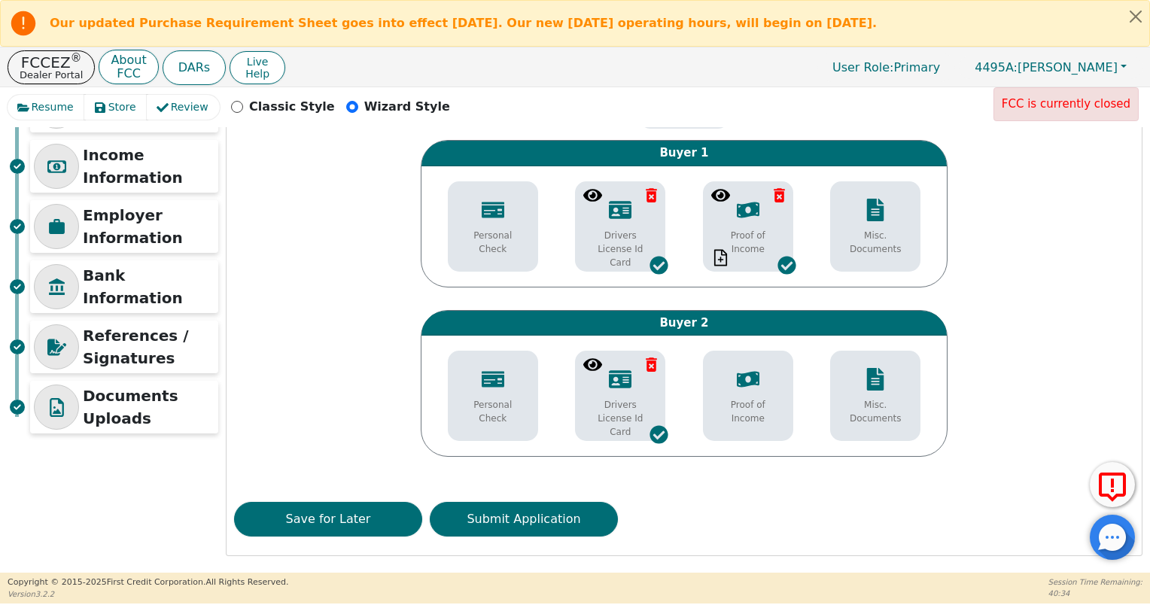
click at [767, 384] on div "Proof of Income" at bounding box center [748, 397] width 83 height 72
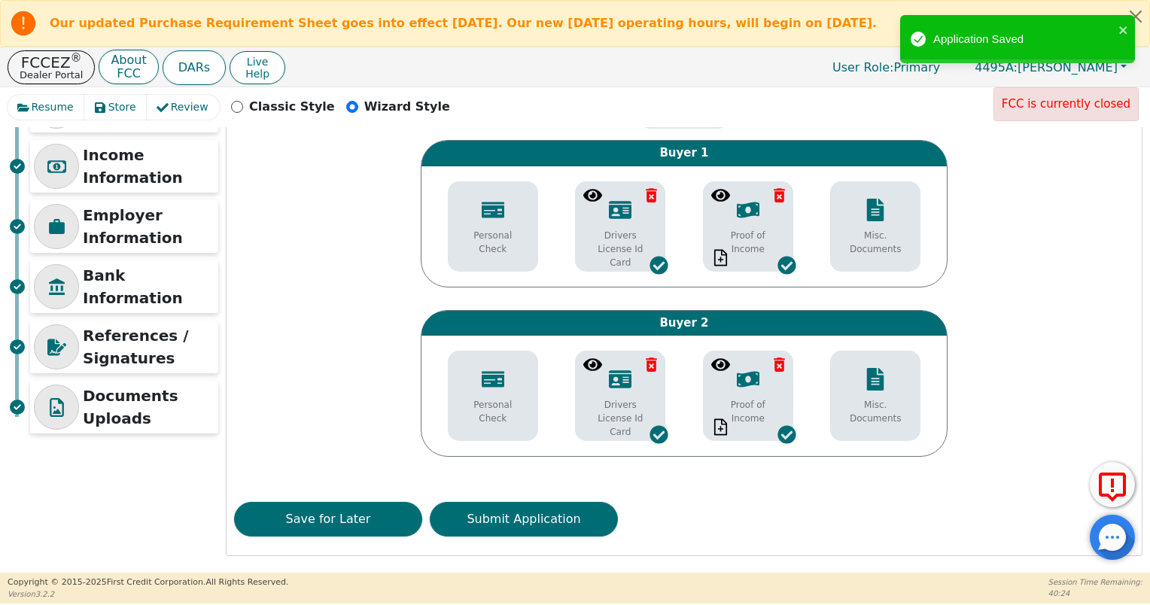
click at [593, 361] on icon at bounding box center [592, 364] width 19 height 19
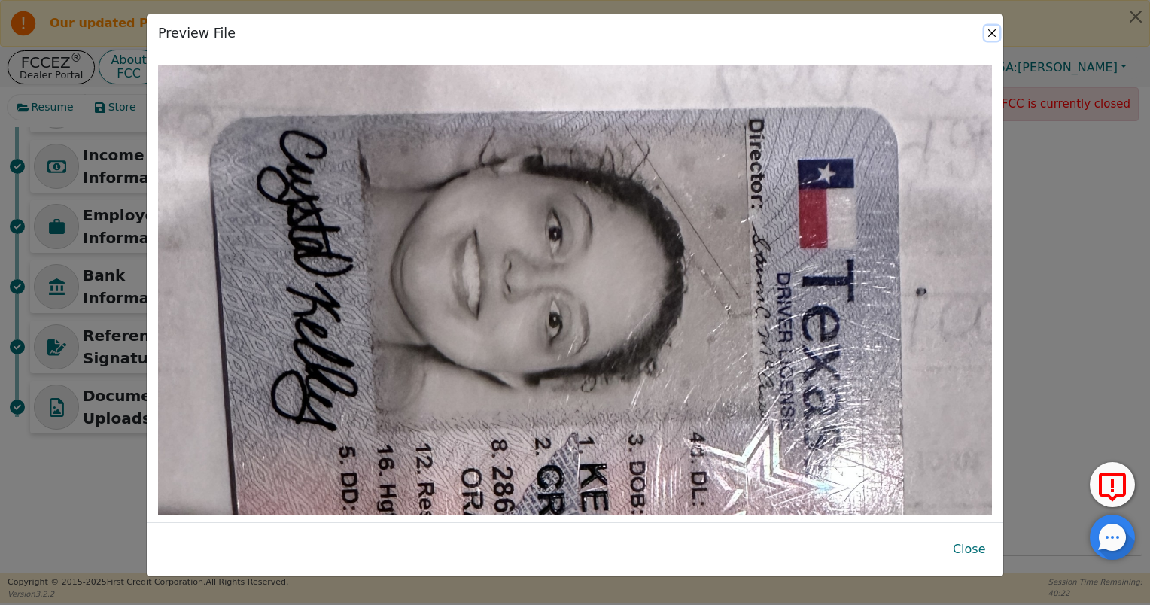
click at [991, 36] on button "Close" at bounding box center [992, 33] width 15 height 15
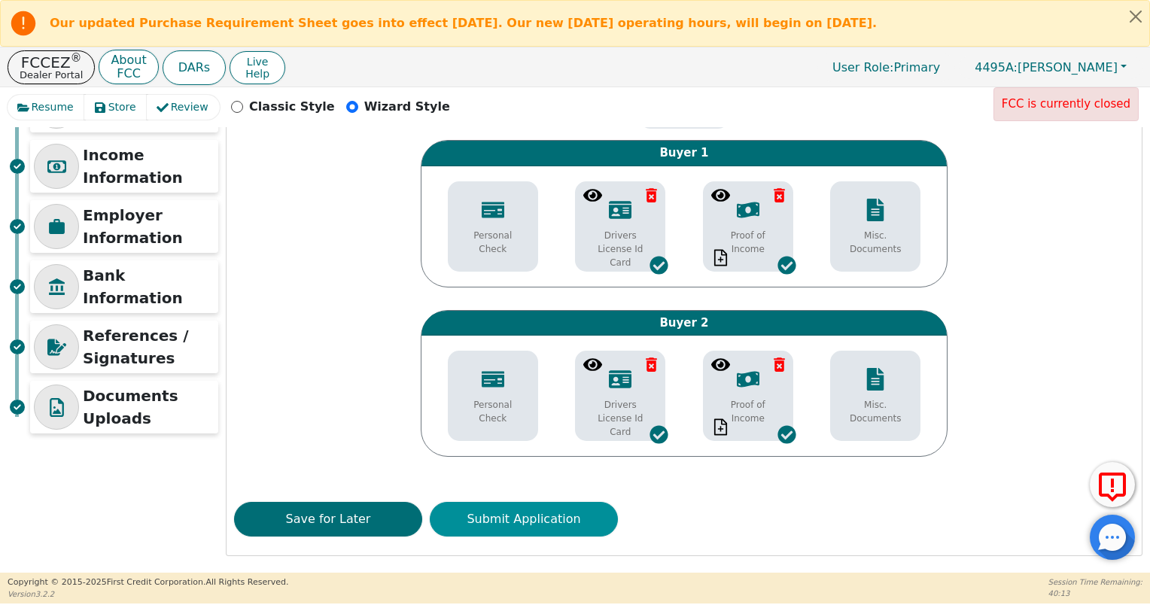
click at [520, 523] on button "Submit Application" at bounding box center [524, 519] width 188 height 35
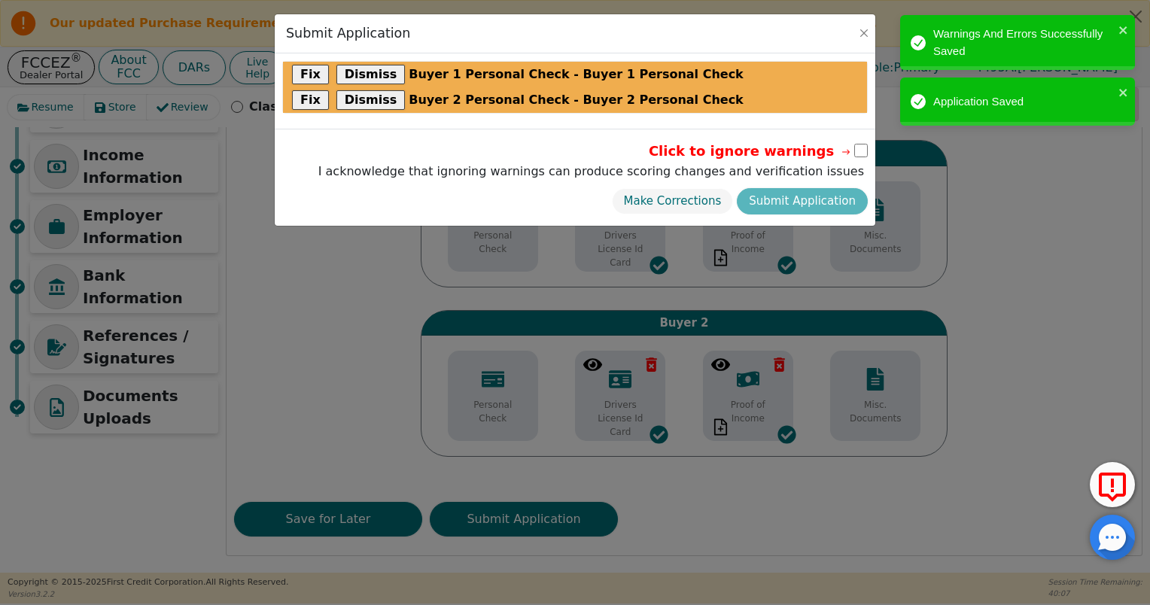
click at [866, 144] on input "checkbox" at bounding box center [861, 151] width 14 height 14
checkbox input "true"
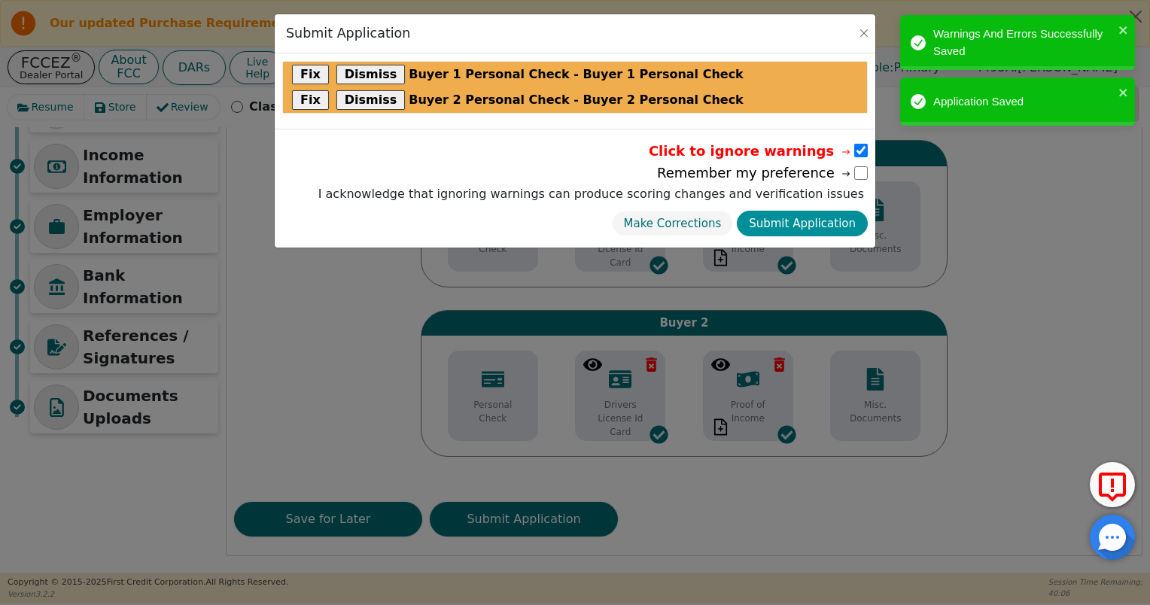
click at [841, 214] on button "Submit Application" at bounding box center [802, 224] width 131 height 26
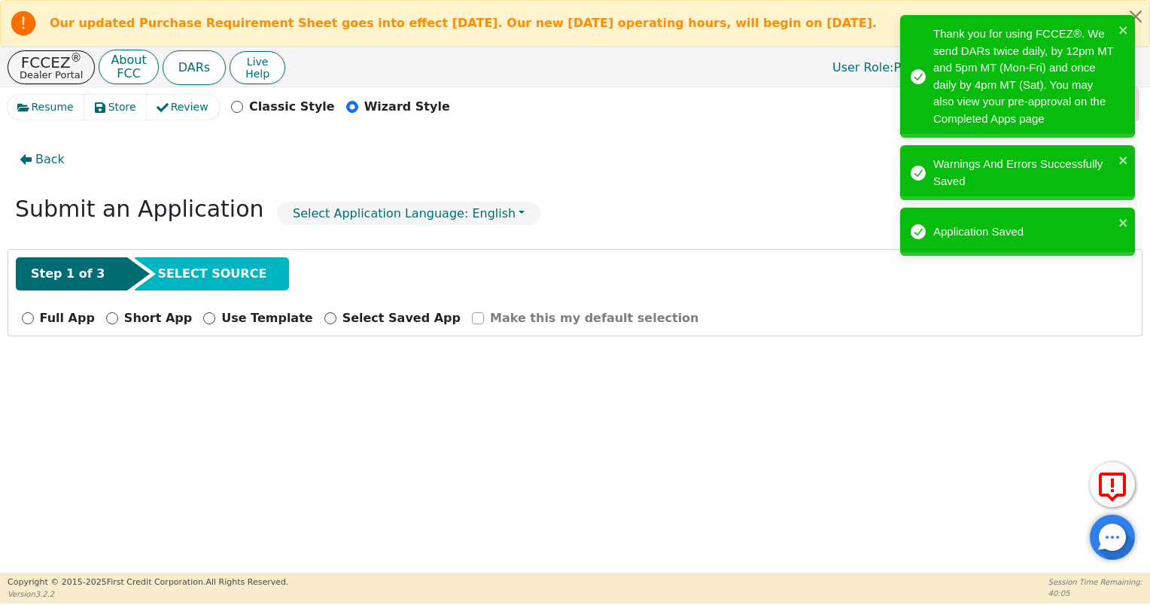
scroll to position [0, 0]
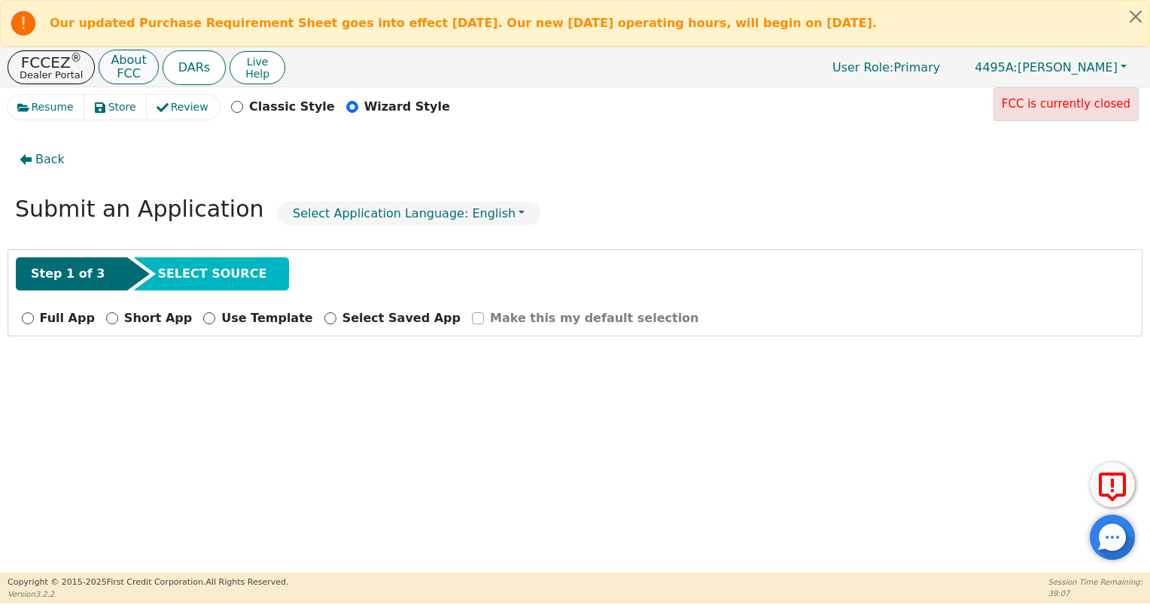
click at [111, 68] on p "FCC" at bounding box center [128, 74] width 35 height 12
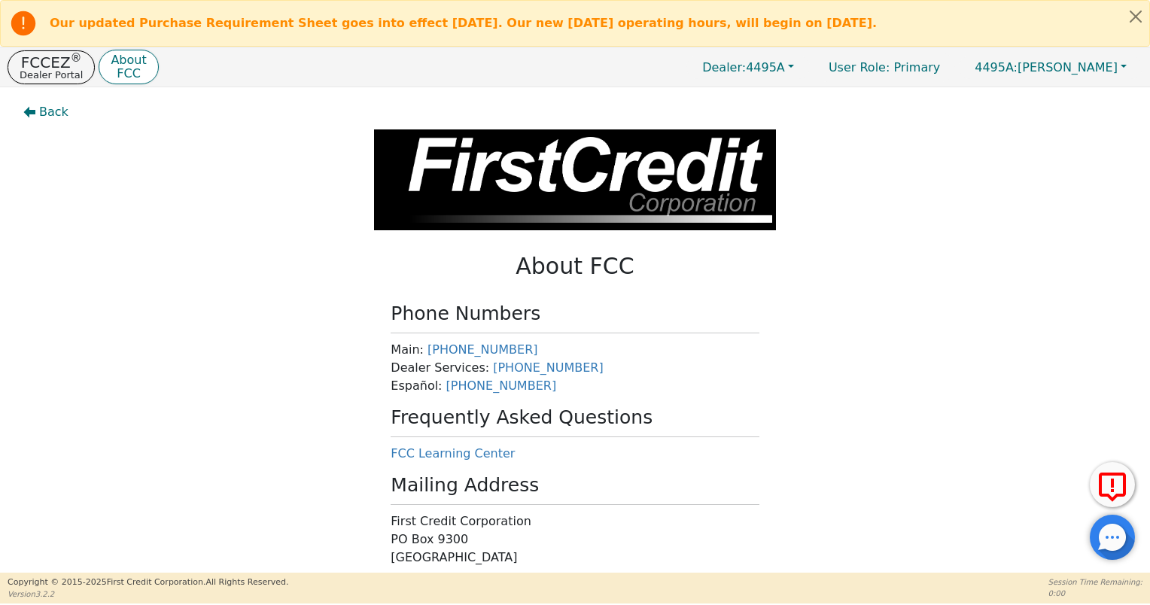
click at [26, 72] on p "Dealer Portal" at bounding box center [51, 75] width 63 height 10
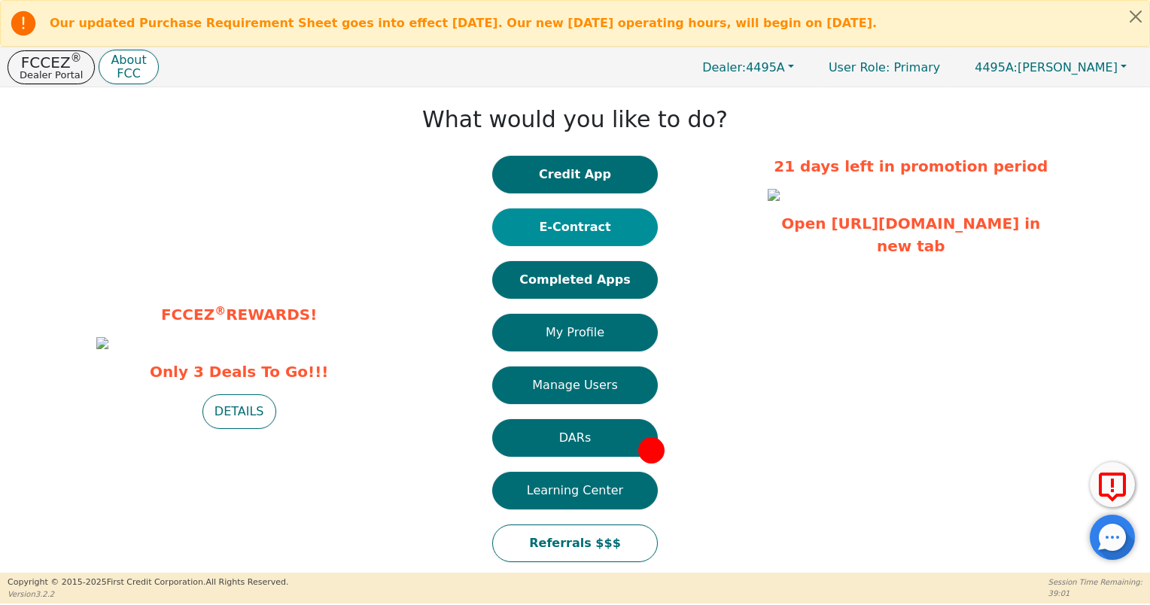
click at [566, 229] on button "E-Contract" at bounding box center [575, 227] width 166 height 38
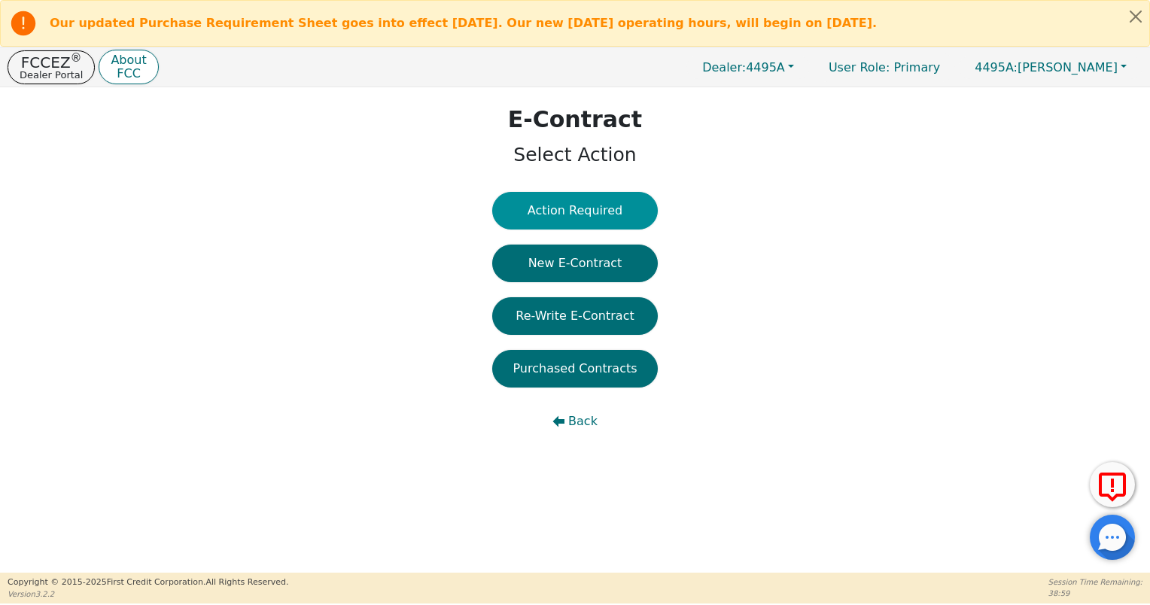
click at [569, 210] on button "Action Required" at bounding box center [575, 211] width 166 height 38
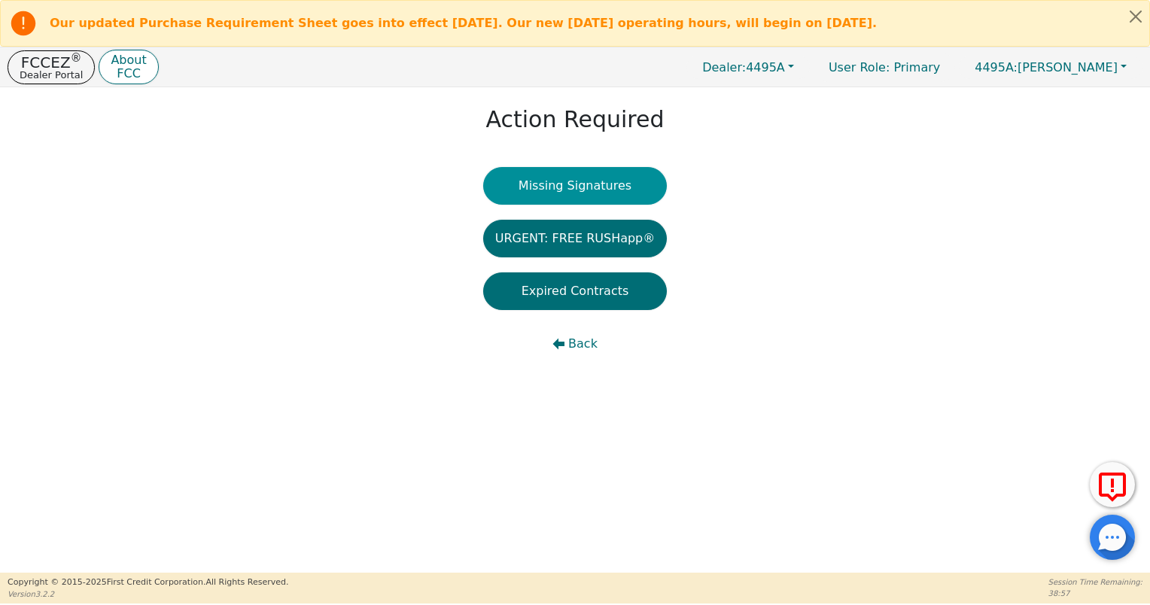
click at [548, 183] on button "Missing Signatures" at bounding box center [575, 186] width 184 height 38
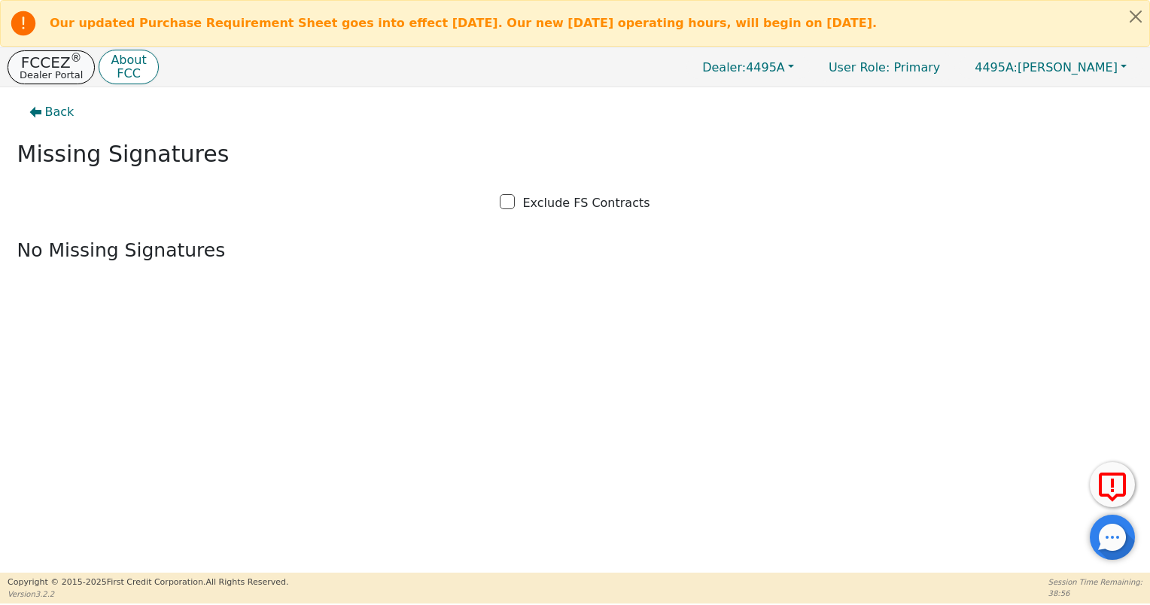
click at [51, 70] on p "Dealer Portal" at bounding box center [51, 75] width 63 height 10
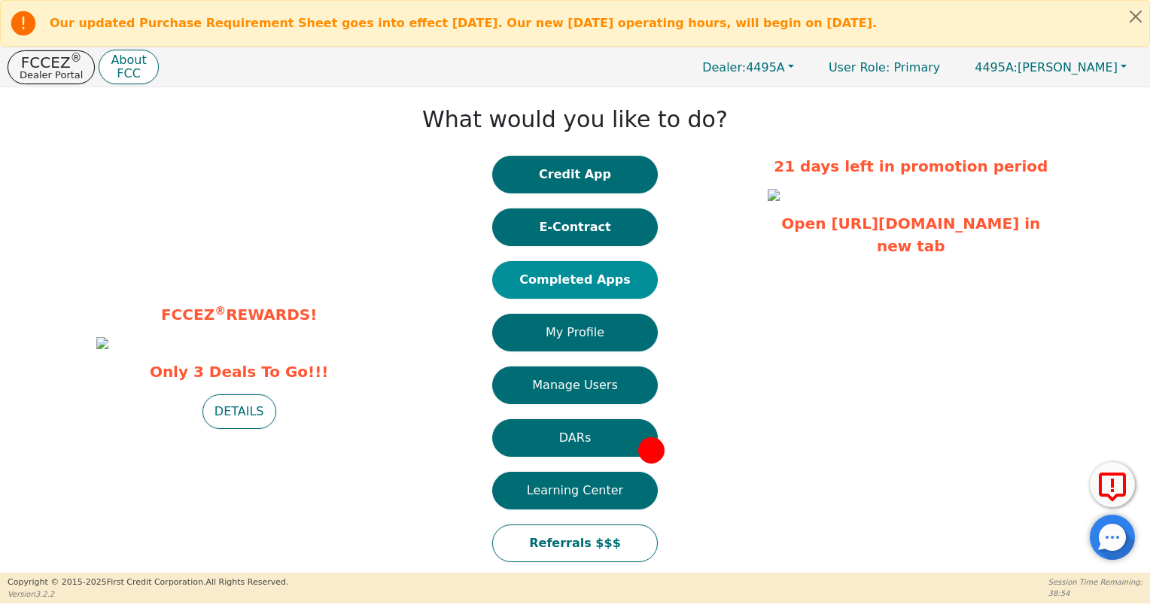
click at [554, 289] on button "Completed Apps" at bounding box center [575, 280] width 166 height 38
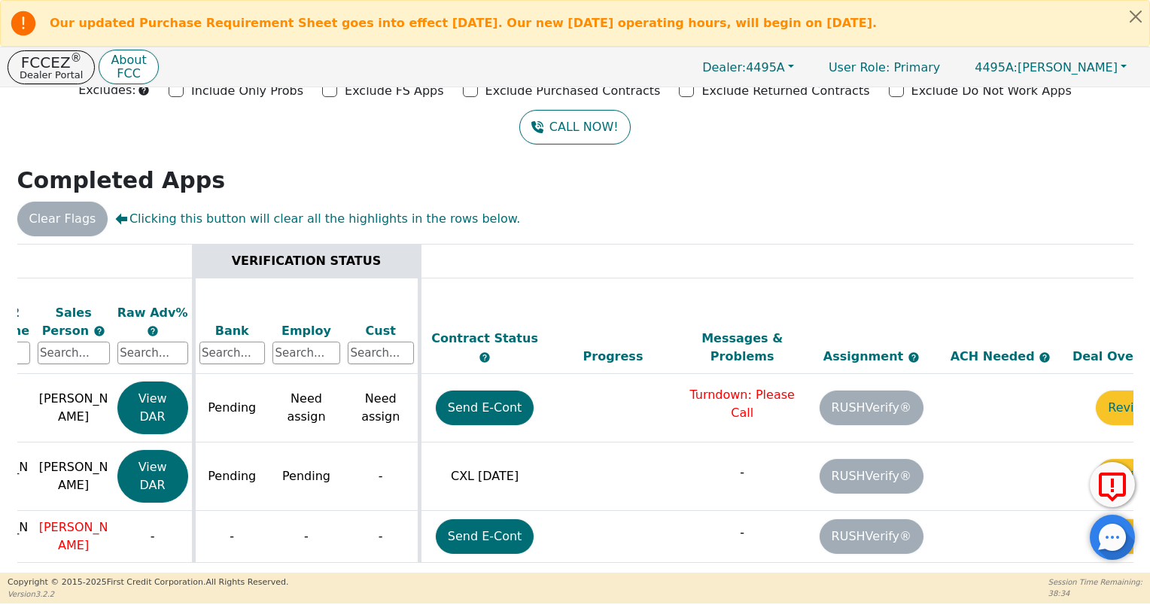
scroll to position [0, 529]
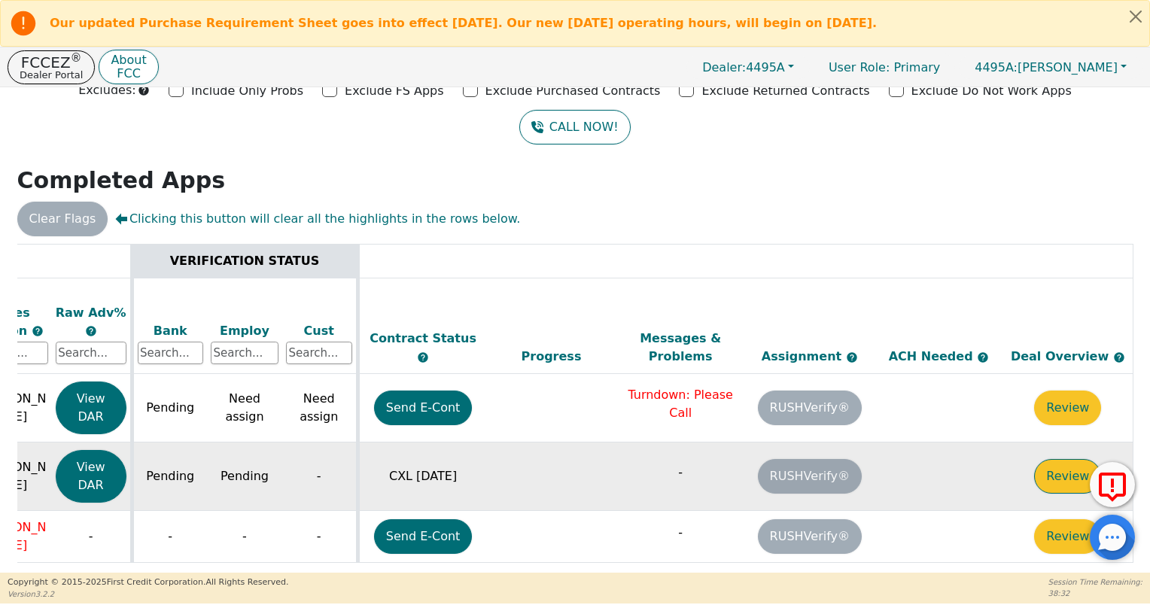
click at [1072, 462] on button "Review" at bounding box center [1067, 476] width 67 height 35
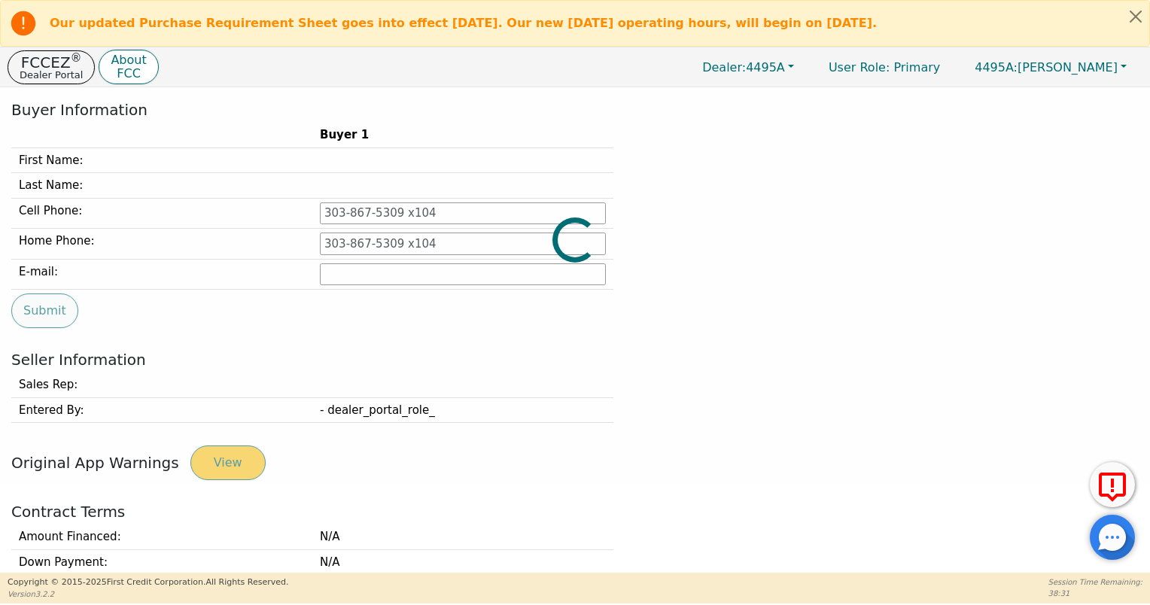
type input "[PHONE_NUMBER]"
type input "[EMAIL_ADDRESS][DOMAIN_NAME]"
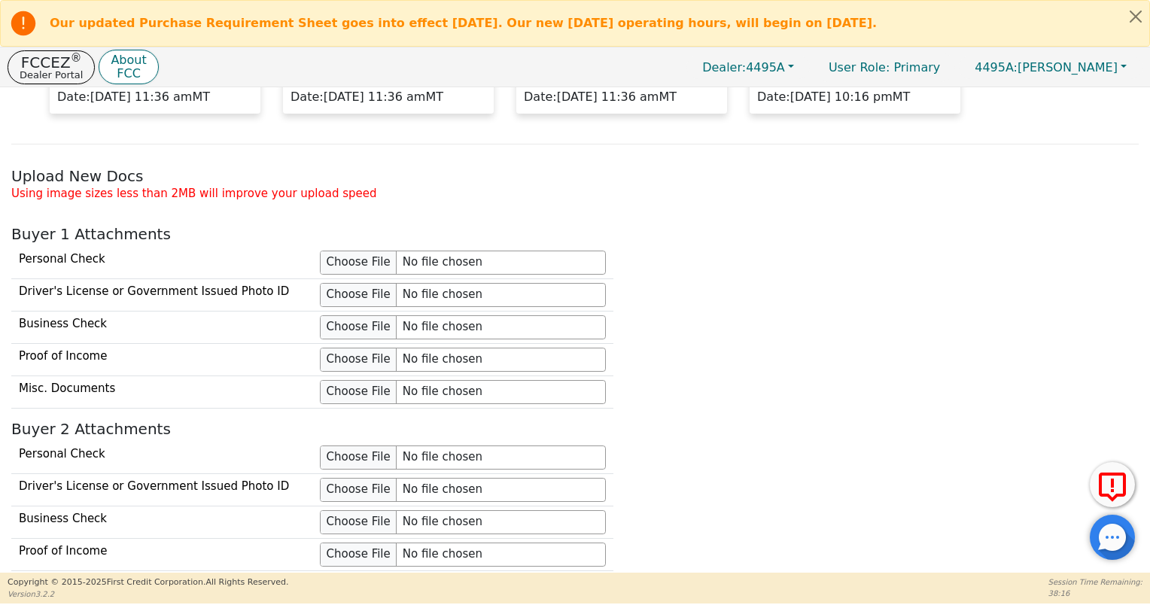
scroll to position [1176, 0]
